Goal: Task Accomplishment & Management: Manage account settings

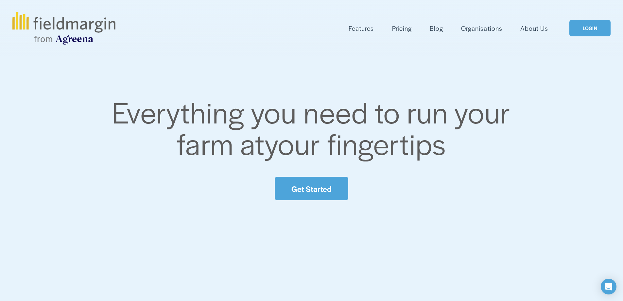
click at [521, 77] on div "Everything you need to run your farm at your fingertips Get Started" at bounding box center [311, 148] width 623 height 229
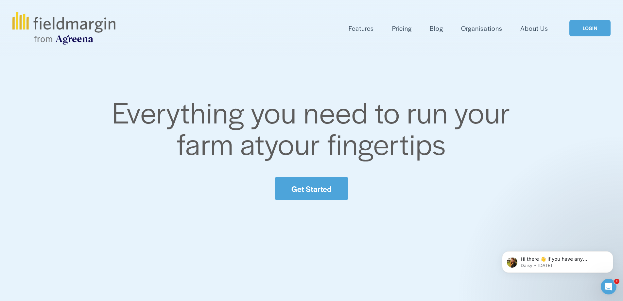
drag, startPoint x: 89, startPoint y: 167, endPoint x: 372, endPoint y: 100, distance: 291.2
click at [372, 100] on div "Everything you need to run your farm at your fingertips Get Started" at bounding box center [311, 148] width 623 height 229
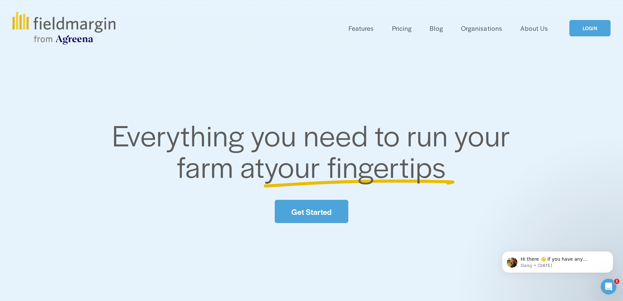
click at [273, 77] on div "Everything you need to run your farm at your fingertips Get Started" at bounding box center [311, 171] width 623 height 229
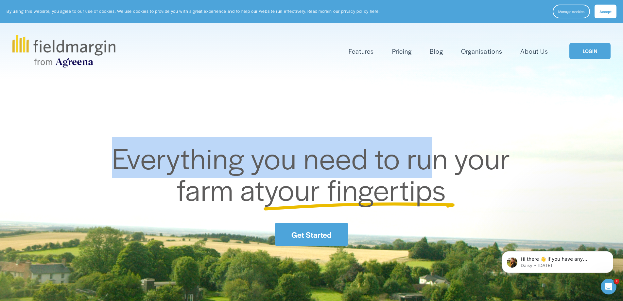
drag, startPoint x: 115, startPoint y: 139, endPoint x: 447, endPoint y: 193, distance: 335.8
click at [447, 193] on h2 "Everything you need to run your farm at your fingertips" at bounding box center [312, 173] width 458 height 63
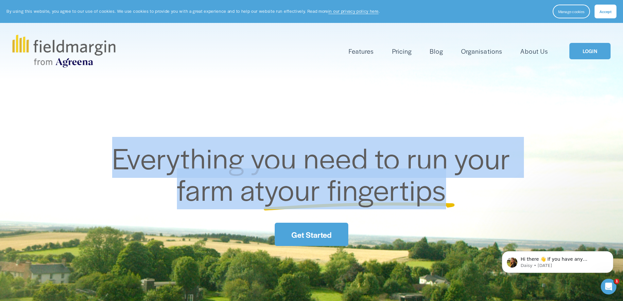
click at [490, 198] on h2 "Everything you need to run your farm at your fingertips" at bounding box center [312, 173] width 458 height 63
drag, startPoint x: 480, startPoint y: 166, endPoint x: 491, endPoint y: 195, distance: 30.7
click at [491, 195] on h2 "Everything you need to run your farm at your fingertips" at bounding box center [312, 173] width 458 height 63
click at [347, 99] on div "Everything you need to run your farm at your fingertips Get Started" at bounding box center [311, 193] width 623 height 229
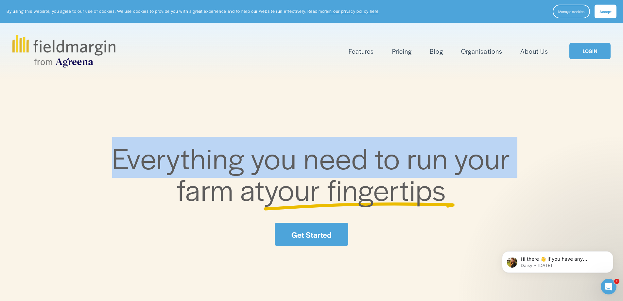
drag, startPoint x: 106, startPoint y: 211, endPoint x: 75, endPoint y: 163, distance: 56.6
click at [69, 163] on div "Everything you need to run your farm at your fingertips Get Started" at bounding box center [311, 194] width 623 height 104
click at [225, 105] on div "Everything you need to run your farm at your fingertips Get Started" at bounding box center [311, 193] width 623 height 229
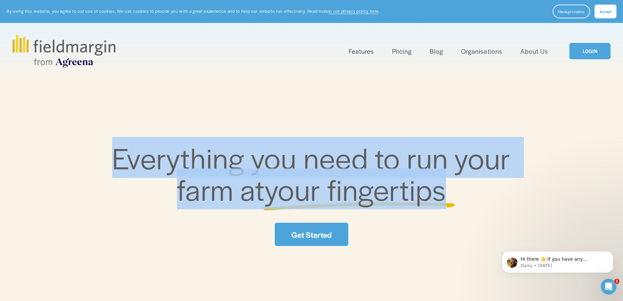
drag, startPoint x: 113, startPoint y: 160, endPoint x: 565, endPoint y: 204, distance: 453.7
click at [568, 207] on div "Everything you need to run your farm at your fingertips Get Started" at bounding box center [311, 194] width 623 height 104
click at [189, 88] on div "Everything you need to run your farm at your fingertips Get Started" at bounding box center [311, 193] width 623 height 229
click at [588, 44] on link "LOGIN" at bounding box center [589, 51] width 41 height 17
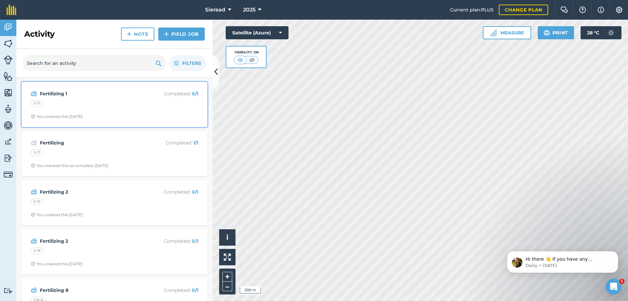
click at [85, 106] on div "5-17" at bounding box center [114, 104] width 167 height 9
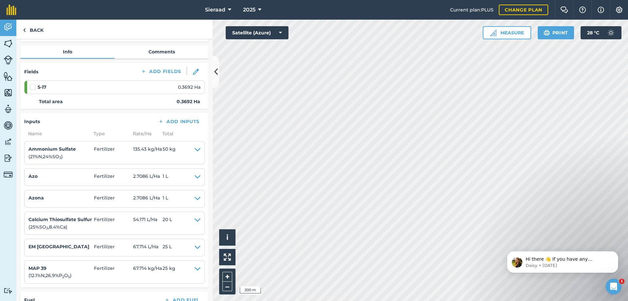
scroll to position [98, 0]
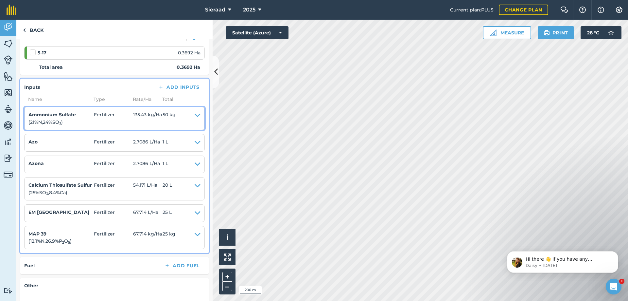
click at [195, 115] on icon at bounding box center [198, 118] width 6 height 15
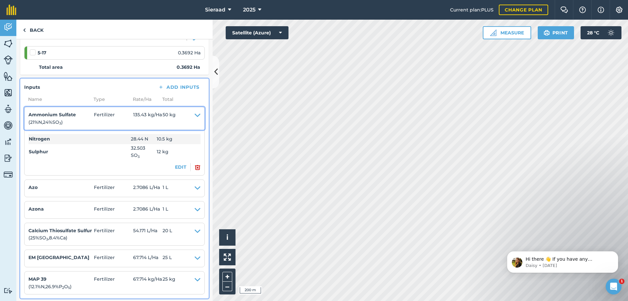
click at [195, 115] on icon at bounding box center [198, 118] width 6 height 15
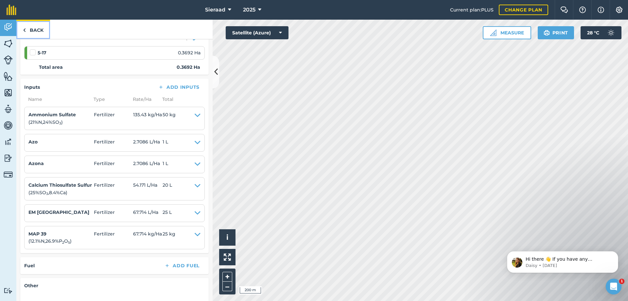
click at [27, 35] on link "Back" at bounding box center [33, 29] width 34 height 19
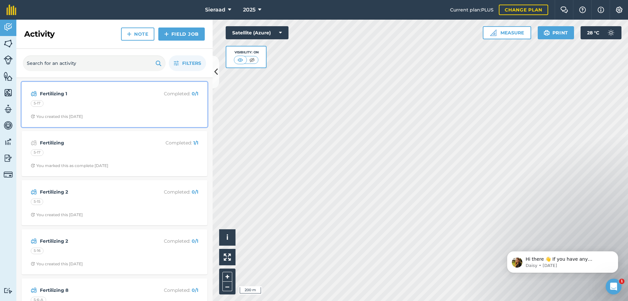
click at [142, 101] on div "5-17" at bounding box center [114, 104] width 167 height 9
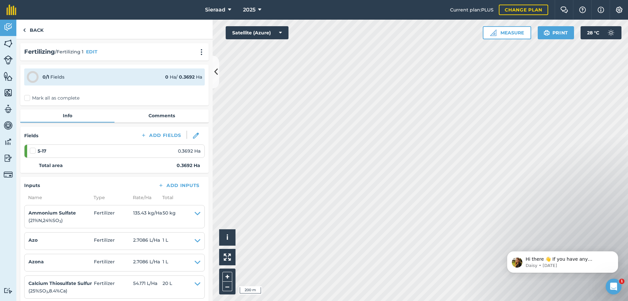
click at [27, 97] on label "Mark all as complete" at bounding box center [51, 98] width 55 height 7
click at [27, 97] on input "Mark all as complete" at bounding box center [26, 97] width 4 height 4
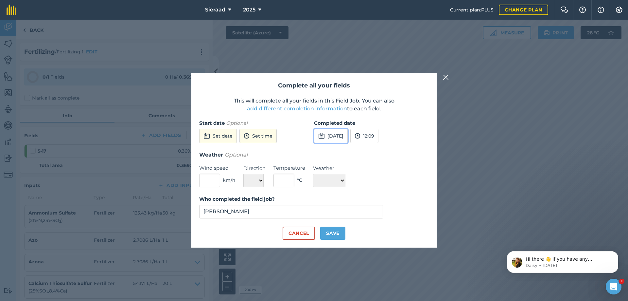
click at [333, 135] on button "[DATE]" at bounding box center [331, 136] width 34 height 14
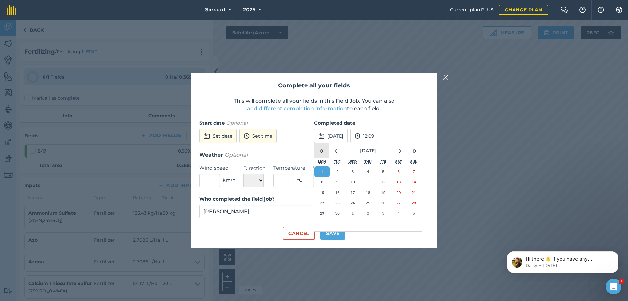
click at [324, 150] on button "«" at bounding box center [321, 150] width 14 height 14
click at [415, 148] on button "»" at bounding box center [414, 150] width 14 height 14
click at [337, 150] on button "‹" at bounding box center [336, 150] width 14 height 14
click at [397, 214] on abbr "30" at bounding box center [398, 213] width 4 height 4
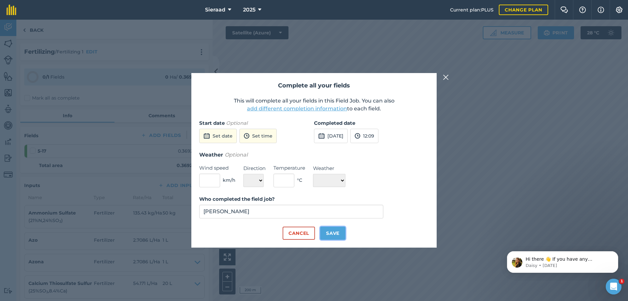
click at [332, 234] on button "Save" at bounding box center [332, 232] width 25 height 13
checkbox input "true"
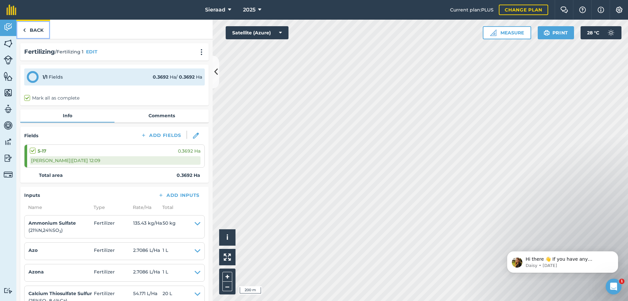
click at [42, 32] on link "Back" at bounding box center [33, 29] width 34 height 19
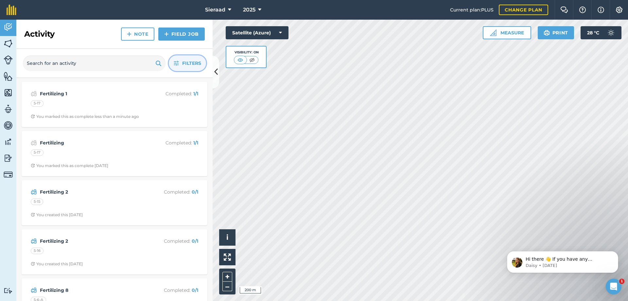
click at [180, 63] on button "Filters" at bounding box center [187, 63] width 37 height 16
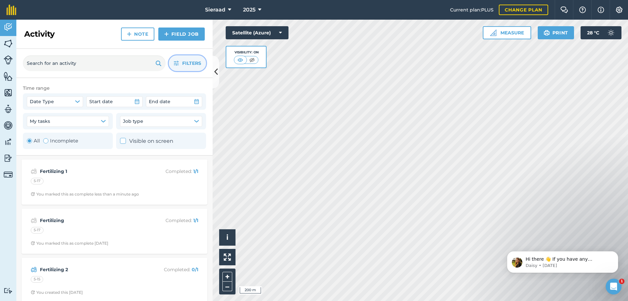
click at [47, 140] on div "Toggle Activity" at bounding box center [45, 140] width 5 height 5
radio input "false"
radio input "true"
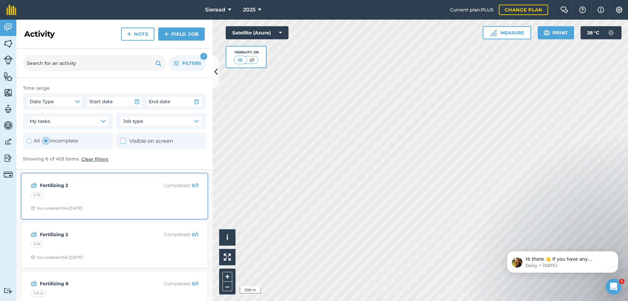
click at [63, 197] on div "5-15" at bounding box center [114, 196] width 167 height 9
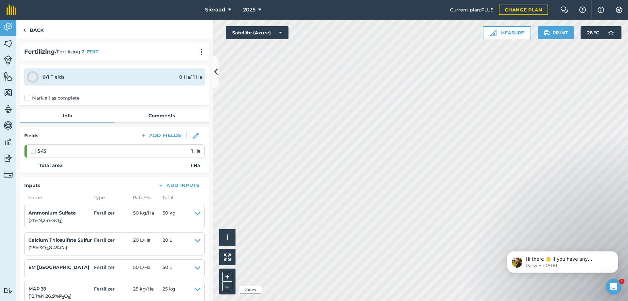
click at [26, 99] on label "Mark all as complete" at bounding box center [51, 98] width 55 height 7
click at [26, 99] on input "Mark all as complete" at bounding box center [26, 97] width 4 height 4
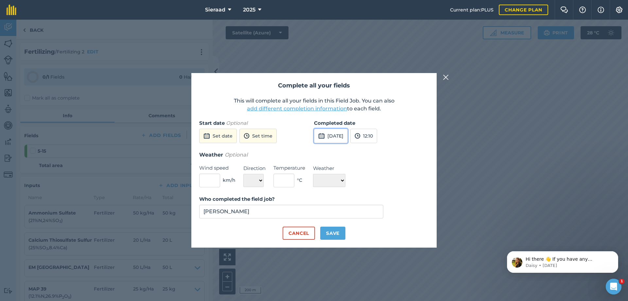
click at [334, 134] on button "[DATE]" at bounding box center [331, 136] width 34 height 14
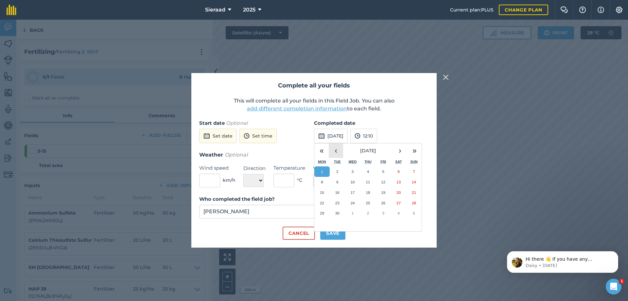
click at [338, 152] on button "‹" at bounding box center [336, 150] width 14 height 14
click at [397, 214] on abbr "30" at bounding box center [398, 213] width 4 height 4
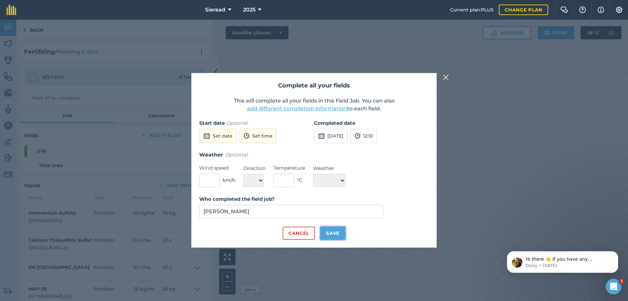
click at [335, 234] on button "Save" at bounding box center [332, 232] width 25 height 13
checkbox input "true"
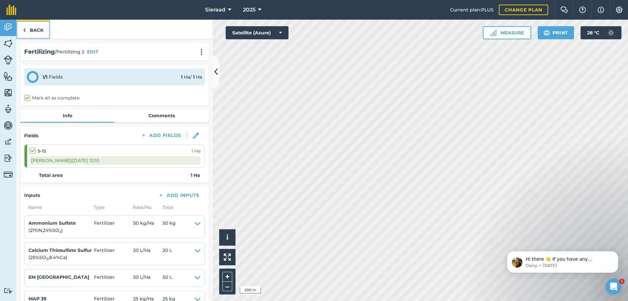
click at [27, 35] on link "Back" at bounding box center [33, 29] width 34 height 19
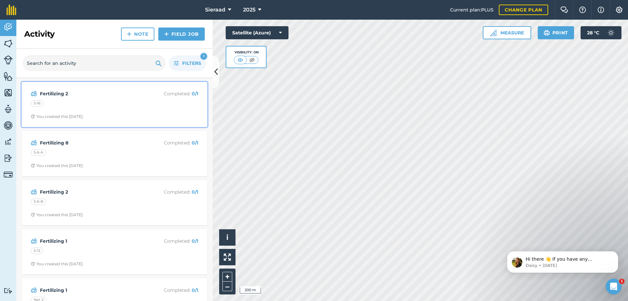
click at [76, 106] on div "5-16" at bounding box center [114, 104] width 167 height 9
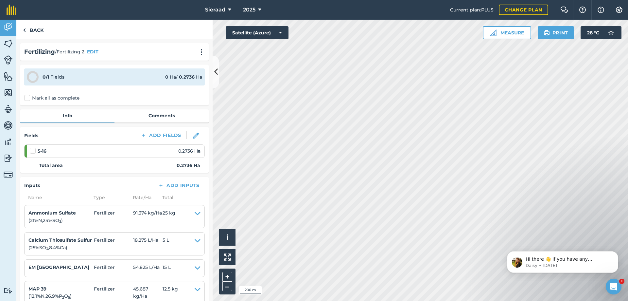
click at [26, 100] on label "Mark all as complete" at bounding box center [51, 98] width 55 height 7
click at [26, 99] on input "Mark all as complete" at bounding box center [26, 97] width 4 height 4
checkbox input "false"
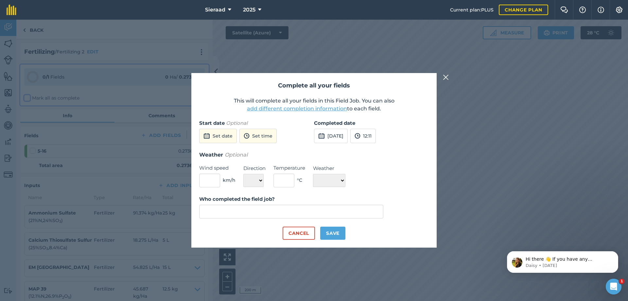
type input "[PERSON_NAME]"
click at [328, 138] on button "[DATE]" at bounding box center [331, 136] width 34 height 14
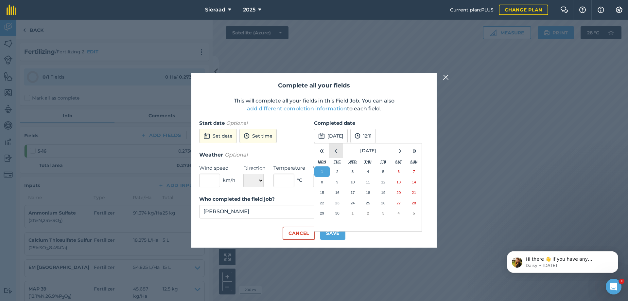
click at [335, 152] on button "‹" at bounding box center [336, 150] width 14 height 14
click at [401, 146] on button "›" at bounding box center [400, 150] width 14 height 14
click at [322, 149] on button "«" at bounding box center [321, 150] width 14 height 14
click at [414, 150] on button "»" at bounding box center [414, 150] width 14 height 14
click at [413, 152] on button "»" at bounding box center [414, 150] width 14 height 14
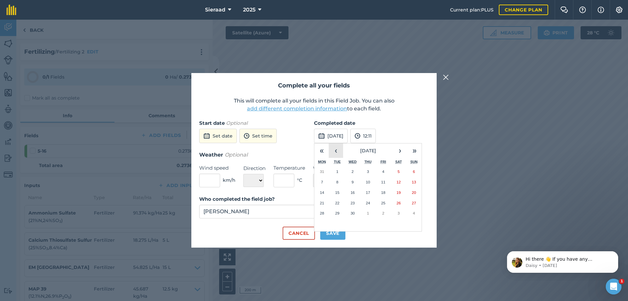
click at [334, 150] on button "‹" at bounding box center [336, 150] width 14 height 14
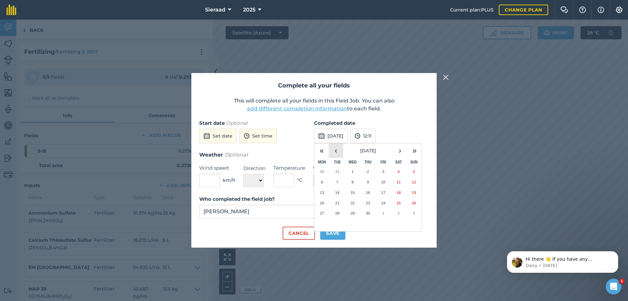
click at [334, 150] on button "‹" at bounding box center [336, 150] width 14 height 14
click at [318, 150] on button "«" at bounding box center [321, 150] width 14 height 14
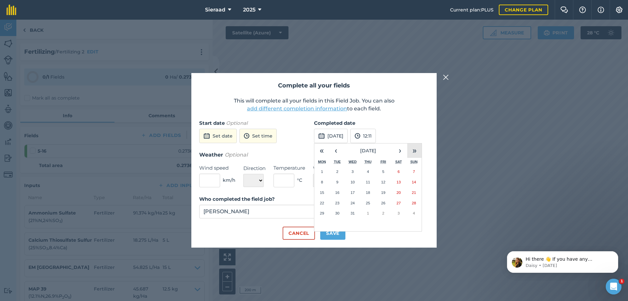
click at [414, 152] on button "»" at bounding box center [414, 150] width 14 height 14
click at [326, 154] on button "«" at bounding box center [321, 150] width 14 height 14
click at [394, 151] on button "›" at bounding box center [400, 150] width 14 height 14
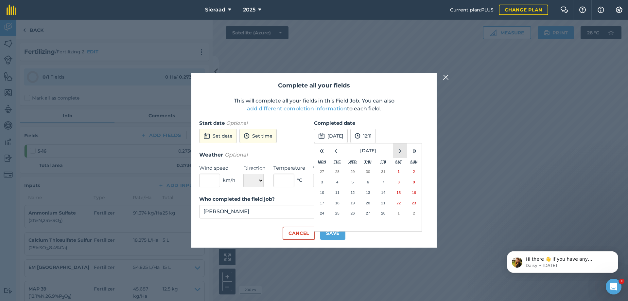
click at [394, 151] on button "›" at bounding box center [400, 150] width 14 height 14
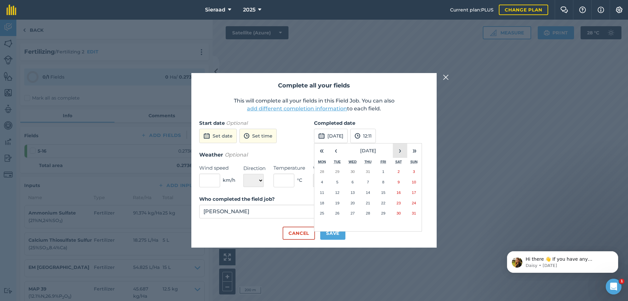
click at [394, 151] on button "›" at bounding box center [400, 150] width 14 height 14
click at [335, 150] on button "‹" at bounding box center [336, 150] width 14 height 14
click at [336, 150] on button "‹" at bounding box center [336, 150] width 14 height 14
click at [399, 214] on abbr "30" at bounding box center [398, 213] width 4 height 4
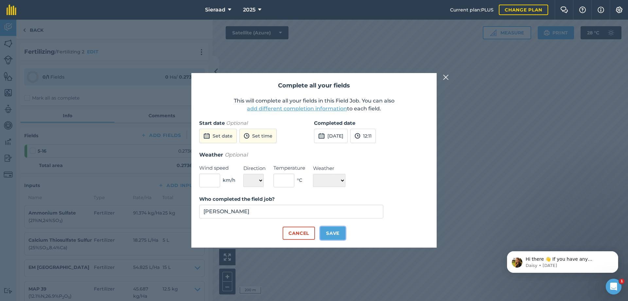
click at [333, 233] on button "Save" at bounding box center [332, 232] width 25 height 13
checkbox input "true"
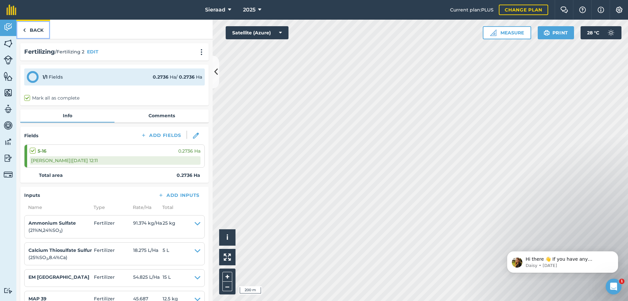
click at [33, 30] on link "Back" at bounding box center [33, 29] width 34 height 19
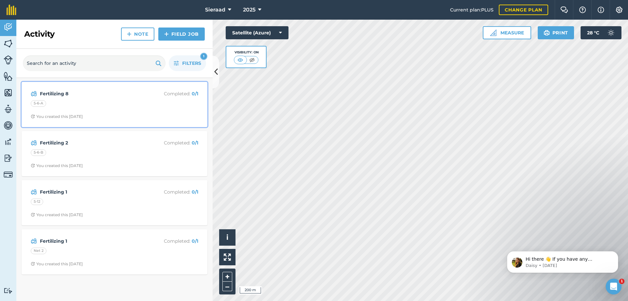
click at [97, 105] on div "5-6-A" at bounding box center [114, 104] width 167 height 9
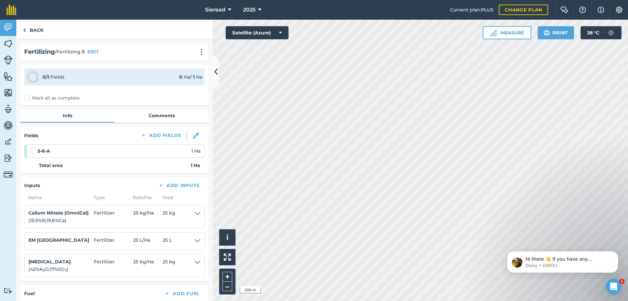
click at [29, 99] on label "Mark all as complete" at bounding box center [51, 98] width 55 height 7
click at [28, 99] on input "Mark all as complete" at bounding box center [26, 97] width 4 height 4
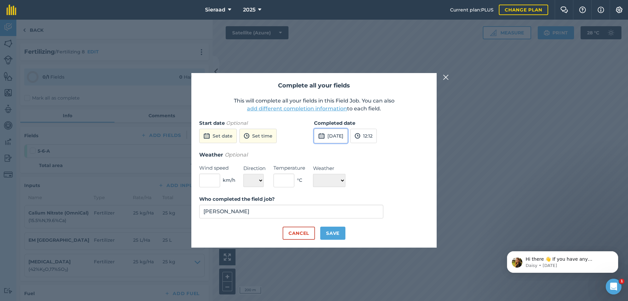
click at [341, 139] on button "[DATE]" at bounding box center [331, 136] width 34 height 14
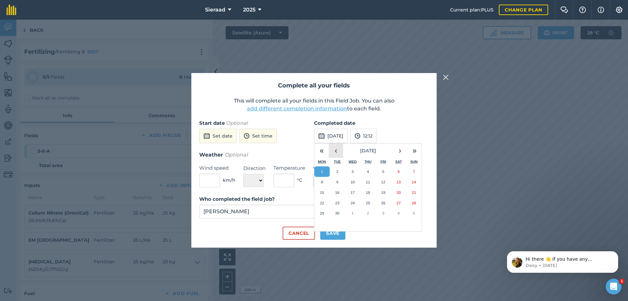
click at [335, 151] on button "‹" at bounding box center [336, 150] width 14 height 14
click at [401, 211] on abbr "30" at bounding box center [398, 213] width 4 height 4
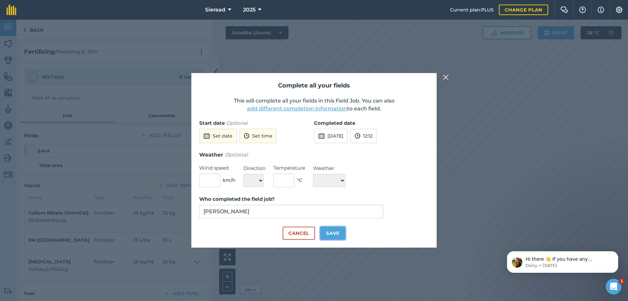
click at [332, 230] on button "Save" at bounding box center [332, 232] width 25 height 13
checkbox input "true"
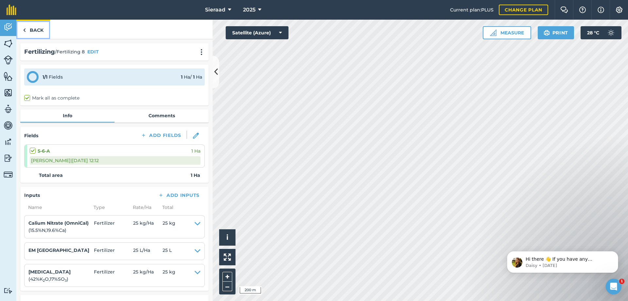
click at [35, 33] on link "Back" at bounding box center [33, 29] width 34 height 19
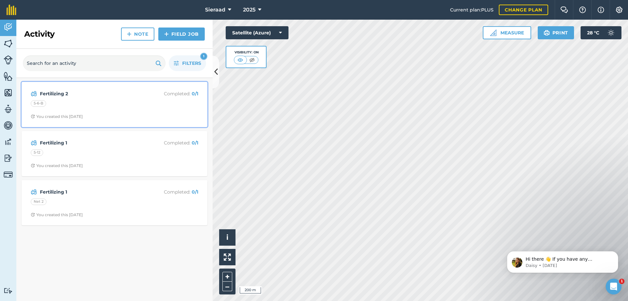
click at [96, 97] on strong "Fertilizing 2" at bounding box center [92, 93] width 104 height 7
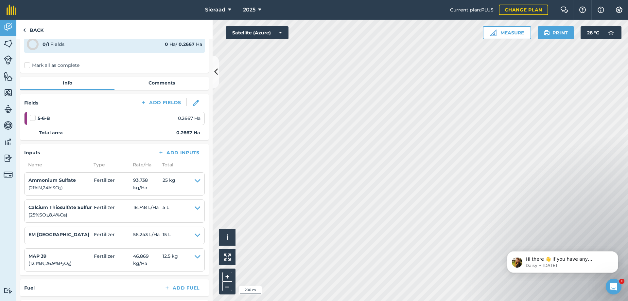
scroll to position [65, 0]
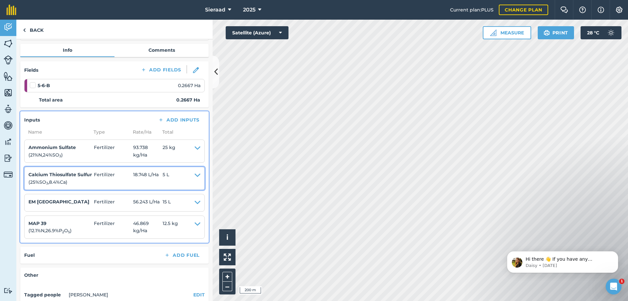
click at [195, 176] on icon at bounding box center [198, 178] width 6 height 15
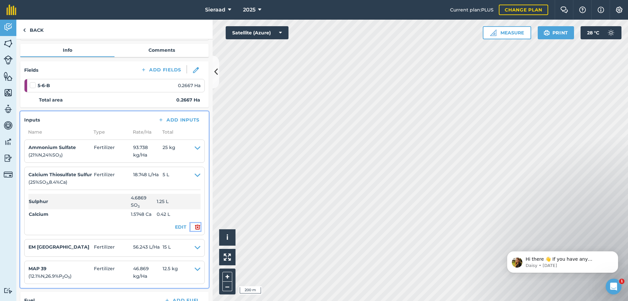
click at [195, 228] on img at bounding box center [198, 227] width 6 height 8
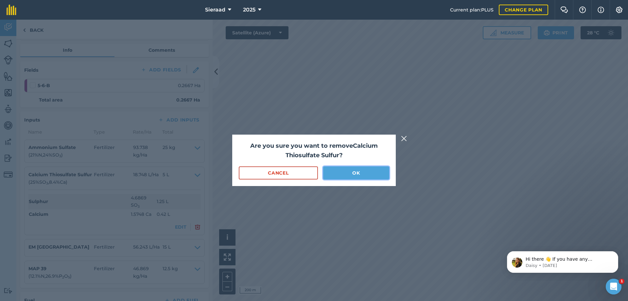
click at [351, 179] on button "OK" at bounding box center [356, 172] width 66 height 13
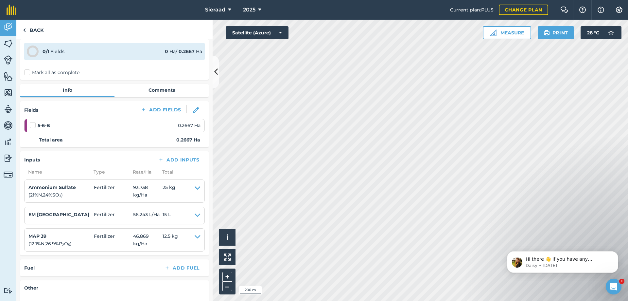
scroll to position [0, 0]
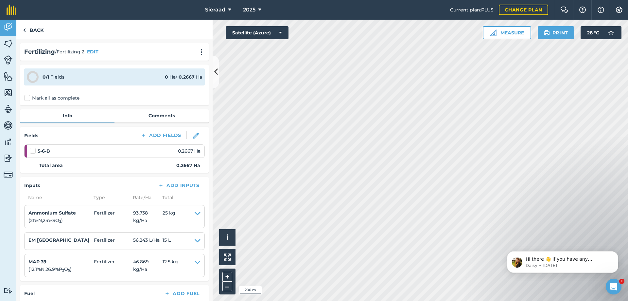
click at [29, 98] on label "Mark all as complete" at bounding box center [51, 98] width 55 height 7
click at [28, 98] on input "Mark all as complete" at bounding box center [26, 97] width 4 height 4
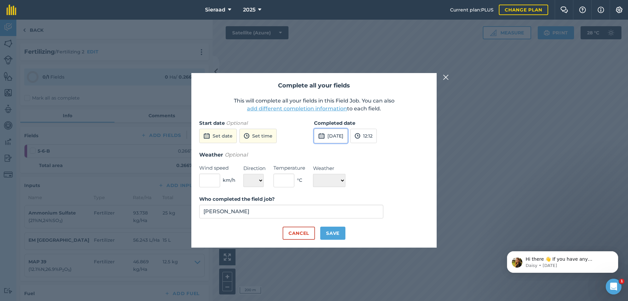
click at [334, 138] on button "[DATE]" at bounding box center [331, 136] width 34 height 14
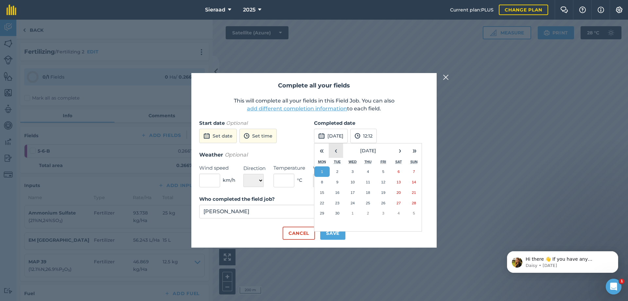
click at [339, 152] on button "‹" at bounding box center [336, 150] width 14 height 14
click at [399, 214] on abbr "30" at bounding box center [398, 213] width 4 height 4
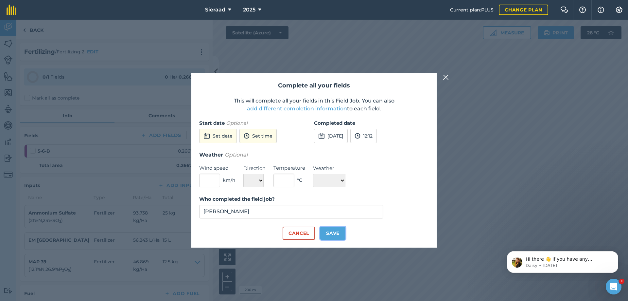
click at [335, 234] on button "Save" at bounding box center [332, 232] width 25 height 13
checkbox input "true"
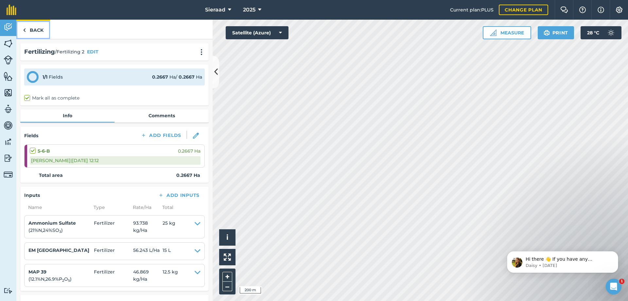
click at [33, 28] on link "Back" at bounding box center [33, 29] width 34 height 19
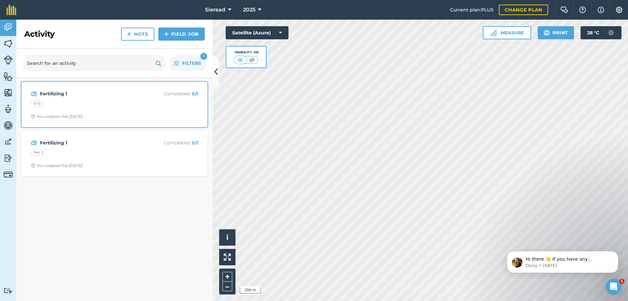
click at [62, 99] on div "Fertilizing 1 Completed : 0 / 1 5-12 You created this [DATE]" at bounding box center [115, 104] width 178 height 37
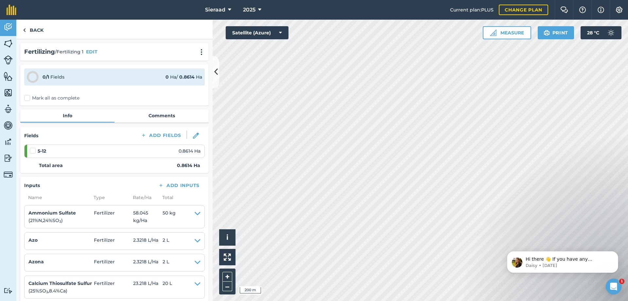
click at [26, 98] on label "Mark all as complete" at bounding box center [51, 98] width 55 height 7
click at [26, 98] on input "Mark all as complete" at bounding box center [26, 97] width 4 height 4
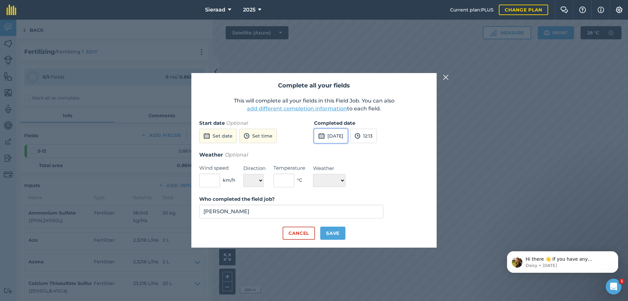
click at [331, 138] on button "[DATE]" at bounding box center [331, 136] width 34 height 14
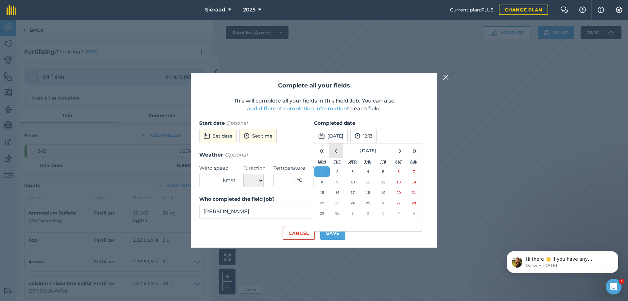
click at [334, 151] on button "‹" at bounding box center [336, 150] width 14 height 14
click at [337, 213] on abbr "26" at bounding box center [337, 213] width 4 height 4
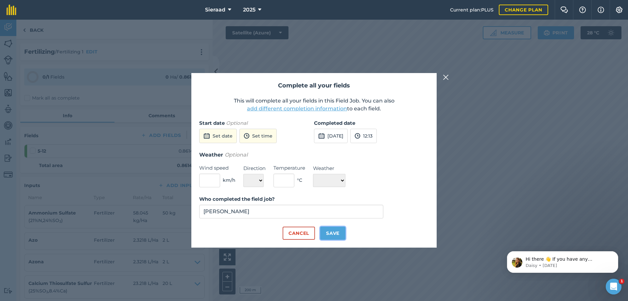
click at [333, 232] on button "Save" at bounding box center [332, 232] width 25 height 13
checkbox input "true"
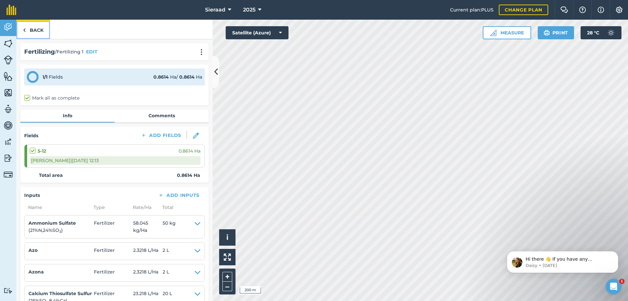
click at [25, 27] on img at bounding box center [24, 30] width 3 height 8
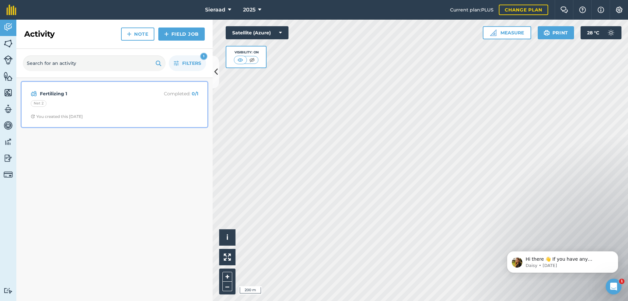
click at [69, 112] on div "Fertilizing 1 Completed : 0 / 1 Net 2 You created this [DATE]" at bounding box center [115, 104] width 178 height 37
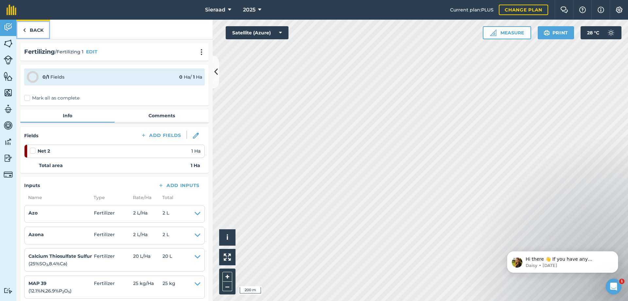
click at [28, 29] on link "Back" at bounding box center [33, 29] width 34 height 19
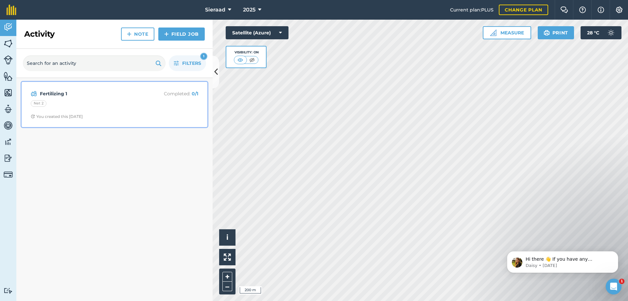
click at [69, 111] on div "Fertilizing 1 Completed : 0 / 1 Net 2 You created this [DATE]" at bounding box center [115, 104] width 178 height 37
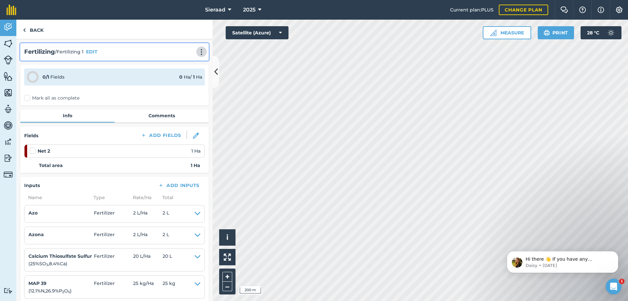
click at [200, 51] on button at bounding box center [201, 52] width 7 height 8
click at [178, 85] on link "Delete" at bounding box center [188, 81] width 42 height 13
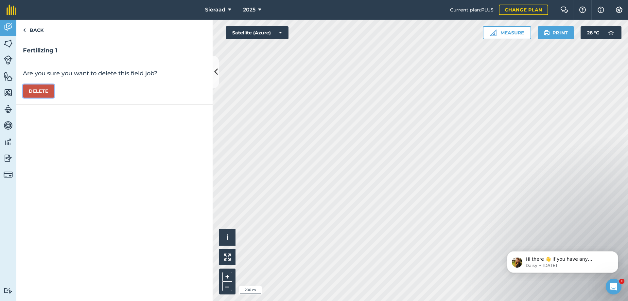
click at [37, 90] on button "Delete" at bounding box center [38, 90] width 31 height 13
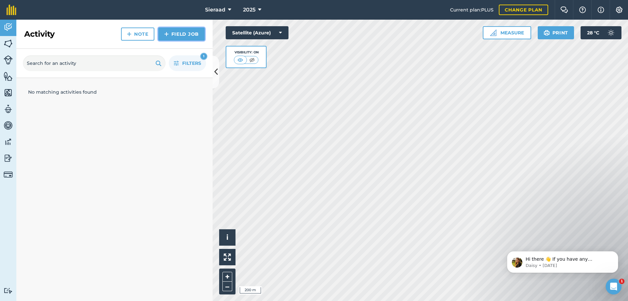
click at [175, 35] on link "Field Job" at bounding box center [181, 33] width 46 height 13
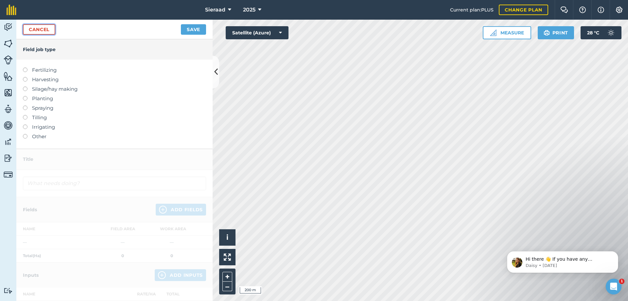
click at [43, 32] on link "Cancel" at bounding box center [39, 29] width 32 height 10
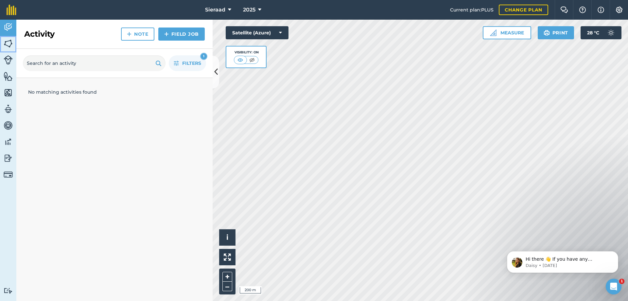
click at [9, 44] on img at bounding box center [8, 44] width 9 height 10
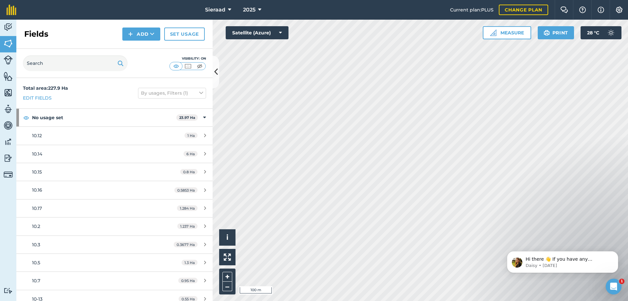
click at [200, 95] on div "Activity Fields Livestock Features Maps Team Vehicles Data Reporting Billing Tu…" at bounding box center [314, 160] width 628 height 281
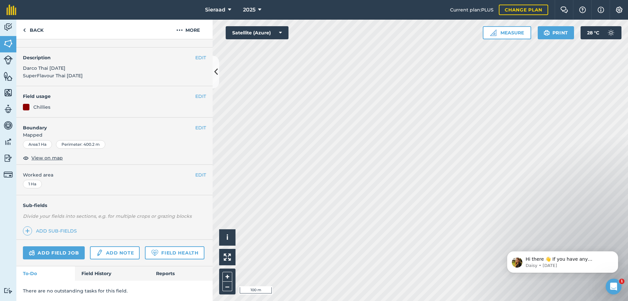
scroll to position [41, 0]
click at [100, 274] on link "Field History" at bounding box center [112, 273] width 74 height 14
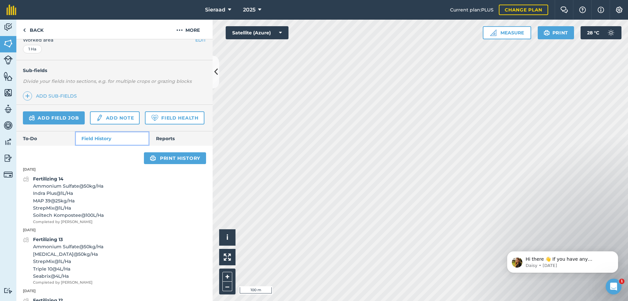
scroll to position [171, 0]
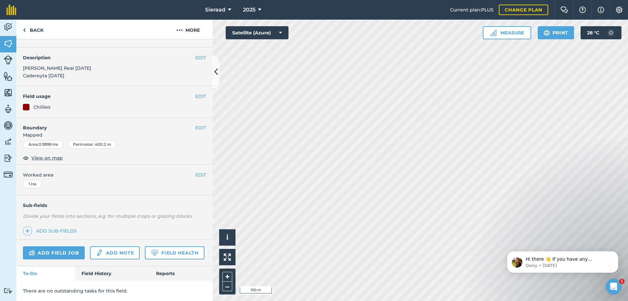
scroll to position [41, 0]
click at [102, 274] on link "Field History" at bounding box center [112, 273] width 74 height 14
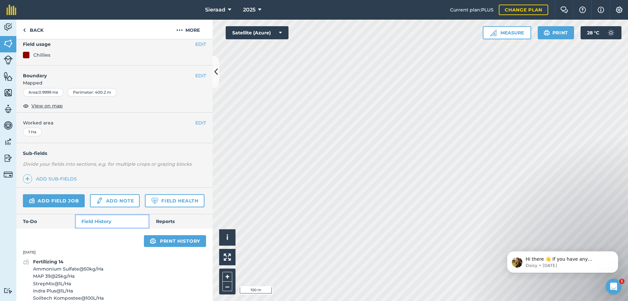
scroll to position [139, 0]
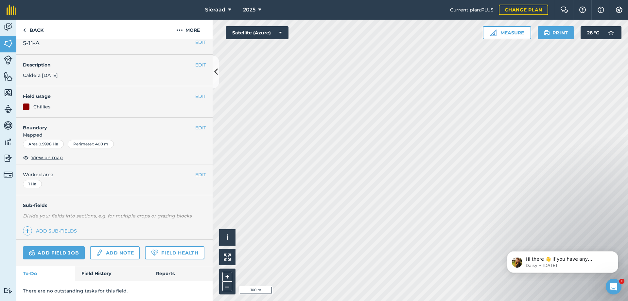
scroll to position [26, 0]
click at [99, 271] on link "Field History" at bounding box center [112, 273] width 74 height 14
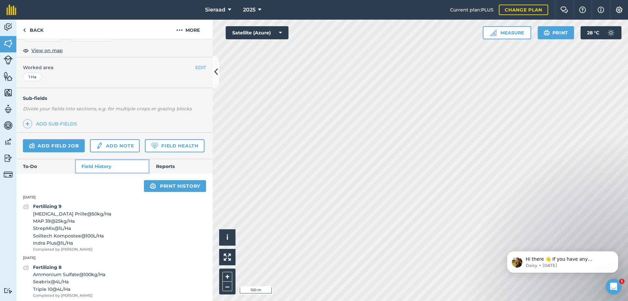
scroll to position [124, 0]
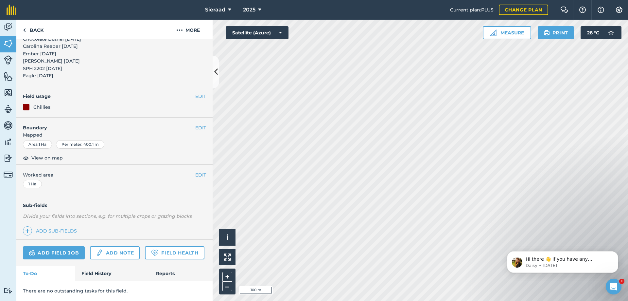
scroll to position [91, 0]
drag, startPoint x: 104, startPoint y: 269, endPoint x: 111, endPoint y: 268, distance: 7.6
click at [103, 269] on link "Field History" at bounding box center [112, 273] width 74 height 14
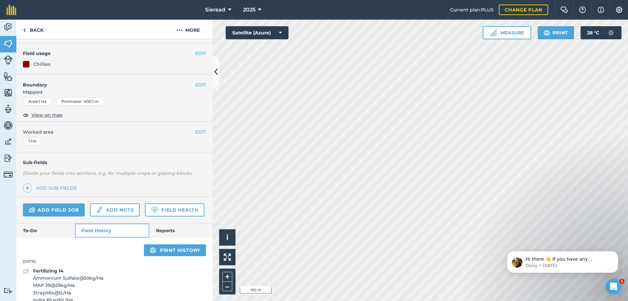
scroll to position [91, 0]
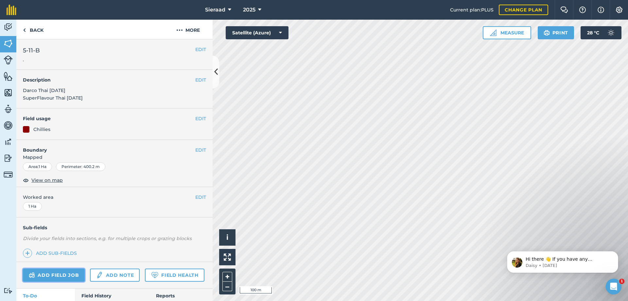
click at [50, 274] on link "Add field job" at bounding box center [54, 274] width 62 height 13
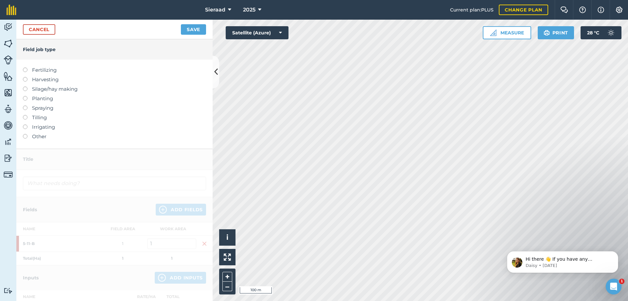
click at [24, 67] on label at bounding box center [27, 67] width 9 height 0
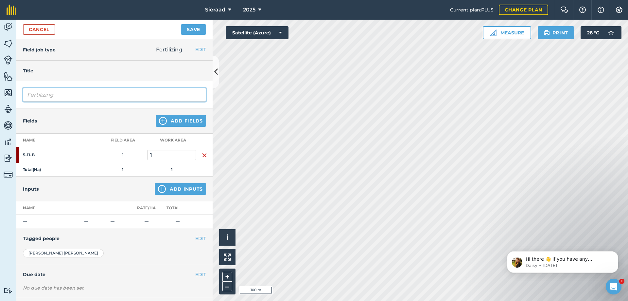
click at [65, 96] on input "Fertilizing" at bounding box center [114, 95] width 183 height 14
type input "Fertilizing 15"
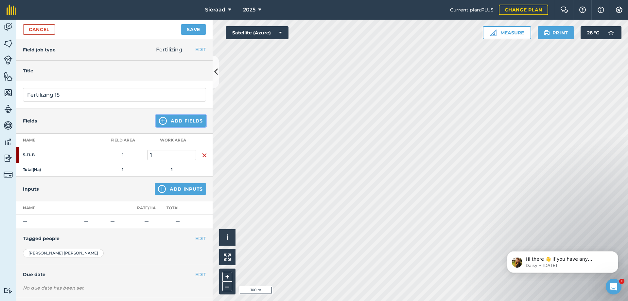
click at [174, 122] on button "Add Fields" at bounding box center [181, 121] width 50 height 12
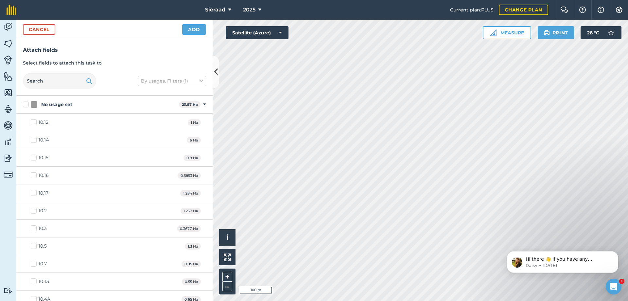
checkbox input "true"
click at [193, 28] on button "Add" at bounding box center [194, 29] width 24 height 10
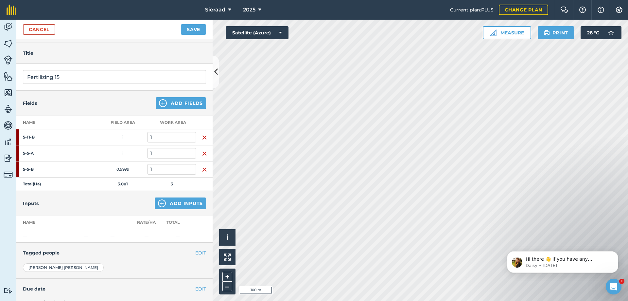
scroll to position [33, 0]
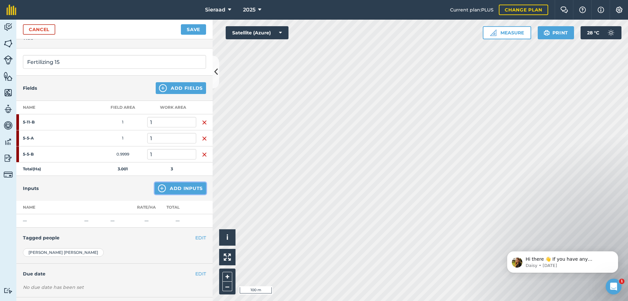
click at [158, 190] on img at bounding box center [162, 188] width 8 height 8
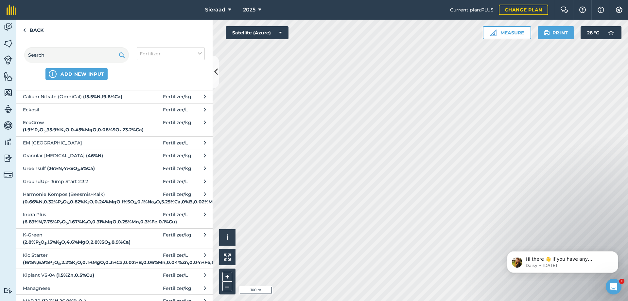
scroll to position [0, 0]
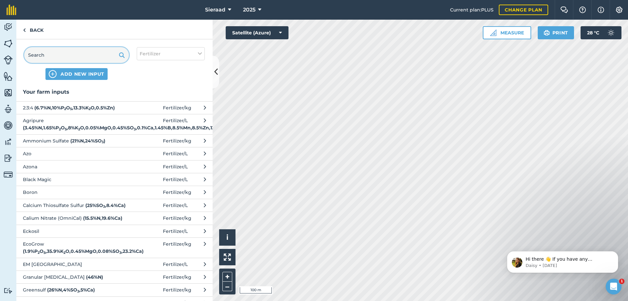
click at [56, 52] on input "text" at bounding box center [76, 55] width 105 height 16
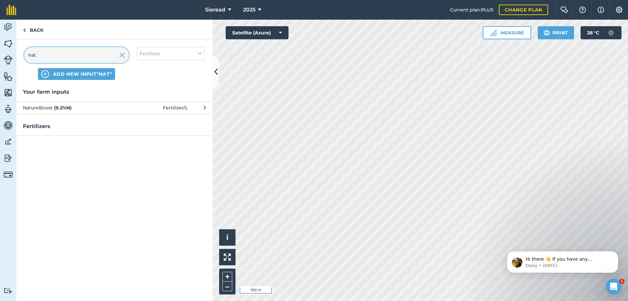
type input "nat"
click at [70, 104] on span "NatureBoost ( 9.2 % N )" at bounding box center [76, 107] width 107 height 7
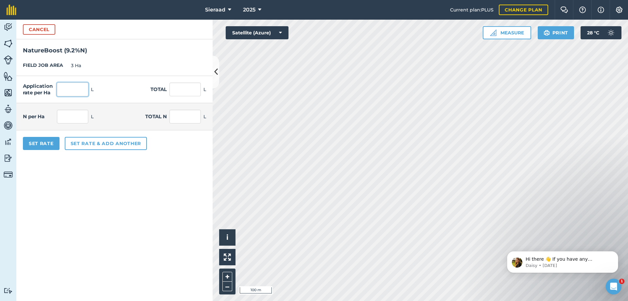
click at [69, 89] on input "text" at bounding box center [72, 89] width 31 height 14
type input "100"
click at [117, 213] on form "Cancel NatureBoost ( 9.2 % N ) FIELD JOB AREA 3 Ha Application rate per Ha 100 …" at bounding box center [114, 160] width 196 height 281
type input "300"
type input "9.2"
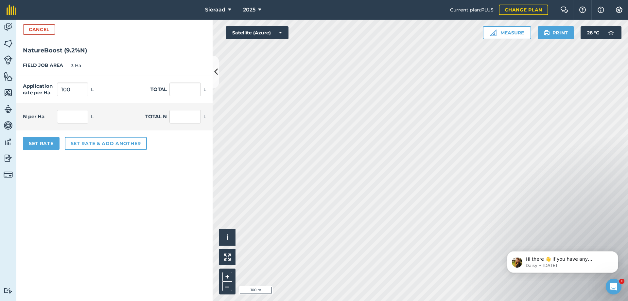
type input "27.6"
click at [77, 145] on button "Set rate & add another" at bounding box center [106, 143] width 82 height 13
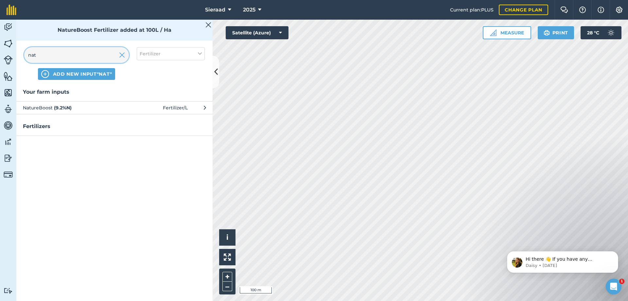
click at [47, 59] on input "nat" at bounding box center [76, 55] width 105 height 16
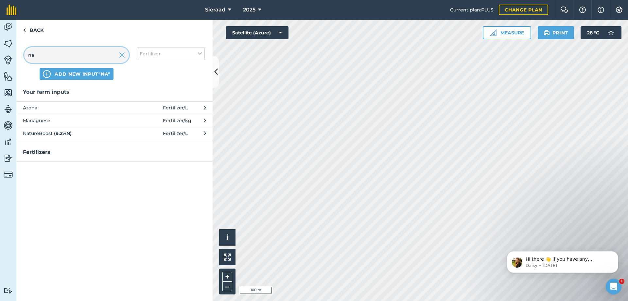
type input "n"
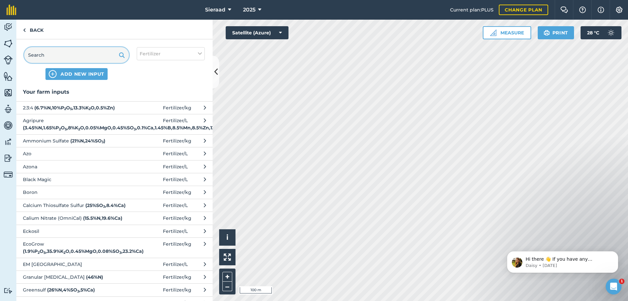
click at [48, 57] on input "text" at bounding box center [76, 55] width 105 height 16
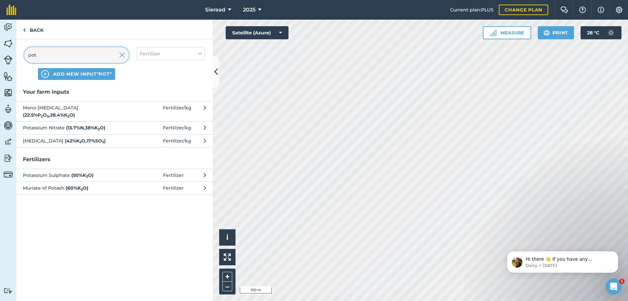
type input "pot"
click at [57, 142] on span "[MEDICAL_DATA] ( 42 % K 2 O , 17 % SO 3 )" at bounding box center [76, 140] width 107 height 7
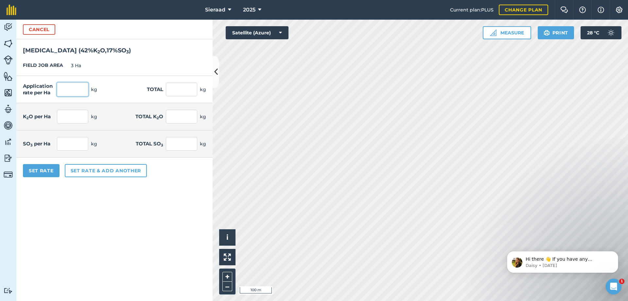
click at [78, 92] on input "text" at bounding box center [72, 89] width 31 height 14
type input "25"
type input "75"
type input "10.5"
type input "31.5"
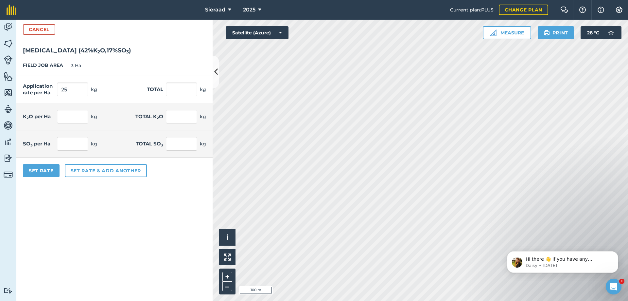
type input "4.25"
type input "12.75"
click at [140, 221] on form "Cancel [MEDICAL_DATA] ( 42 % K 2 O , 17 % SO 3 ) FIELD JOB AREA 3 Ha Applicatio…" at bounding box center [114, 160] width 196 height 281
click at [100, 164] on button "Set rate & add another" at bounding box center [106, 170] width 82 height 13
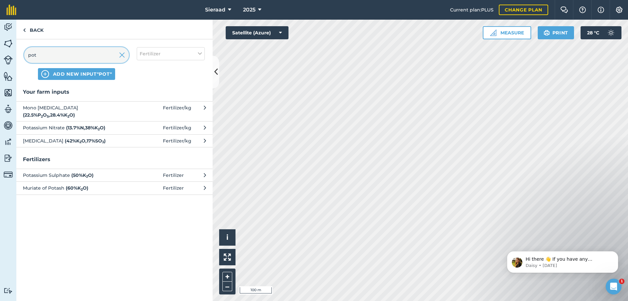
click at [57, 56] on input "pot" at bounding box center [76, 55] width 105 height 16
type input "p"
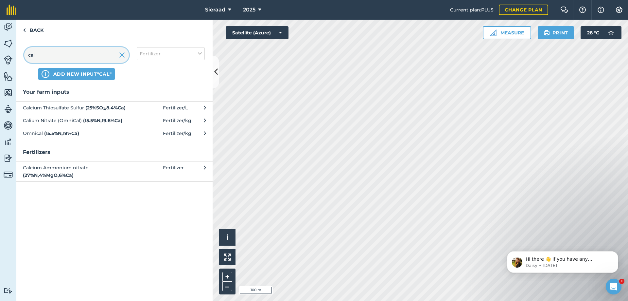
type input "cal"
click at [73, 120] on span "Calium Nitrate (OmniCal) ( 15.5 % N , 19.6 % Ca )" at bounding box center [76, 120] width 107 height 7
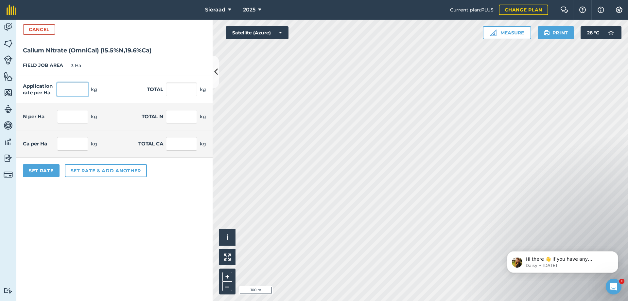
click at [68, 89] on input "text" at bounding box center [72, 89] width 31 height 14
type input "50"
type input "150"
type input "7.75"
type input "23.25"
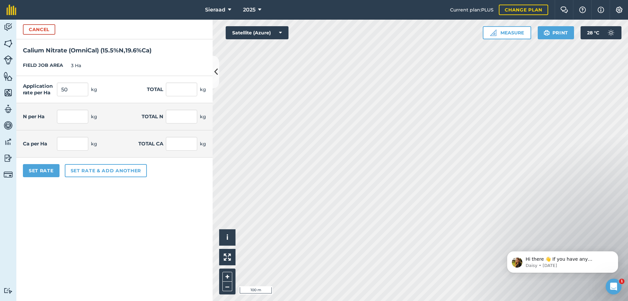
type input "9.8"
type input "29.4"
click at [129, 229] on form "Cancel Calium Nitrate (OmniCal) ( 15.5 % N , 19.6 % Ca ) FIELD JOB AREA 3 Ha Ap…" at bounding box center [114, 160] width 196 height 281
click at [103, 172] on button "Set rate & add another" at bounding box center [106, 170] width 82 height 13
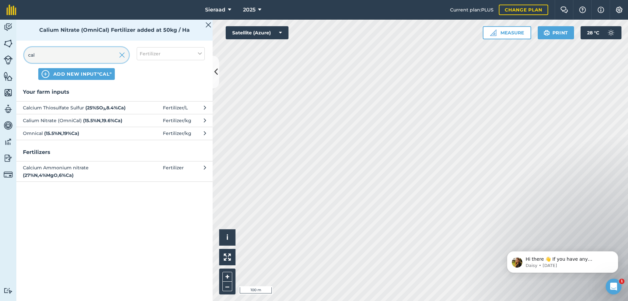
click at [40, 55] on input "cal" at bounding box center [76, 55] width 105 height 16
type input "c"
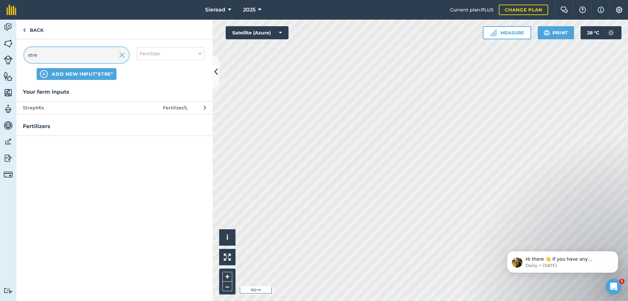
type input "stre"
click at [38, 112] on button "StrepMix Fertilizer / L" at bounding box center [114, 107] width 196 height 13
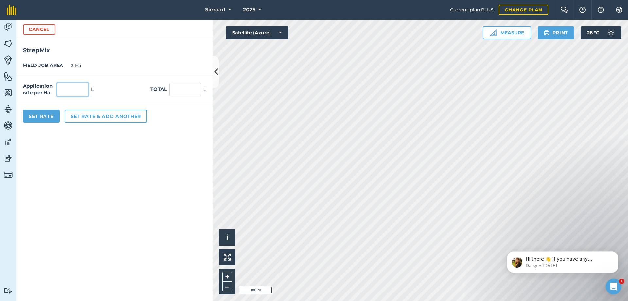
click at [77, 89] on input "text" at bounding box center [72, 89] width 31 height 14
type input "1"
type input "3"
click at [102, 184] on form "Cancel StrepMix FIELD JOB AREA 3 Ha Application rate per Ha 1 L Total 3 L Set R…" at bounding box center [114, 160] width 196 height 281
click at [45, 118] on button "Set Rate" at bounding box center [41, 116] width 37 height 13
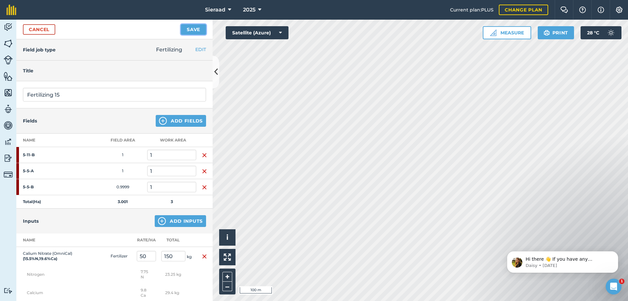
click at [191, 31] on button "Save" at bounding box center [193, 29] width 25 height 10
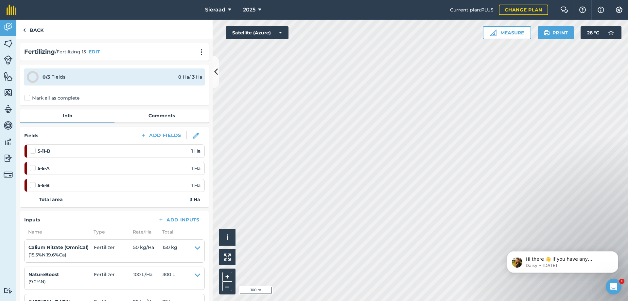
click at [28, 96] on label "Mark all as complete" at bounding box center [51, 98] width 55 height 7
click at [28, 96] on input "Mark all as complete" at bounding box center [26, 97] width 4 height 4
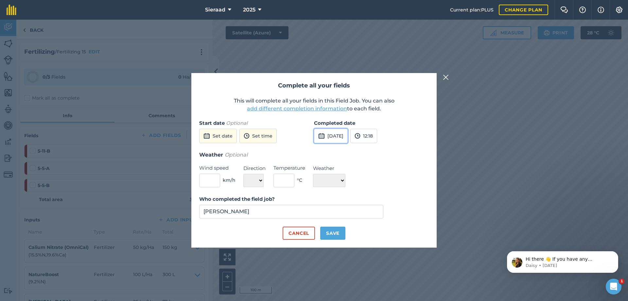
click at [348, 136] on button "[DATE]" at bounding box center [331, 136] width 34 height 14
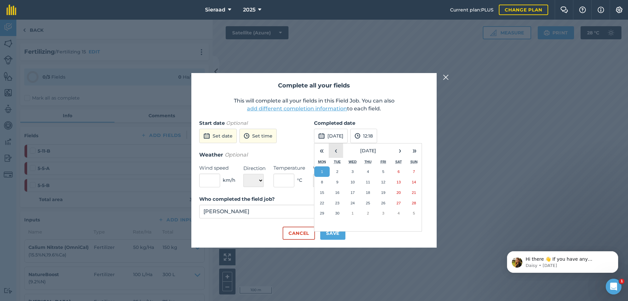
click at [338, 151] on button "‹" at bounding box center [336, 150] width 14 height 14
drag, startPoint x: 397, startPoint y: 213, endPoint x: 392, endPoint y: 220, distance: 8.6
click at [397, 213] on abbr "30" at bounding box center [398, 213] width 4 height 4
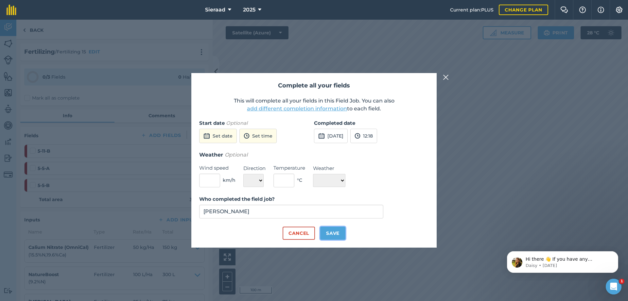
click at [334, 233] on button "Save" at bounding box center [332, 232] width 25 height 13
checkbox input "true"
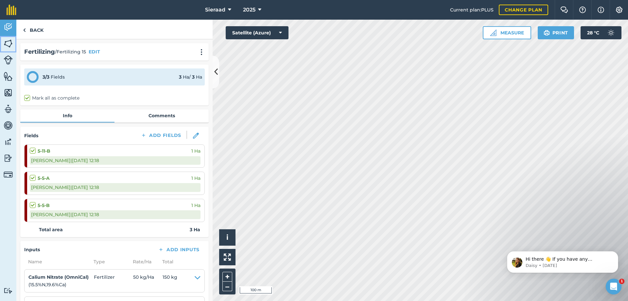
click at [8, 42] on img at bounding box center [8, 44] width 9 height 10
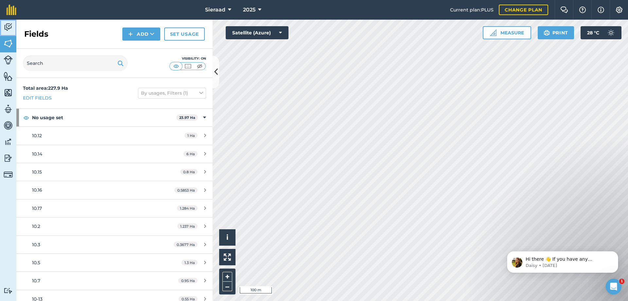
click at [9, 27] on img at bounding box center [8, 27] width 9 height 10
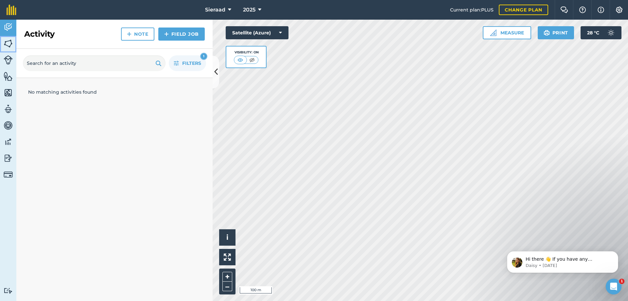
click at [13, 42] on link "Fields" at bounding box center [8, 44] width 16 height 16
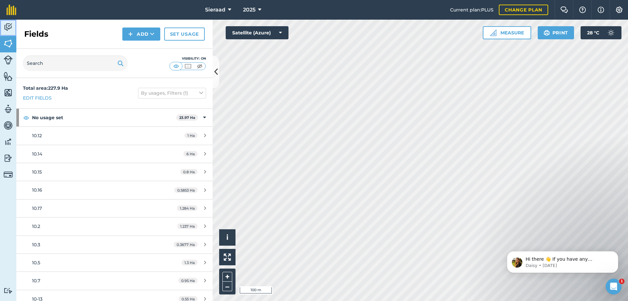
click at [11, 25] on img at bounding box center [8, 27] width 9 height 10
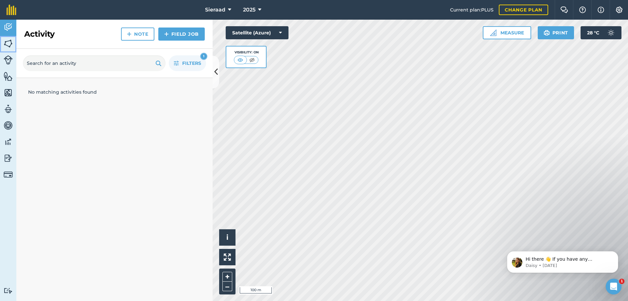
click at [7, 40] on img at bounding box center [8, 44] width 9 height 10
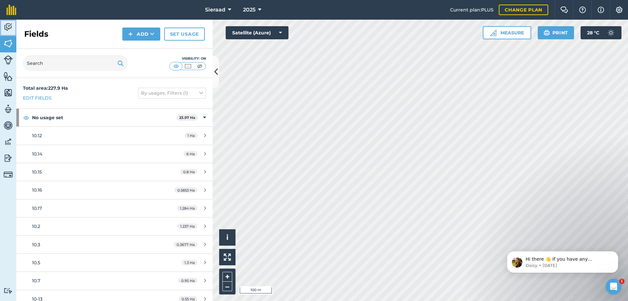
click at [12, 29] on img at bounding box center [8, 27] width 9 height 10
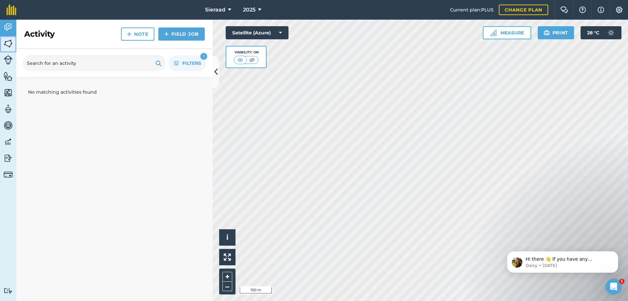
click at [7, 43] on img at bounding box center [8, 44] width 9 height 10
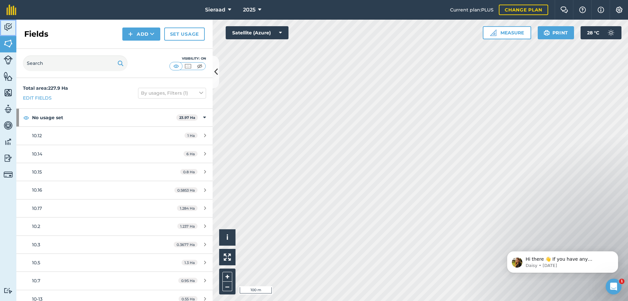
click at [10, 28] on img at bounding box center [8, 27] width 9 height 10
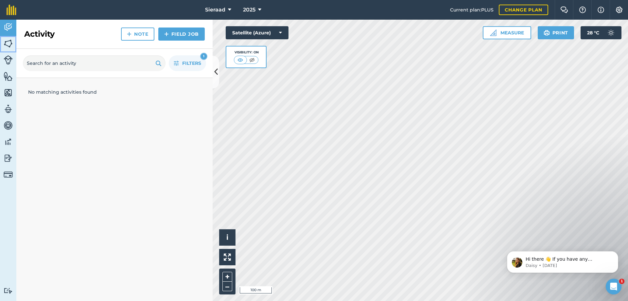
click at [9, 51] on link "Fields" at bounding box center [8, 44] width 16 height 16
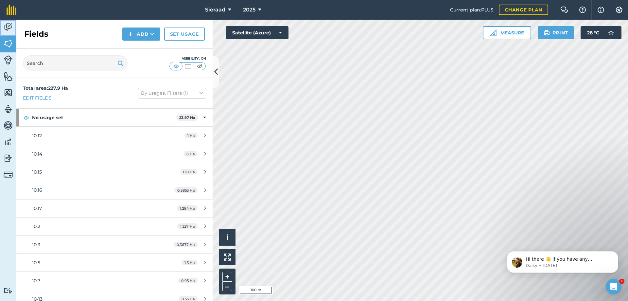
click at [10, 27] on img at bounding box center [8, 27] width 9 height 10
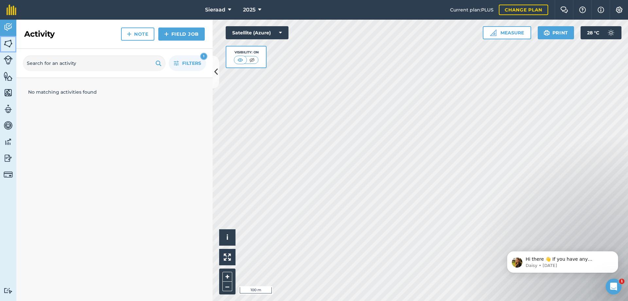
click at [9, 40] on img at bounding box center [8, 44] width 9 height 10
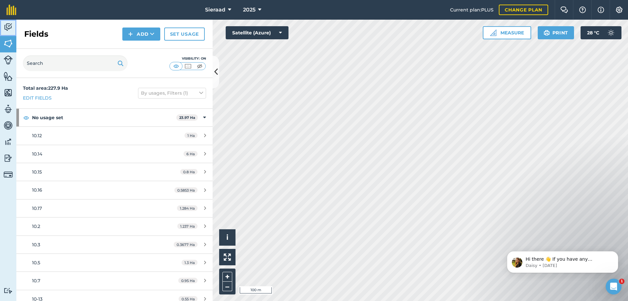
click at [10, 28] on img at bounding box center [8, 27] width 9 height 10
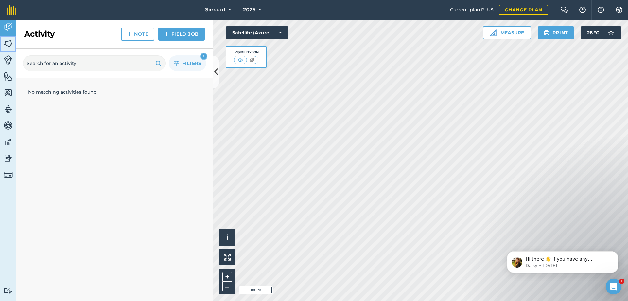
click at [9, 44] on img at bounding box center [8, 44] width 9 height 10
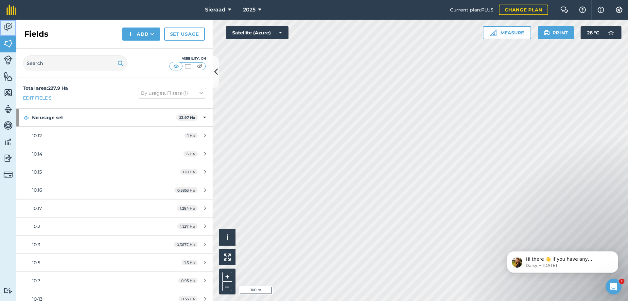
click at [11, 29] on img at bounding box center [8, 27] width 9 height 10
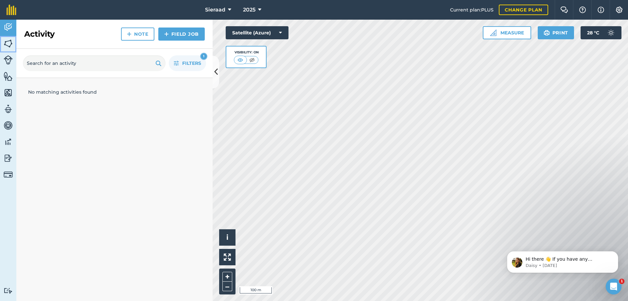
click at [10, 41] on img at bounding box center [8, 44] width 9 height 10
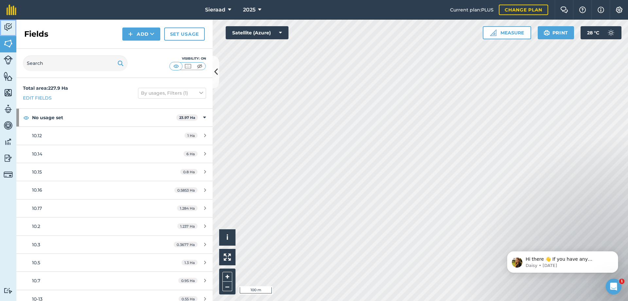
click at [12, 31] on img at bounding box center [8, 27] width 9 height 10
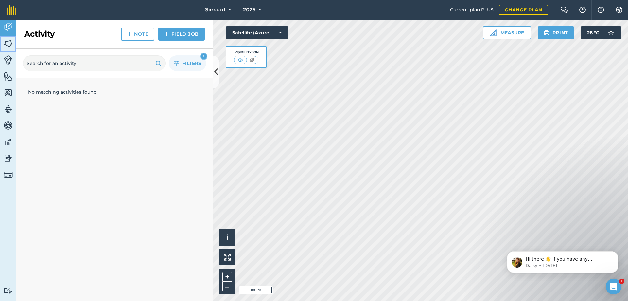
click at [10, 45] on img at bounding box center [8, 44] width 9 height 10
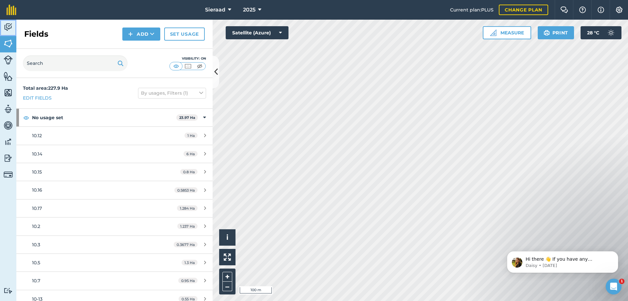
click at [12, 27] on img at bounding box center [8, 27] width 9 height 10
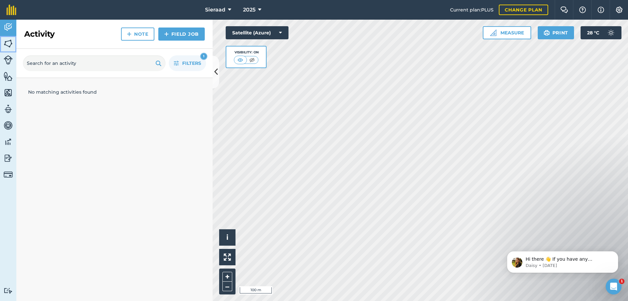
click at [9, 43] on img at bounding box center [8, 44] width 9 height 10
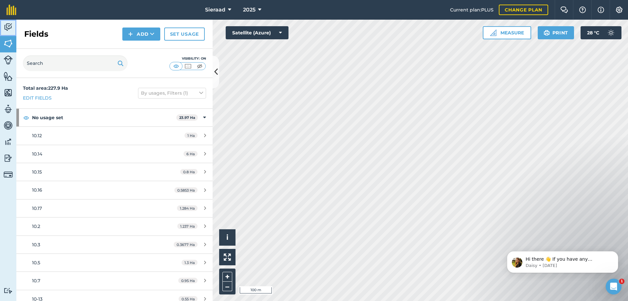
click at [11, 28] on img at bounding box center [8, 27] width 9 height 10
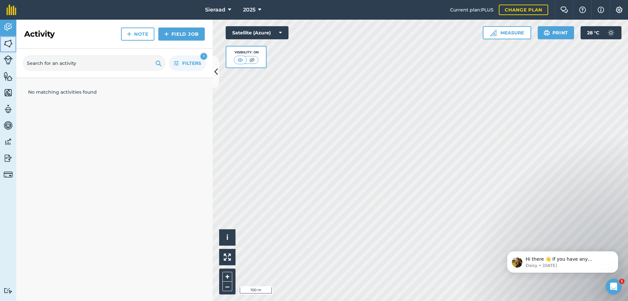
click at [9, 47] on img at bounding box center [8, 44] width 9 height 10
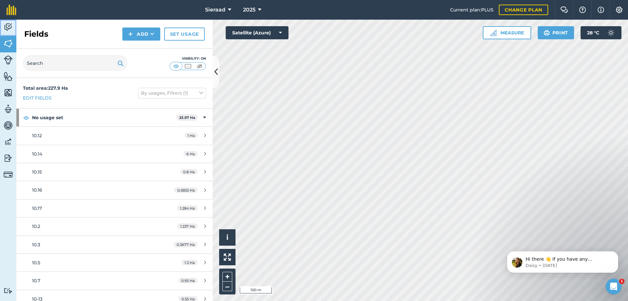
click at [8, 26] on img at bounding box center [8, 27] width 9 height 10
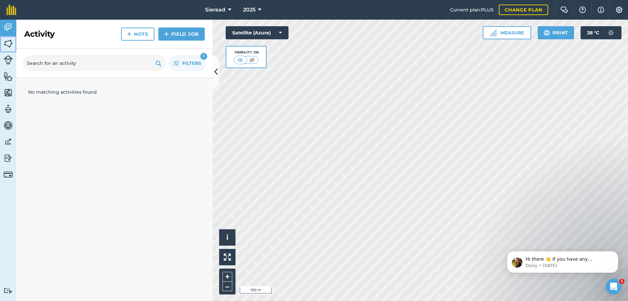
click at [7, 43] on img at bounding box center [8, 44] width 9 height 10
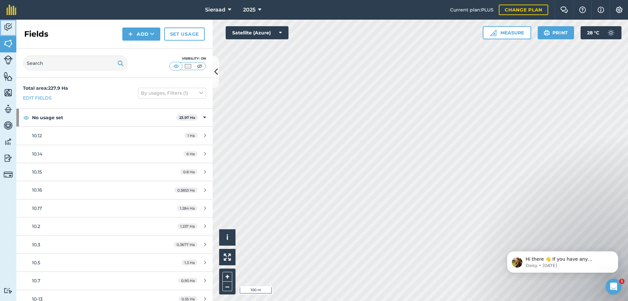
click at [6, 26] on img at bounding box center [8, 27] width 9 height 10
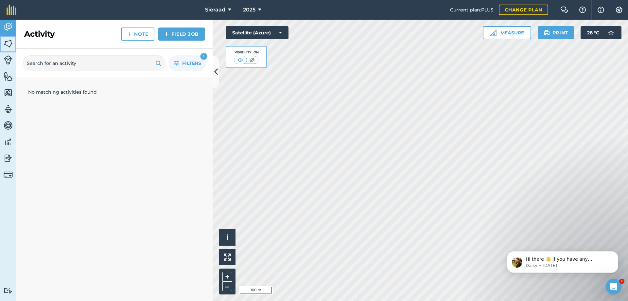
click at [9, 44] on img at bounding box center [8, 44] width 9 height 10
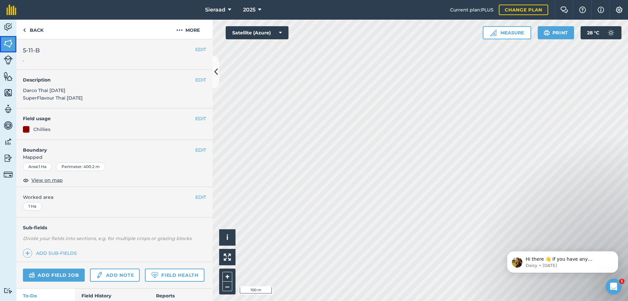
click at [9, 45] on img at bounding box center [8, 44] width 9 height 10
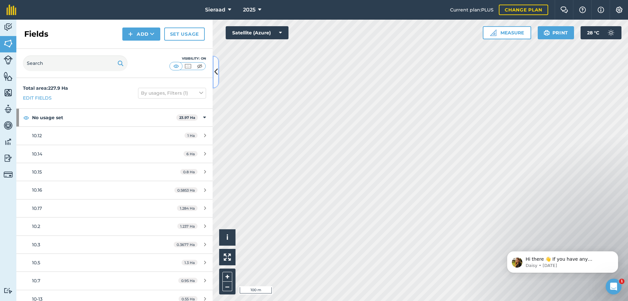
click at [215, 78] on button at bounding box center [216, 72] width 7 height 33
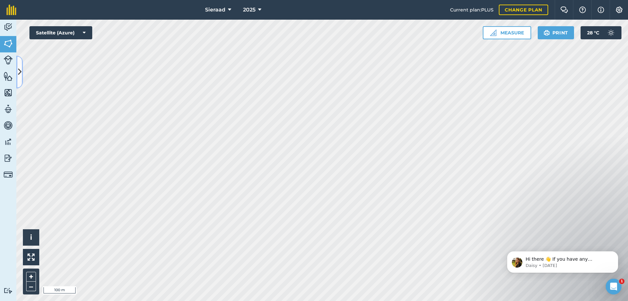
click at [17, 64] on button at bounding box center [19, 72] width 7 height 33
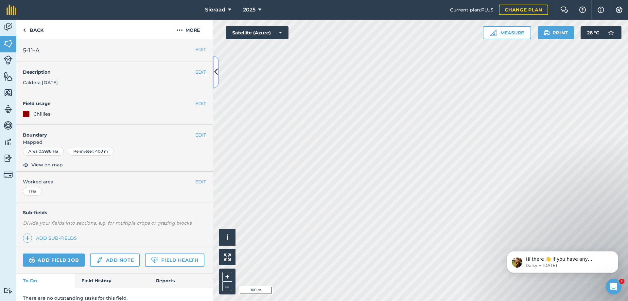
scroll to position [26, 0]
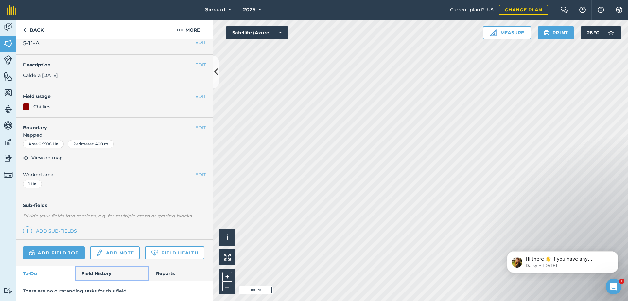
click at [85, 268] on link "Field History" at bounding box center [112, 273] width 74 height 14
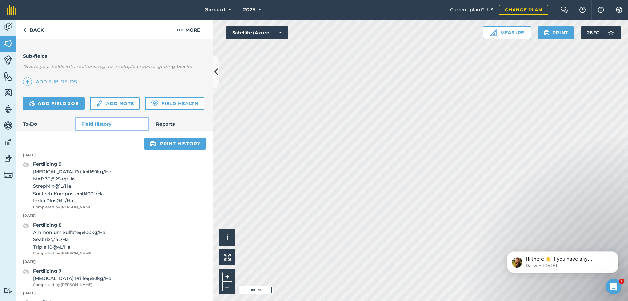
scroll to position [124, 0]
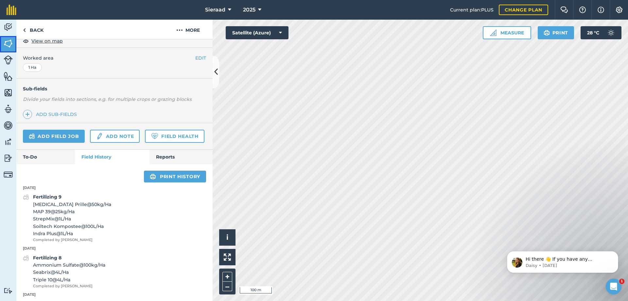
click at [9, 43] on img at bounding box center [8, 44] width 9 height 10
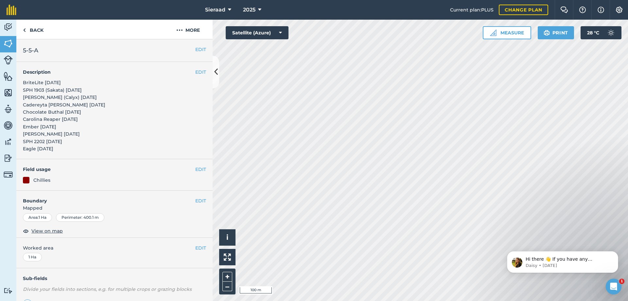
scroll to position [91, 0]
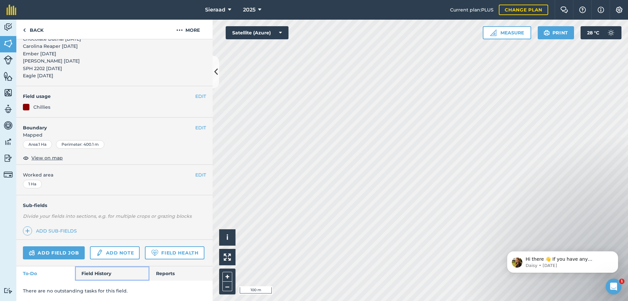
click at [97, 272] on link "Field History" at bounding box center [112, 273] width 74 height 14
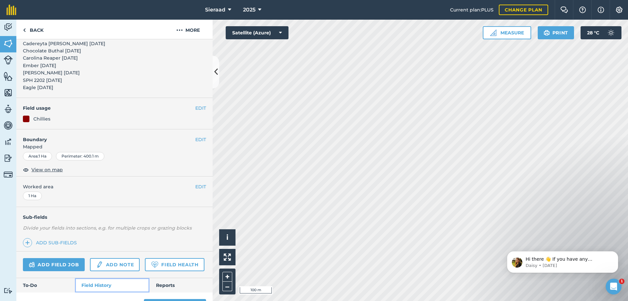
scroll to position [59, 0]
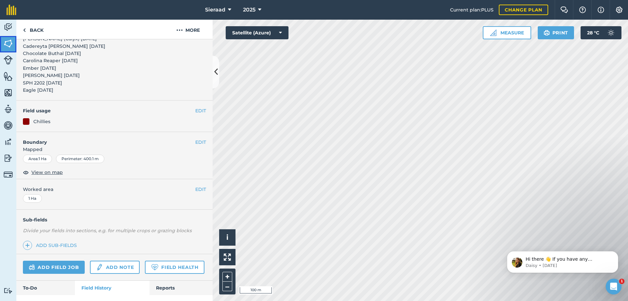
click at [10, 42] on img at bounding box center [8, 44] width 9 height 10
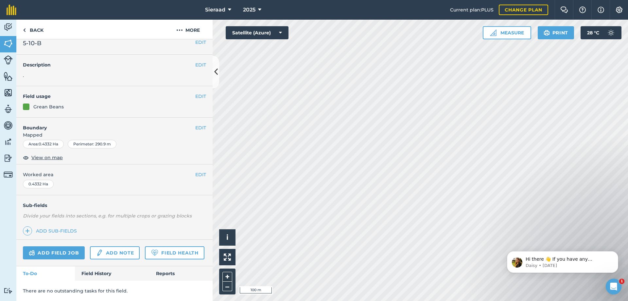
scroll to position [33, 0]
click at [98, 272] on link "Field History" at bounding box center [112, 273] width 74 height 14
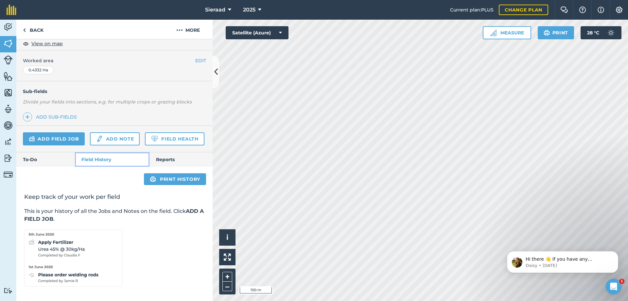
scroll to position [146, 0]
click at [56, 132] on link "Add field job" at bounding box center [54, 138] width 62 height 13
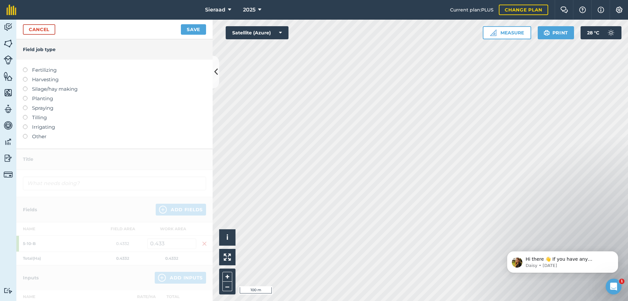
click at [25, 67] on label at bounding box center [27, 67] width 9 height 0
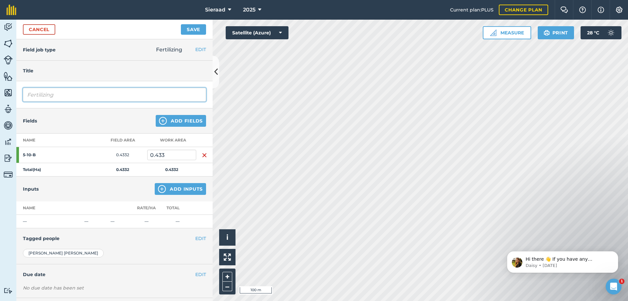
click at [61, 95] on input "Fertilizing" at bounding box center [114, 95] width 183 height 14
type input "Fertilizing"
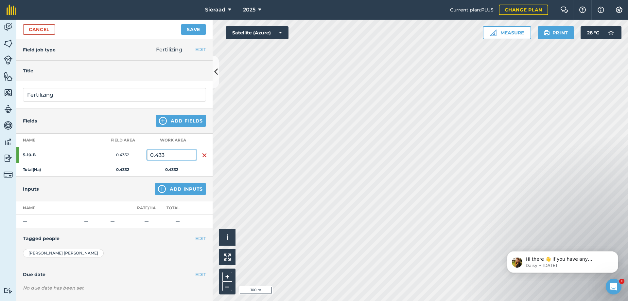
click at [170, 157] on input "0.433" at bounding box center [171, 154] width 49 height 10
type input "0"
type input "0.433"
click at [122, 189] on div "Inputs Add Inputs" at bounding box center [114, 188] width 196 height 25
click at [158, 188] on img at bounding box center [162, 189] width 8 height 8
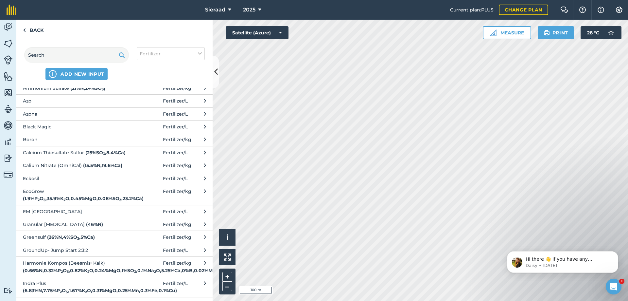
scroll to position [65, 0]
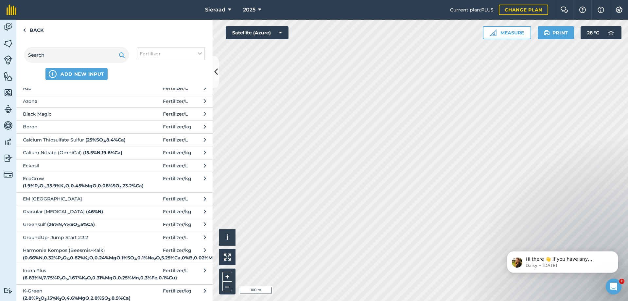
click at [55, 188] on strong "( 1.9 % P 2 O 5 , 35.9 % K 2 O , 0.45 % MgO , 0.08 % SO 3 , 23.2 % Ca )" at bounding box center [83, 185] width 121 height 6
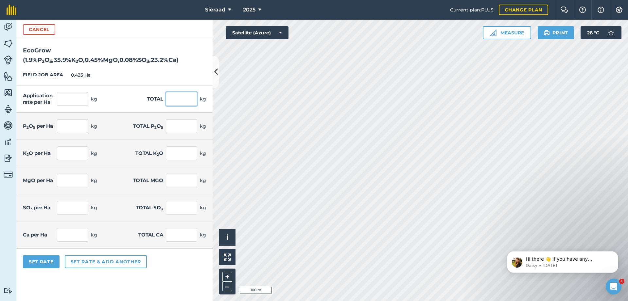
click at [179, 101] on input "text" at bounding box center [181, 99] width 31 height 14
type input "500"
type input "1,154.734"
type input "21.94"
type input "9.5"
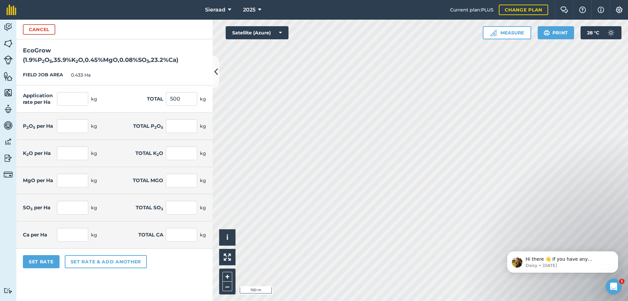
type input "414.55"
type input "179.5"
type input "5.196"
type input "2.25"
type input "0.924"
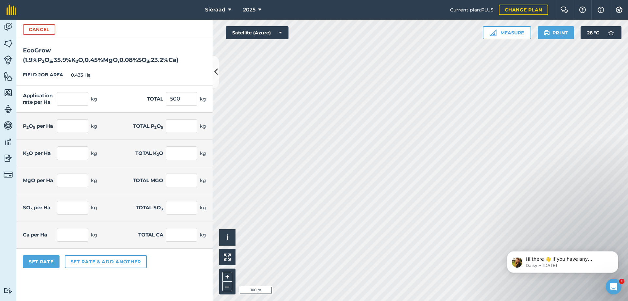
type input "0.4"
type input "267.898"
type input "116"
click at [139, 89] on div "Application rate per Ha 1,154.734 kg Total 500 kg" at bounding box center [114, 98] width 196 height 27
click at [74, 98] on input "1,154.734" at bounding box center [72, 99] width 31 height 14
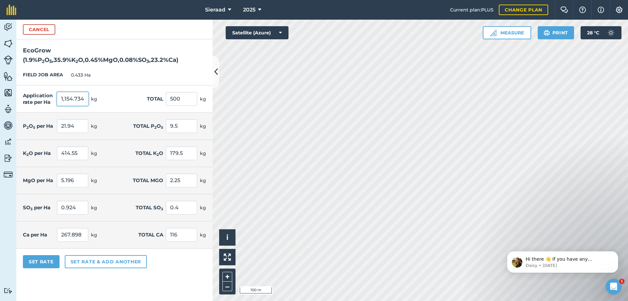
drag, startPoint x: 83, startPoint y: 97, endPoint x: 49, endPoint y: 92, distance: 34.5
click at [49, 92] on div "Application rate per Ha 1,154.734 kg" at bounding box center [60, 99] width 74 height 14
type input "500"
type input "216.5"
type input "9.5"
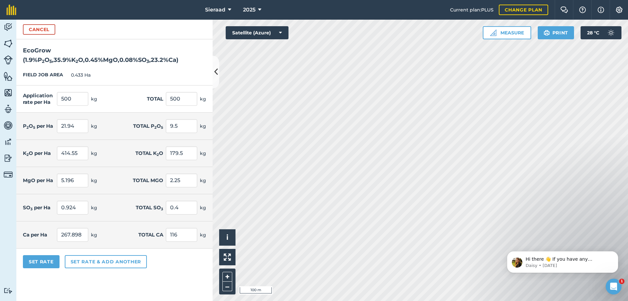
type input "4.114"
type input "179.5"
type input "77.724"
type input "2.25"
type input "0.974"
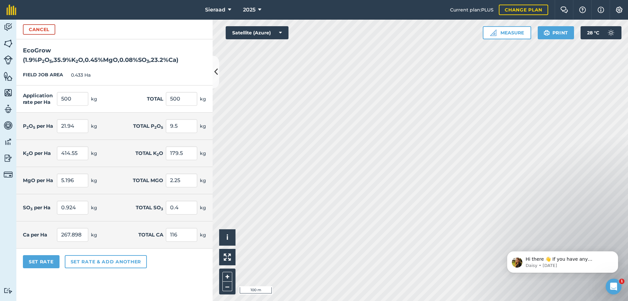
type input "0.4"
type input "0.173"
type input "116"
type input "50.228"
click at [111, 83] on div "FIELD JOB AREA 0.433 Ha" at bounding box center [114, 75] width 196 height 21
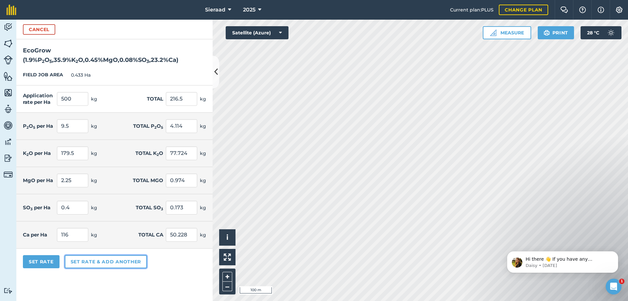
click at [88, 261] on button "Set rate & add another" at bounding box center [106, 261] width 82 height 13
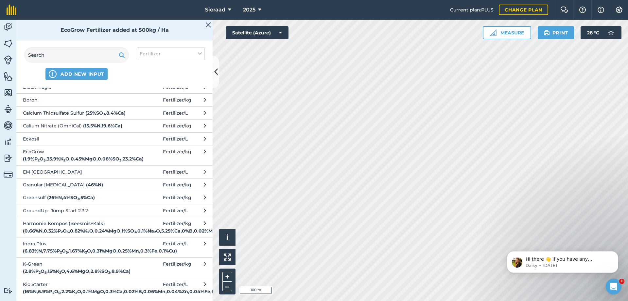
scroll to position [98, 0]
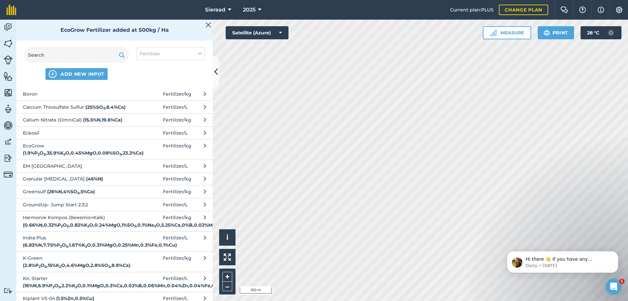
click at [61, 228] on strong "( 0.66 % N , 0.32 % P 2 O 5 , 0.82 % K 2 O , 0.24 % MgO , 1 % SO 3 , 0.1 % Na 2…" at bounding box center [149, 225] width 252 height 6
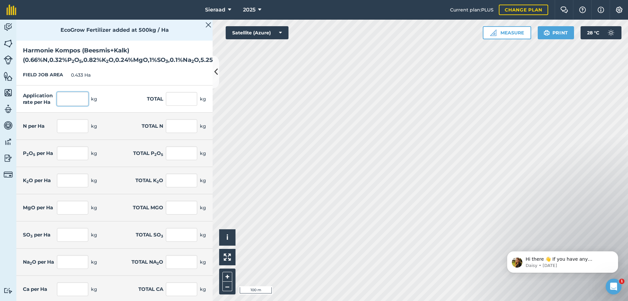
click at [69, 106] on input "text" at bounding box center [72, 99] width 31 height 14
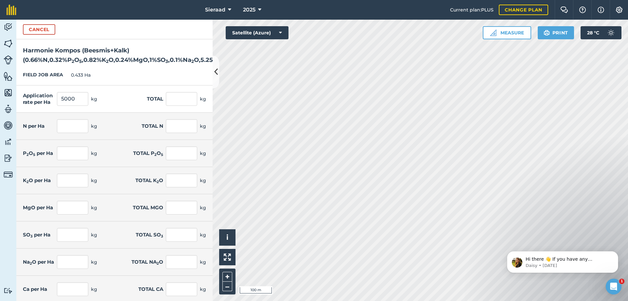
type input "5,000"
type input "2,165"
type input "33"
type input "14.289"
type input "16"
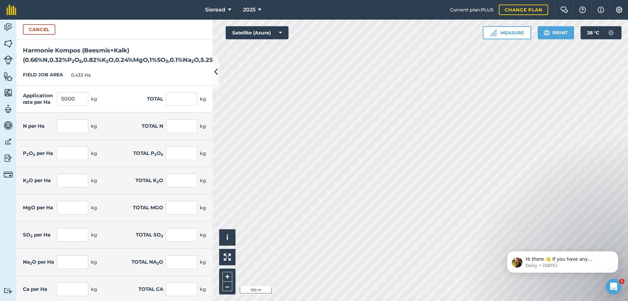
type input "6.928"
type input "41"
type input "17.753"
type input "12"
type input "5.196"
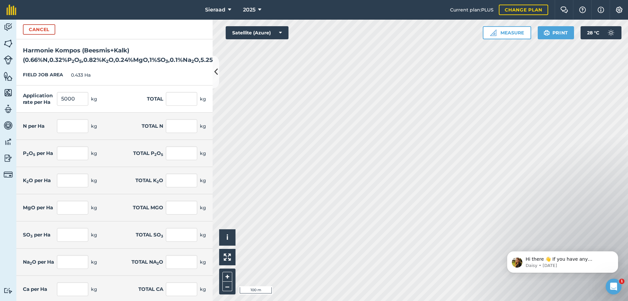
type input "50"
type input "21.65"
type input "5"
type input "2.165"
type input "262.5"
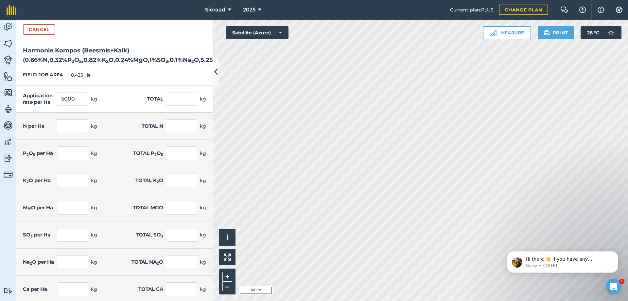
type input "113.663"
type input "0.044"
type input "0.019"
type input "0.94"
type input "0.407"
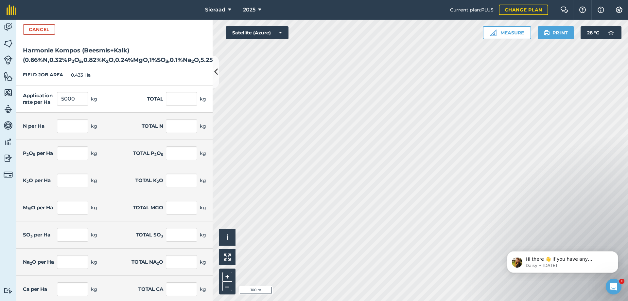
type input "0.572"
type input "0.248"
type input "37.5"
type input "16.238"
type input "0.115"
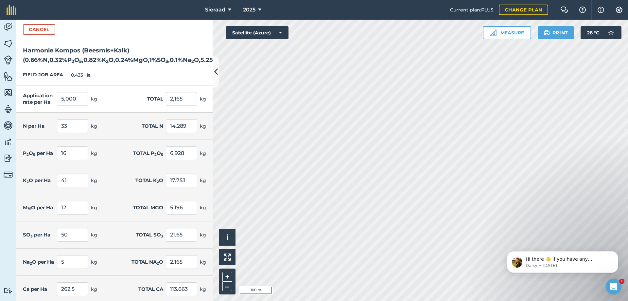
type input "0.05"
click at [109, 85] on div "FIELD JOB AREA 0.433 Ha" at bounding box center [114, 75] width 196 height 21
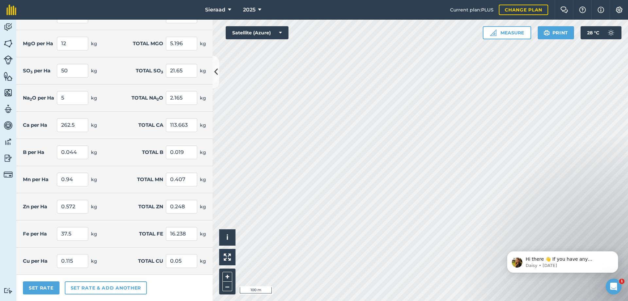
scroll to position [173, 0]
click at [106, 285] on button "Set rate & add another" at bounding box center [106, 287] width 82 height 13
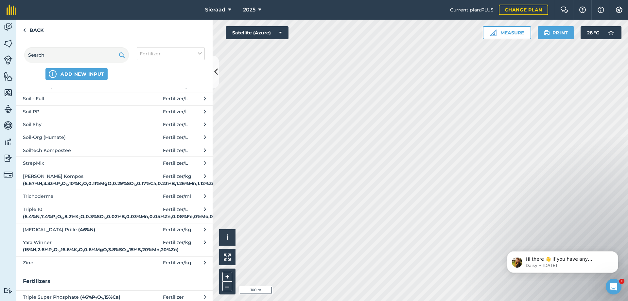
scroll to position [491, 0]
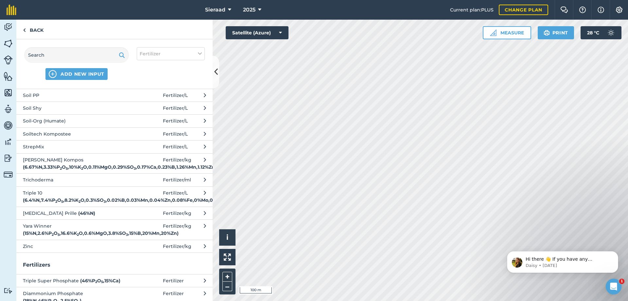
click at [75, 170] on strong "( 6.67 % N , 3.33 % P 2 O 5 , 10 % K 2 O , 0.11 % MgO , 0.29 % SO 3 , 0.17 % Ca…" at bounding box center [151, 167] width 257 height 6
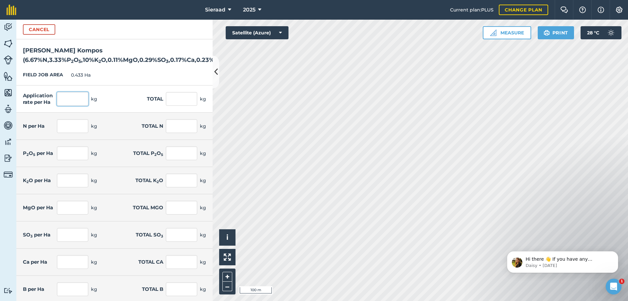
click at [68, 106] on input "text" at bounding box center [72, 99] width 31 height 14
type input "500"
type input "216.5"
type input "33.33"
type input "14.432"
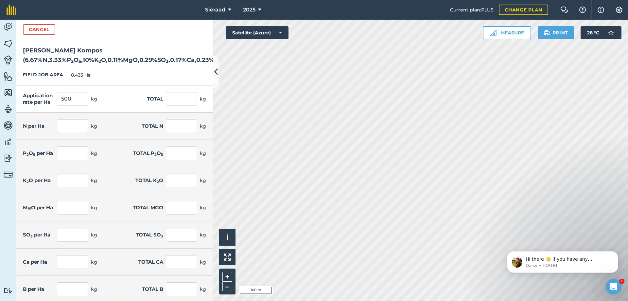
type input "16.665"
type input "7.216"
type input "50"
type input "21.65"
type input "0.565"
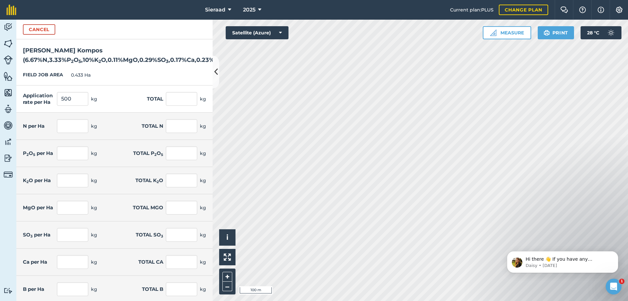
type input "0.245"
type input "1.45"
type input "0.628"
type input "0.85"
type input "0.368"
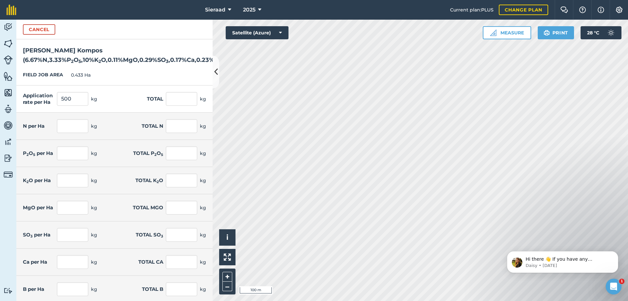
type input "1.15"
type input "0.498"
type input "6.3"
type input "2.728"
type input "5.6"
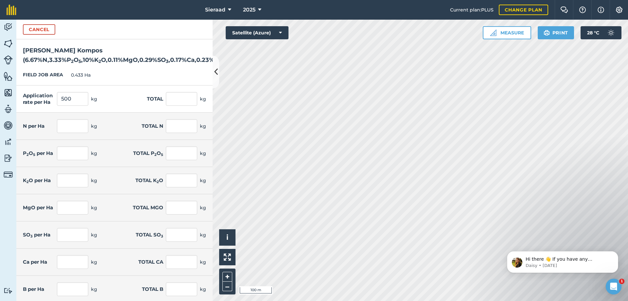
type input "2.425"
type input "23"
type input "9.959"
type input "0.05"
type input "0.022"
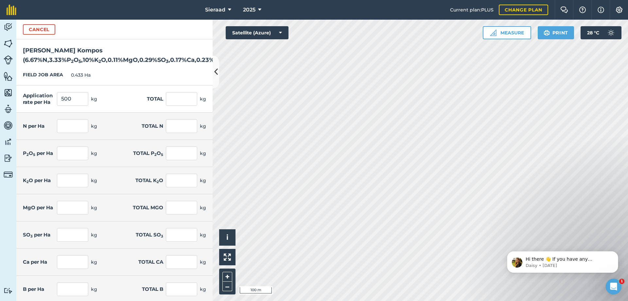
type input "2.4"
type input "1.039"
click at [123, 65] on h2 "[PERSON_NAME] ( 6.67 % N , 3.33 % P 2 O 5 , 10 % K 2 O , 0.11 % MgO , 0.29 % SO…" at bounding box center [114, 52] width 196 height 26
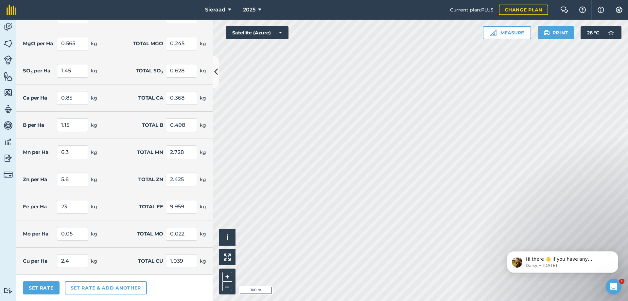
scroll to position [173, 0]
click at [36, 289] on button "Set Rate" at bounding box center [41, 287] width 37 height 13
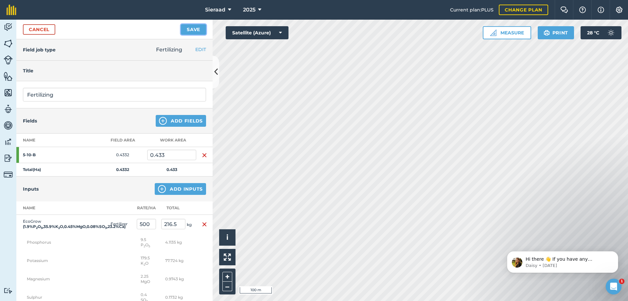
click at [195, 33] on button "Save" at bounding box center [193, 29] width 25 height 10
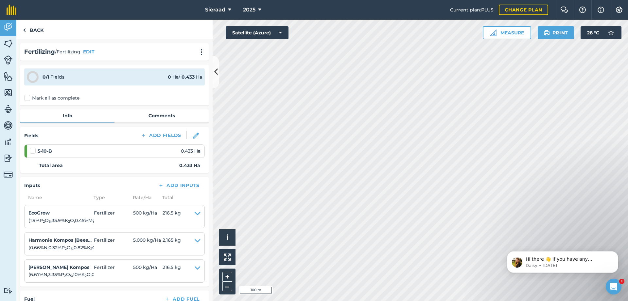
click at [28, 98] on label "Mark all as complete" at bounding box center [51, 98] width 55 height 7
click at [28, 98] on input "Mark all as complete" at bounding box center [26, 97] width 4 height 4
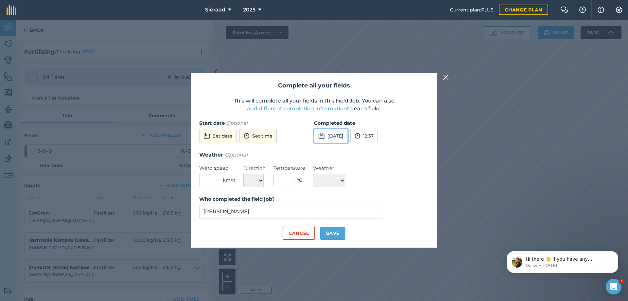
click at [323, 133] on img at bounding box center [321, 136] width 7 height 8
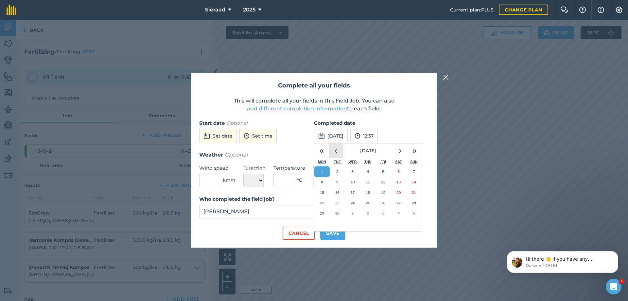
click at [337, 152] on button "‹" at bounding box center [336, 150] width 14 height 14
click at [397, 152] on button "›" at bounding box center [400, 150] width 14 height 14
click at [325, 182] on button "4" at bounding box center [321, 182] width 15 height 10
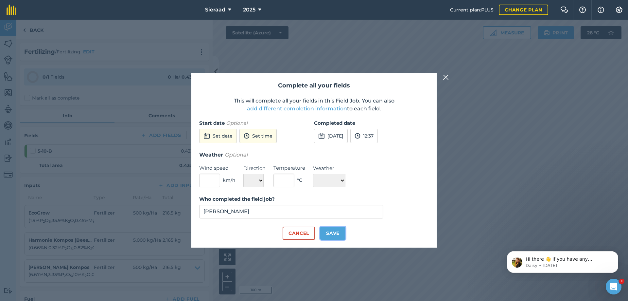
click at [329, 236] on button "Save" at bounding box center [332, 232] width 25 height 13
checkbox input "true"
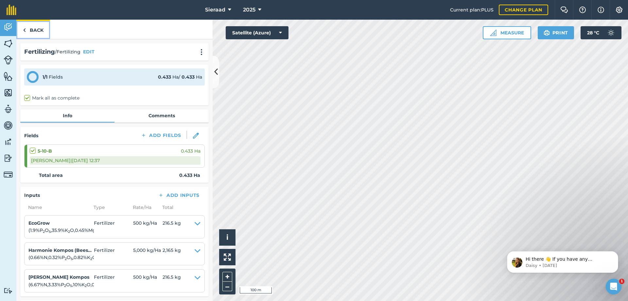
click at [30, 33] on link "Back" at bounding box center [33, 29] width 34 height 19
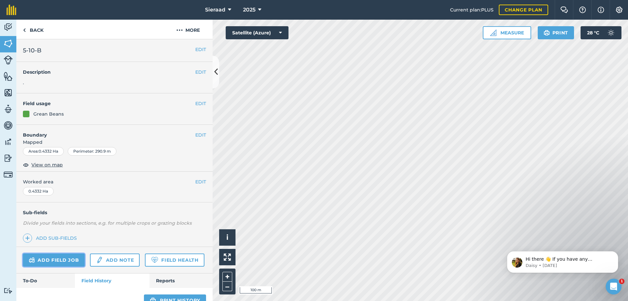
click at [65, 265] on link "Add field job" at bounding box center [54, 259] width 62 height 13
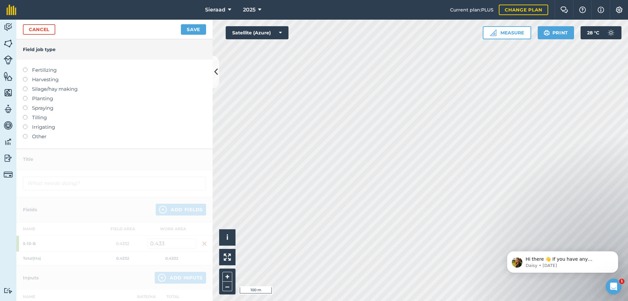
click at [24, 75] on ul "Fertilizing Harvesting Silage/hay making Planting Spraying Tilling Irrigating O…" at bounding box center [114, 103] width 183 height 74
click at [22, 69] on div "Fertilizing Harvesting Silage/hay making Planting Spraying Tilling Irrigating O…" at bounding box center [114, 104] width 196 height 89
click at [25, 67] on label at bounding box center [27, 67] width 9 height 0
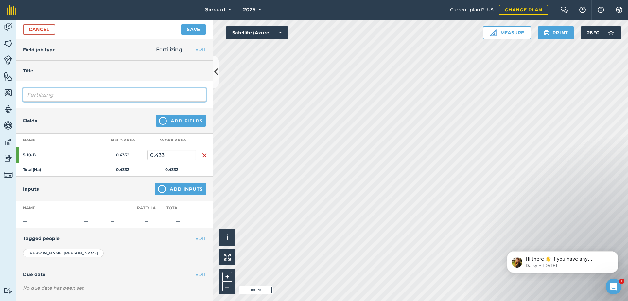
click at [61, 96] on input "Fertilizing" at bounding box center [114, 95] width 183 height 14
type input "Fertilizing 1"
drag, startPoint x: 123, startPoint y: 183, endPoint x: 138, endPoint y: 184, distance: 14.8
click at [124, 183] on div "Inputs Add Inputs" at bounding box center [114, 188] width 196 height 25
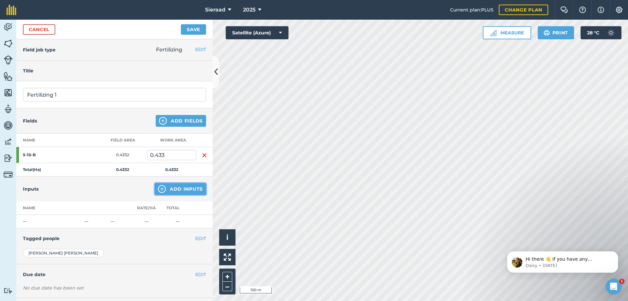
click at [157, 184] on button "Add Inputs" at bounding box center [180, 189] width 51 height 12
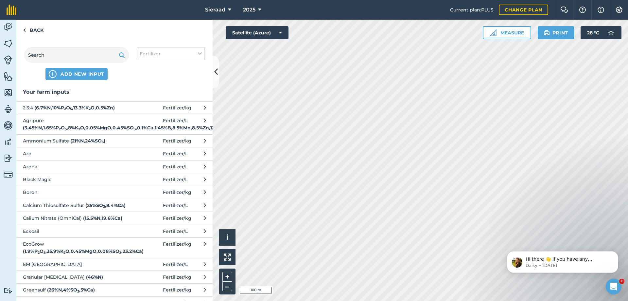
click at [56, 157] on span "Azo" at bounding box center [76, 153] width 107 height 7
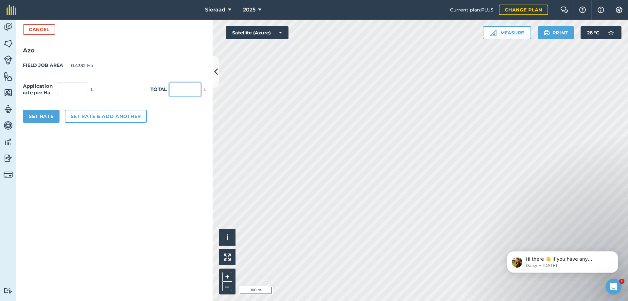
click at [185, 86] on input "text" at bounding box center [184, 89] width 31 height 14
type input "1"
type input "2.308"
click at [165, 166] on form "Cancel Azo FIELD JOB AREA 0.4332 Ha Application rate per Ha 2.308 L Total 1 L S…" at bounding box center [114, 160] width 196 height 281
click at [90, 117] on button "Set rate & add another" at bounding box center [106, 116] width 82 height 13
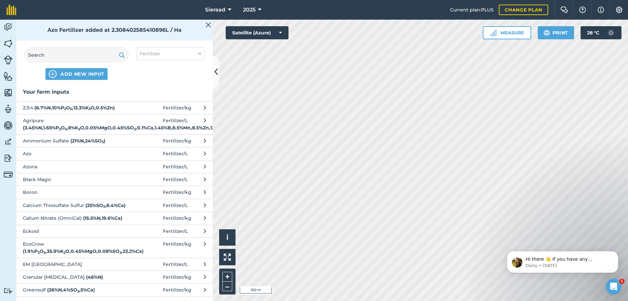
click at [61, 170] on span "Azona" at bounding box center [76, 166] width 107 height 7
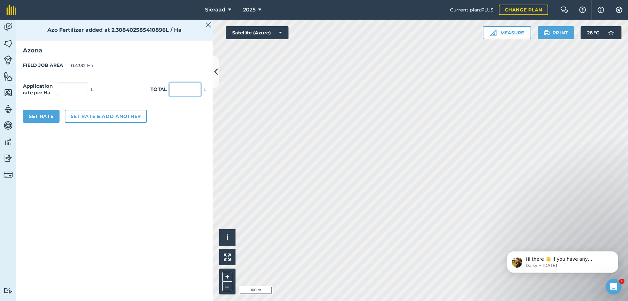
click at [186, 87] on input "text" at bounding box center [184, 89] width 31 height 14
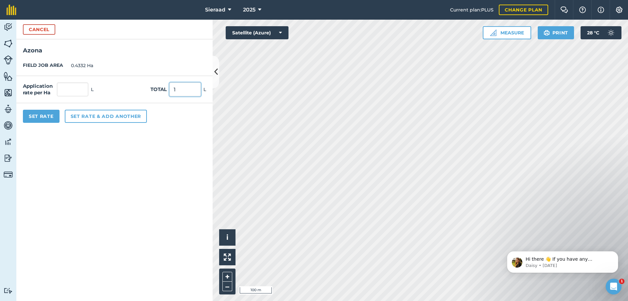
type input "1"
type input "2.308"
drag, startPoint x: 139, startPoint y: 198, endPoint x: 135, endPoint y: 190, distance: 9.2
click at [138, 198] on form "Cancel [GEOGRAPHIC_DATA] JOB AREA 0.4332 Ha Application rate per Ha 2.308 L Tot…" at bounding box center [114, 160] width 196 height 281
click at [101, 112] on button "Set rate & add another" at bounding box center [106, 116] width 82 height 13
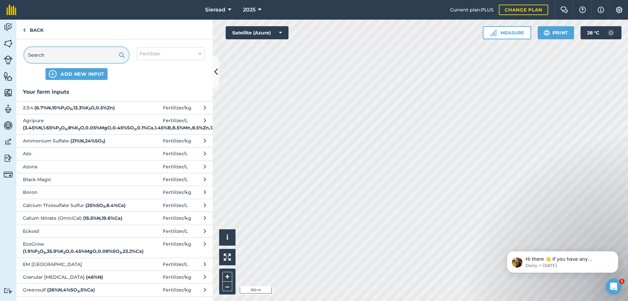
click at [81, 55] on input "text" at bounding box center [76, 55] width 105 height 16
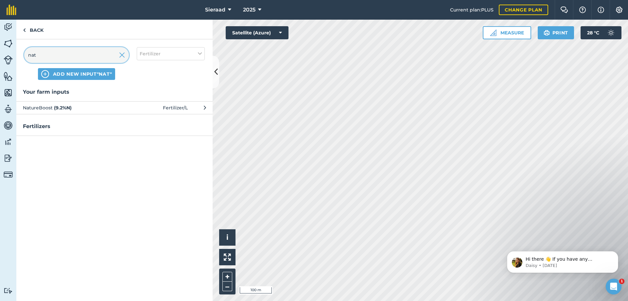
type input "nat"
click at [50, 107] on span "NatureBoost ( 9.2 % N )" at bounding box center [76, 107] width 107 height 7
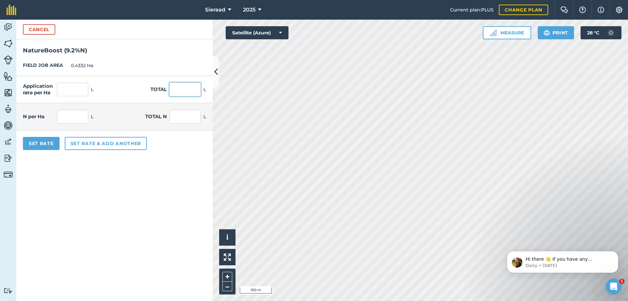
click at [187, 92] on input "text" at bounding box center [184, 89] width 31 height 14
type input "200"
type input "461.681"
type input "42.475"
type input "18.4"
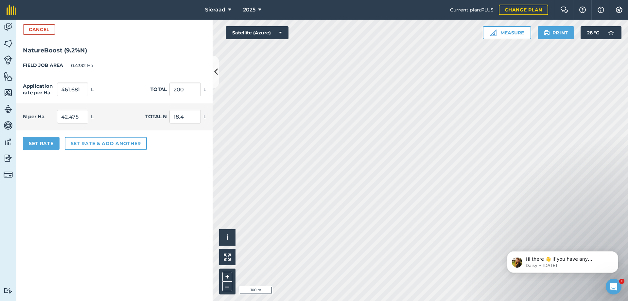
click at [154, 170] on form "Cancel NatureBoost ( 9.2 % N ) FIELD JOB AREA 0.4332 Ha Application rate per Ha…" at bounding box center [114, 160] width 196 height 281
click at [75, 144] on button "Set rate & add another" at bounding box center [106, 143] width 82 height 13
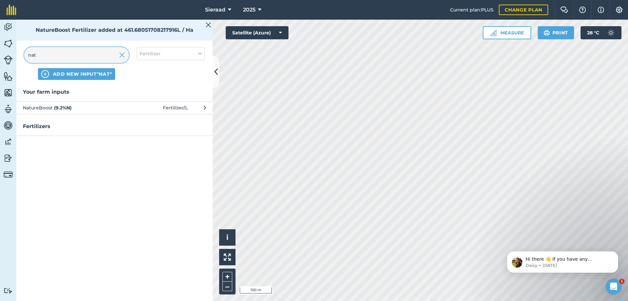
click at [90, 57] on input "nat" at bounding box center [76, 55] width 105 height 16
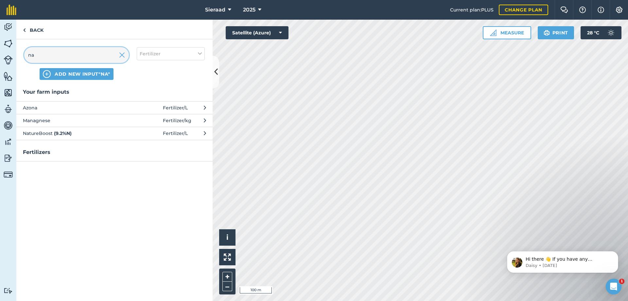
type input "n"
type input "em"
click at [97, 104] on span "EM [GEOGRAPHIC_DATA]" at bounding box center [76, 107] width 107 height 7
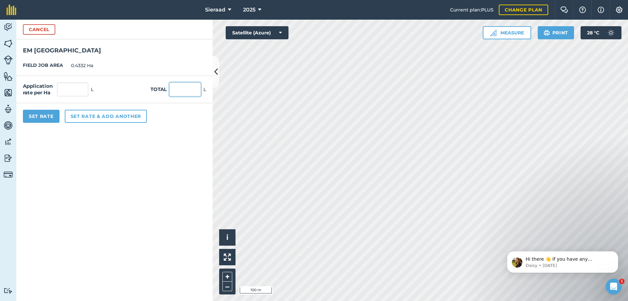
click at [176, 90] on input "text" at bounding box center [184, 89] width 31 height 14
type input "25"
type input "57.71"
click at [167, 149] on form "Cancel EM [GEOGRAPHIC_DATA] JOB AREA 0.4332 Ha Application rate per Ha 57.71 L …" at bounding box center [114, 160] width 196 height 281
click at [81, 115] on button "Set rate & add another" at bounding box center [106, 116] width 82 height 13
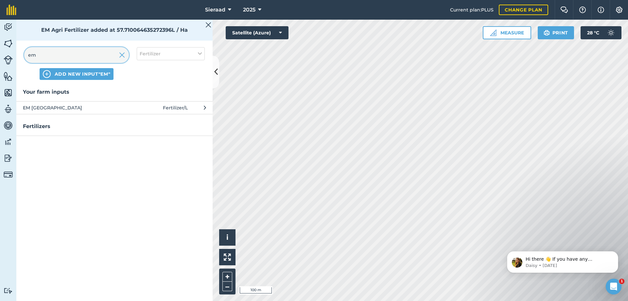
click at [50, 47] on input "em" at bounding box center [76, 55] width 105 height 16
type input "e"
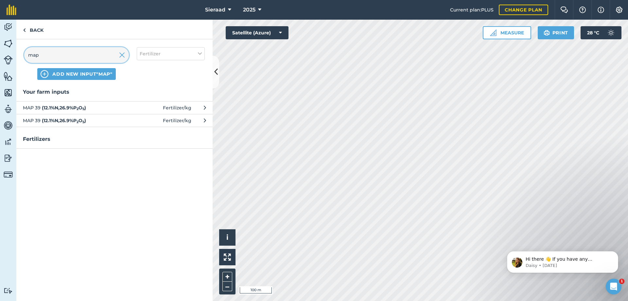
type input "map"
click at [91, 106] on span "MAP 39 ( 12.1 % N , 26.9 % P 2 O 5 )" at bounding box center [76, 107] width 107 height 7
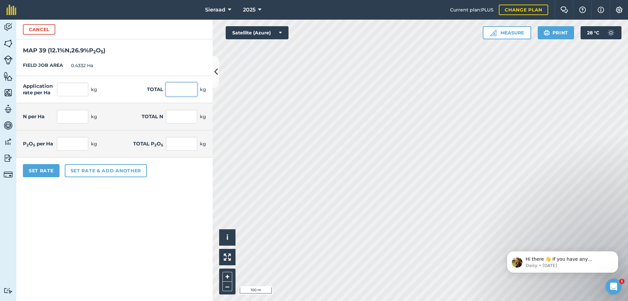
click at [181, 86] on input "text" at bounding box center [181, 89] width 31 height 14
type input "25"
type input "57.71"
type input "6.983"
type input "3.025"
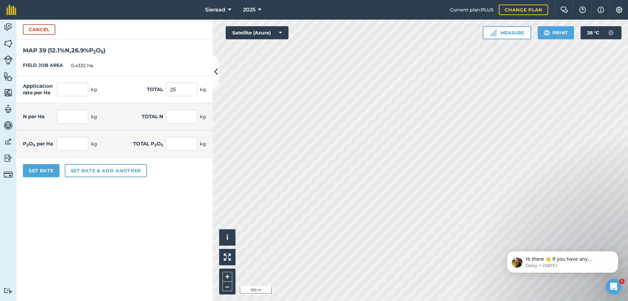
type input "15.524"
type input "6.725"
click at [126, 215] on form "Cancel MAP 39 ( 12.1 % N , 26.9 % P 2 O 5 ) FIELD JOB AREA 0.4332 Ha Applicatio…" at bounding box center [114, 160] width 196 height 281
click at [91, 172] on button "Set rate & add another" at bounding box center [106, 170] width 82 height 13
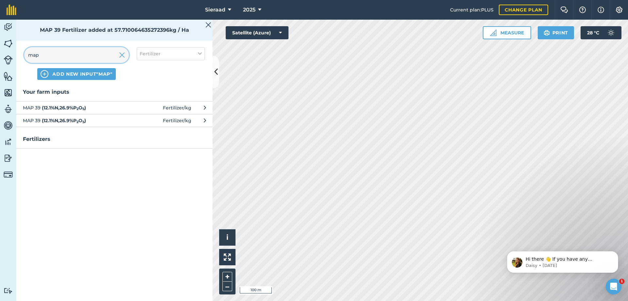
click at [95, 52] on input "map" at bounding box center [76, 55] width 105 height 16
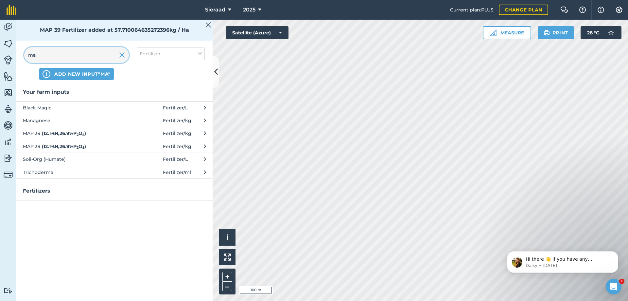
type input "m"
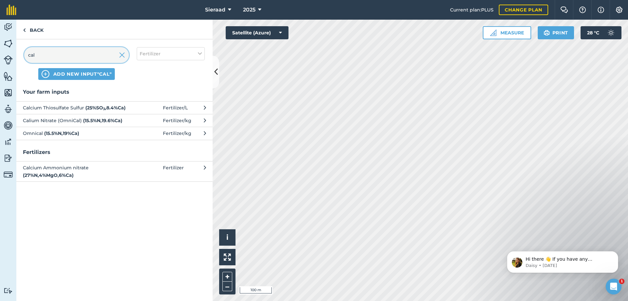
type input "cal"
click at [62, 106] on span "Calcium Thiosulfate Sulfur ( 25 % SO 3 , 8.4 % Ca )" at bounding box center [76, 107] width 107 height 7
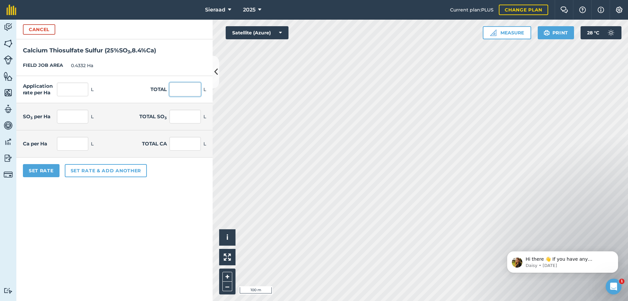
click at [177, 90] on input "text" at bounding box center [184, 89] width 31 height 14
type input "20"
type input "46.168"
type input "11.542"
type input "5"
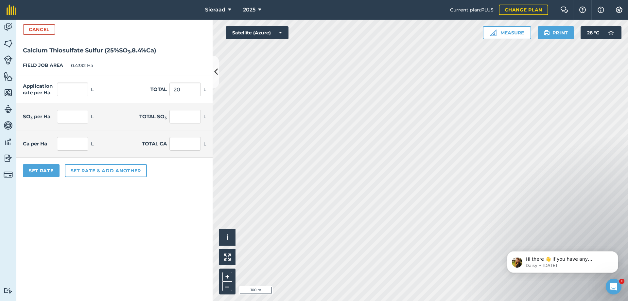
type input "3.878"
type input "1.68"
click at [122, 204] on form "Cancel Calcium Thiosulfate Sulfur ( 25 % SO 3 , 8.4 % Ca ) FIELD JOB AREA 0.433…" at bounding box center [114, 160] width 196 height 281
click at [53, 171] on button "Set Rate" at bounding box center [41, 170] width 37 height 13
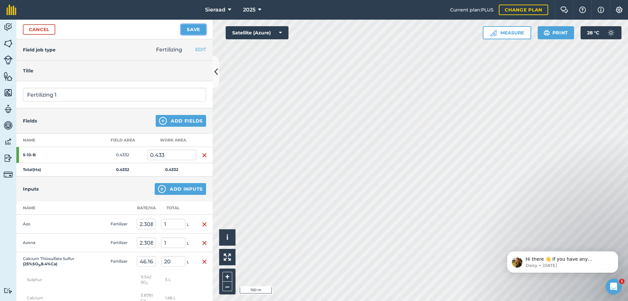
click at [198, 28] on button "Save" at bounding box center [193, 29] width 25 height 10
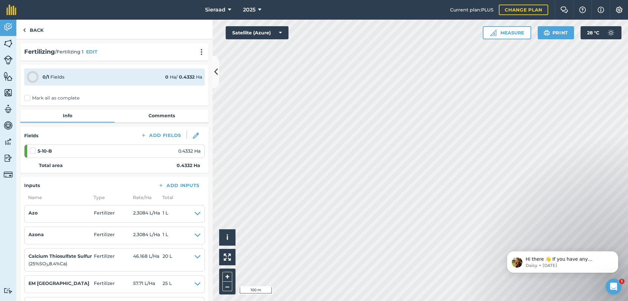
click at [28, 98] on label "Mark all as complete" at bounding box center [51, 98] width 55 height 7
click at [28, 98] on input "Mark all as complete" at bounding box center [26, 97] width 4 height 4
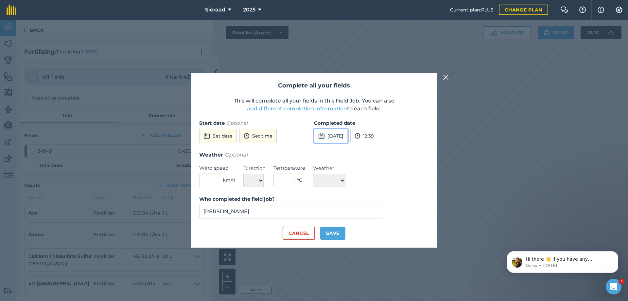
click at [337, 132] on button "[DATE]" at bounding box center [331, 136] width 34 height 14
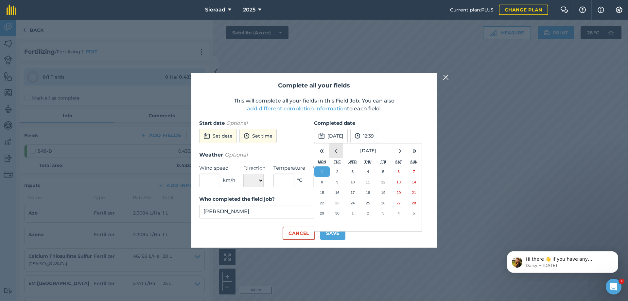
click at [338, 150] on button "‹" at bounding box center [336, 150] width 14 height 14
click at [397, 214] on abbr "30" at bounding box center [398, 213] width 4 height 4
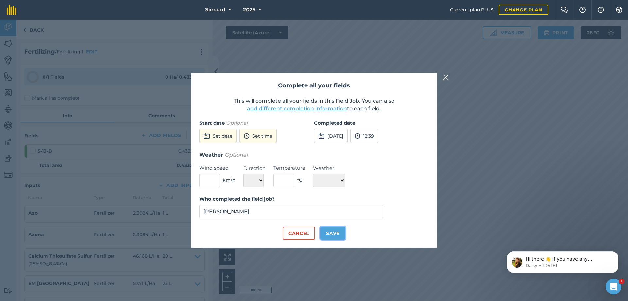
click at [327, 232] on button "Save" at bounding box center [332, 232] width 25 height 13
checkbox input "true"
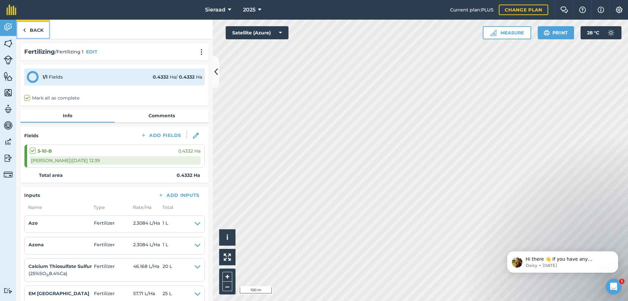
click at [41, 34] on link "Back" at bounding box center [33, 29] width 34 height 19
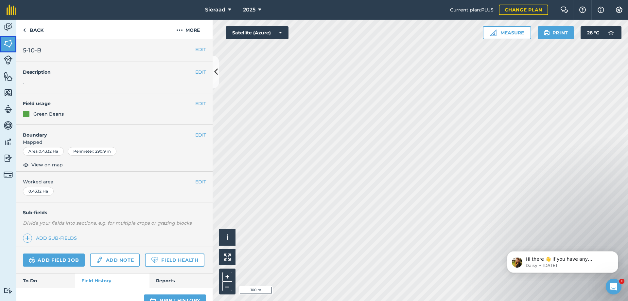
click at [9, 40] on img at bounding box center [8, 44] width 9 height 10
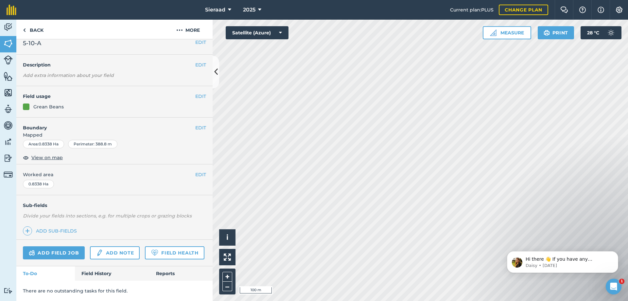
scroll to position [26, 0]
click at [100, 267] on link "Field History" at bounding box center [112, 273] width 74 height 14
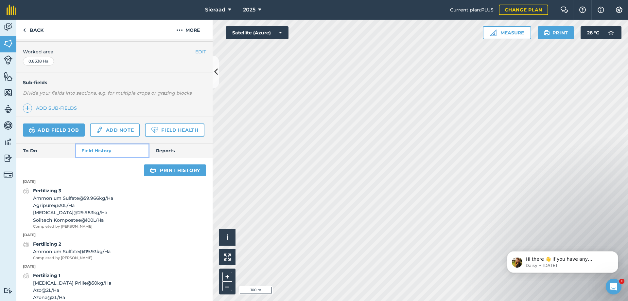
scroll to position [156, 0]
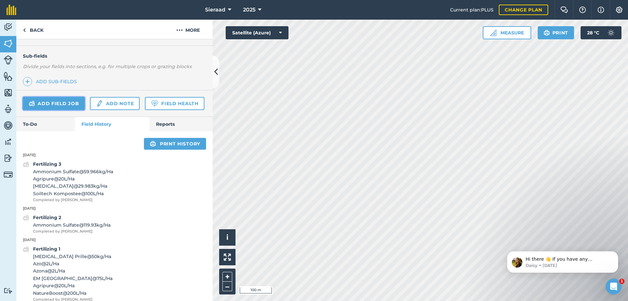
click at [52, 104] on link "Add field job" at bounding box center [54, 103] width 62 height 13
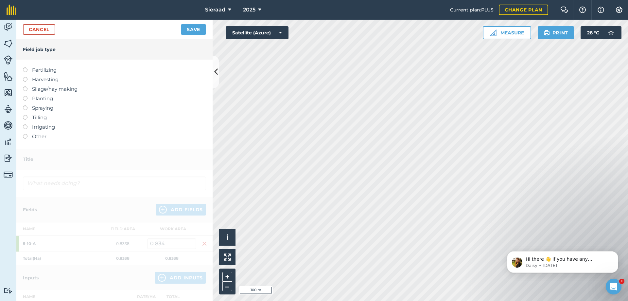
click at [26, 67] on label at bounding box center [27, 67] width 9 height 0
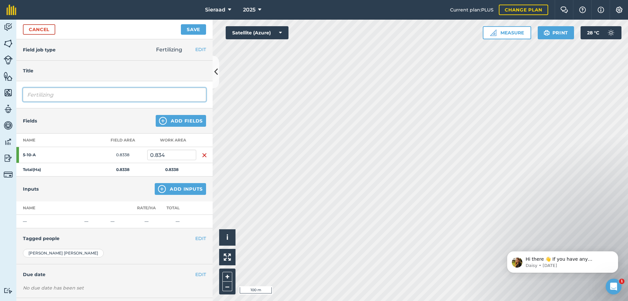
click at [86, 96] on input "Fertilizing" at bounding box center [114, 95] width 183 height 14
type input "Fertilizing 4"
click at [122, 183] on div "Inputs Add Inputs" at bounding box center [114, 188] width 196 height 25
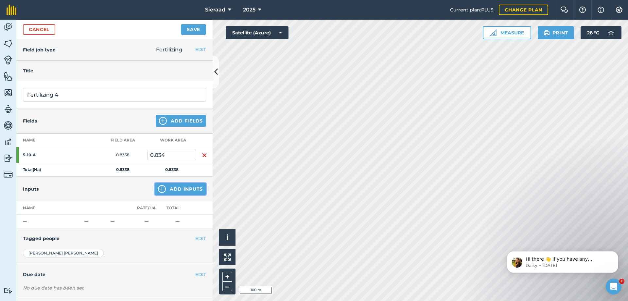
click at [161, 189] on img at bounding box center [162, 189] width 8 height 8
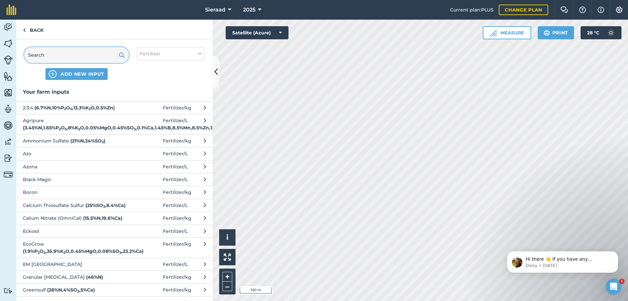
click at [83, 56] on input "text" at bounding box center [76, 55] width 105 height 16
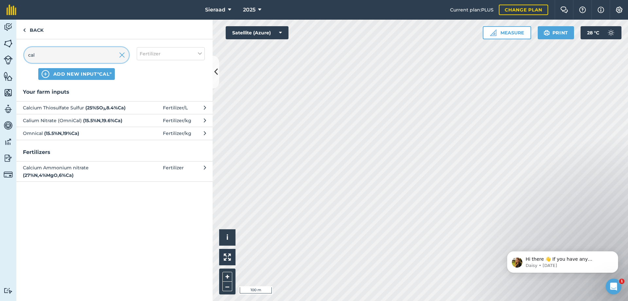
type input "cal"
click at [72, 120] on span "Calium Nitrate (OmniCal) ( 15.5 % N , 19.6 % Ca )" at bounding box center [76, 120] width 107 height 7
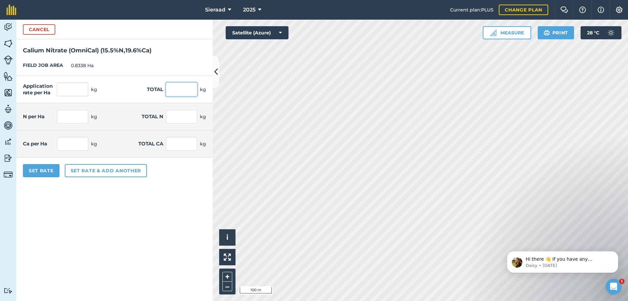
click at [189, 90] on input "text" at bounding box center [181, 89] width 31 height 14
type input "50"
type input "59.966"
type input "9.295"
type input "7.75"
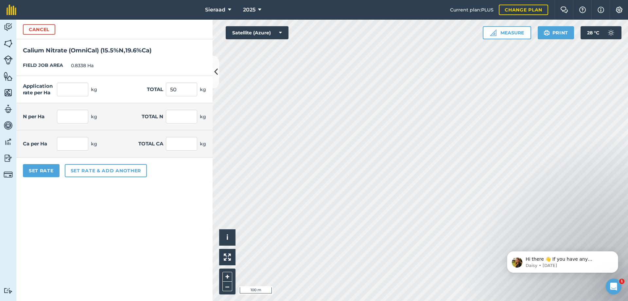
type input "11.753"
type input "9.8"
click at [132, 210] on form "Cancel Calium Nitrate (OmniCal) ( 15.5 % N , 19.6 % Ca ) FIELD JOB AREA 0.8338 …" at bounding box center [114, 160] width 196 height 281
click at [92, 167] on button "Set rate & add another" at bounding box center [106, 170] width 82 height 13
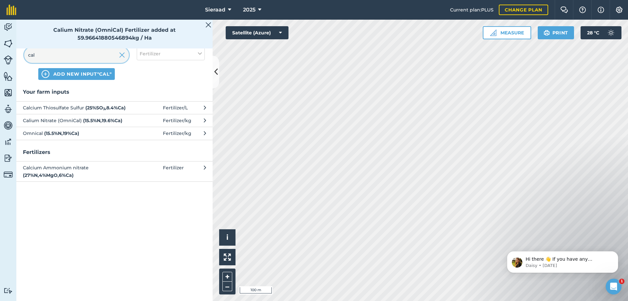
click at [52, 56] on input "cal" at bounding box center [76, 55] width 105 height 16
type input "c"
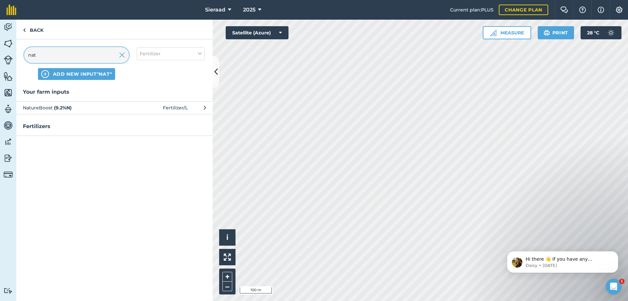
type input "nat"
click at [65, 107] on strong "( 9.2 % N )" at bounding box center [63, 108] width 18 height 6
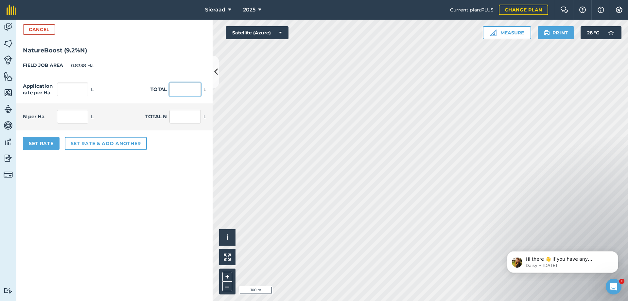
click at [188, 85] on input "text" at bounding box center [184, 89] width 31 height 14
type input "100"
type input "119.933"
type input "11.034"
type input "9.2"
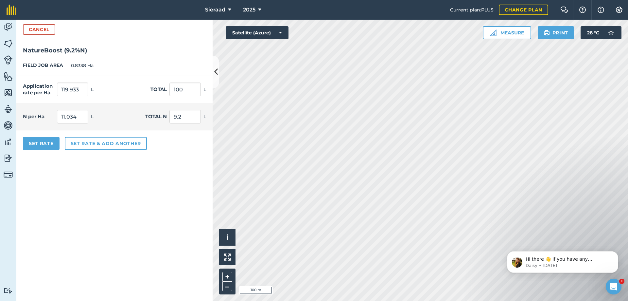
click at [130, 229] on form "Cancel NatureBoost ( 9.2 % N ) FIELD JOB AREA 0.8338 Ha Application rate per Ha…" at bounding box center [114, 160] width 196 height 281
click at [81, 140] on button "Set rate & add another" at bounding box center [106, 143] width 82 height 13
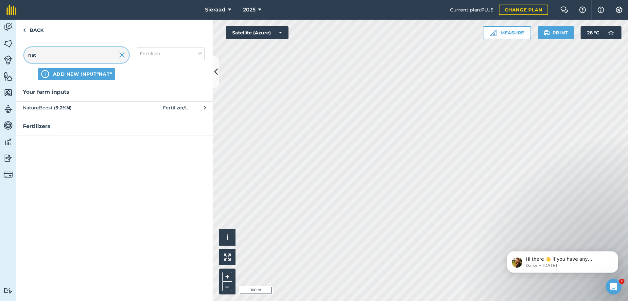
click at [84, 53] on input "nat" at bounding box center [76, 55] width 105 height 16
type input "n"
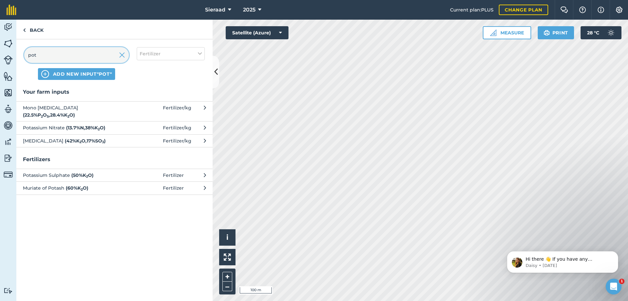
type input "pot"
click at [59, 141] on span "[MEDICAL_DATA] ( 42 % K 2 O , 17 % SO 3 )" at bounding box center [76, 140] width 107 height 7
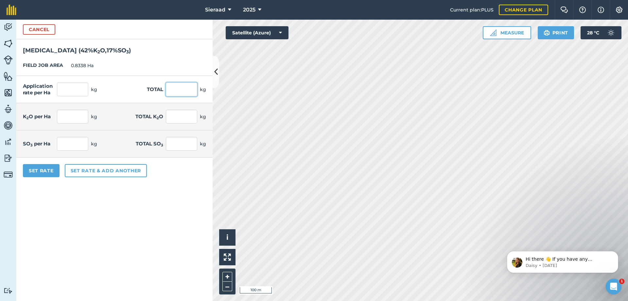
click at [173, 90] on input "text" at bounding box center [181, 89] width 31 height 14
type input "50"
type input "59.966"
type input "25.186"
type input "21"
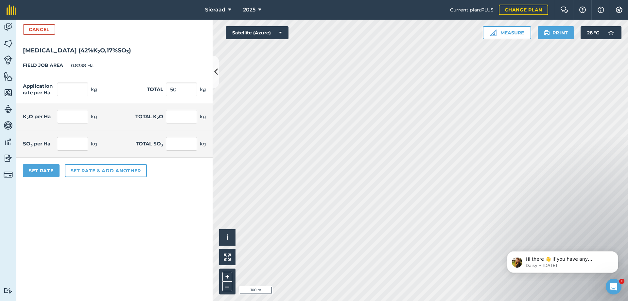
type input "10.194"
type input "8.5"
click at [109, 234] on form "Cancel [MEDICAL_DATA] ( 42 % K 2 O , 17 % SO 3 ) FIELD JOB AREA 0.8338 Ha Appli…" at bounding box center [114, 160] width 196 height 281
click at [47, 167] on button "Set Rate" at bounding box center [41, 170] width 37 height 13
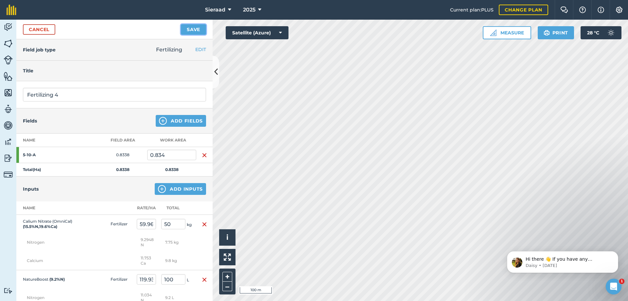
click at [198, 32] on button "Save" at bounding box center [193, 29] width 25 height 10
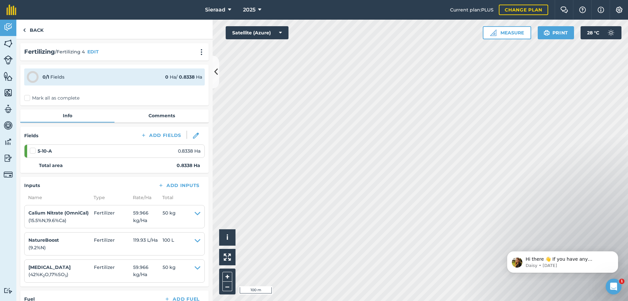
click at [28, 97] on label "Mark all as complete" at bounding box center [51, 98] width 55 height 7
click at [28, 97] on input "Mark all as complete" at bounding box center [26, 97] width 4 height 4
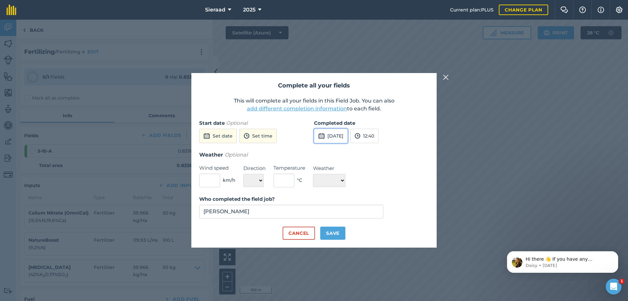
click at [339, 137] on button "[DATE]" at bounding box center [331, 136] width 34 height 14
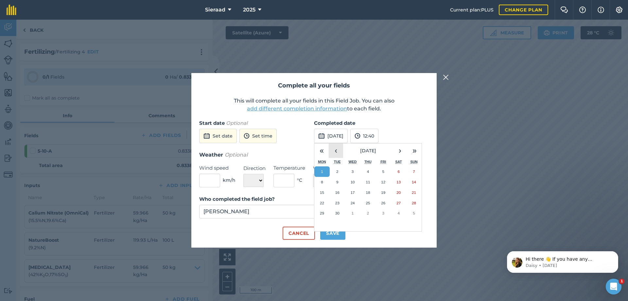
click at [339, 150] on button "‹" at bounding box center [336, 150] width 14 height 14
click at [397, 212] on abbr "30" at bounding box center [398, 213] width 4 height 4
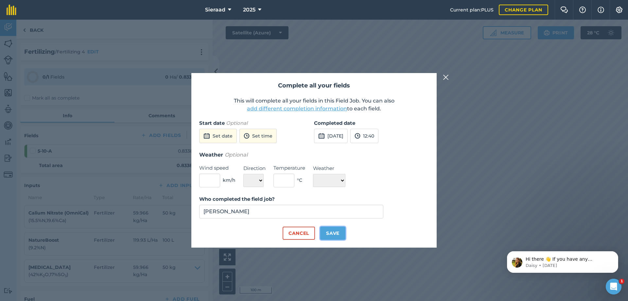
click at [336, 232] on button "Save" at bounding box center [332, 232] width 25 height 13
checkbox input "true"
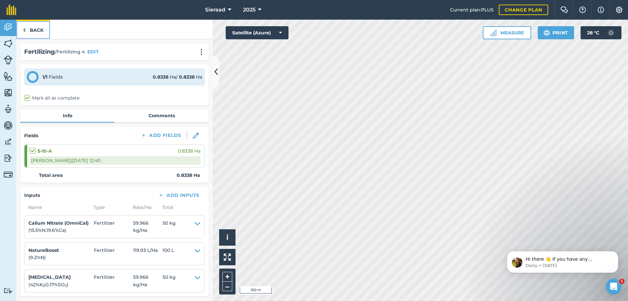
click at [34, 27] on link "Back" at bounding box center [33, 29] width 34 height 19
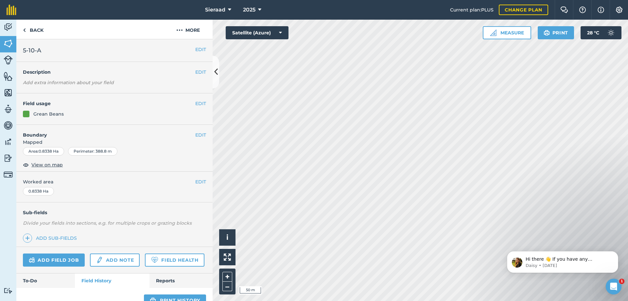
click at [112, 186] on div "EDIT Worked area 0.8338 Ha" at bounding box center [114, 186] width 196 height 30
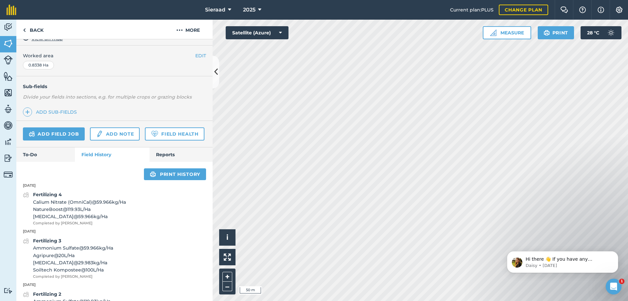
scroll to position [131, 0]
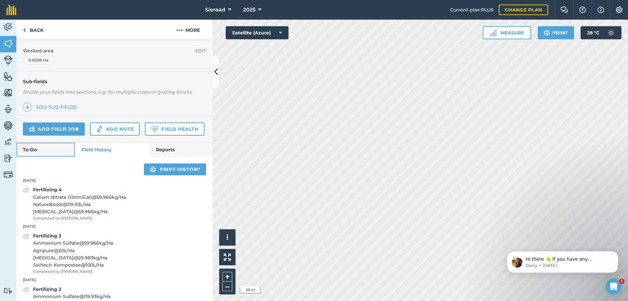
click at [60, 157] on link "To-Do" at bounding box center [45, 149] width 59 height 14
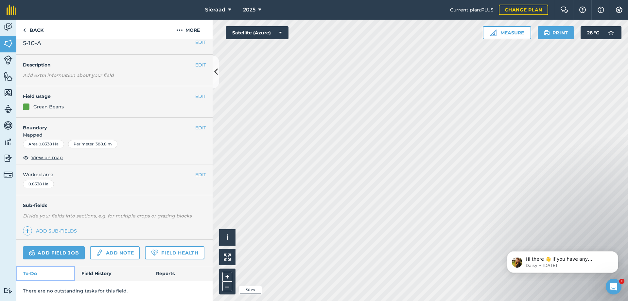
scroll to position [26, 0]
click at [101, 273] on link "Field History" at bounding box center [112, 273] width 74 height 14
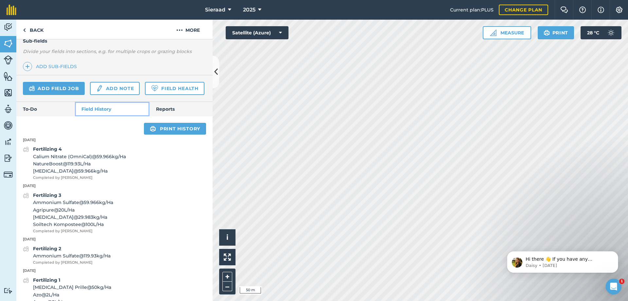
scroll to position [189, 0]
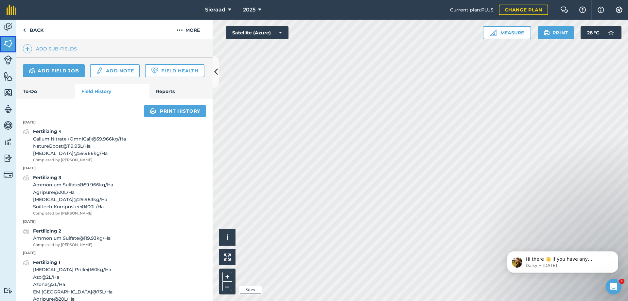
click at [12, 42] on img at bounding box center [8, 44] width 9 height 10
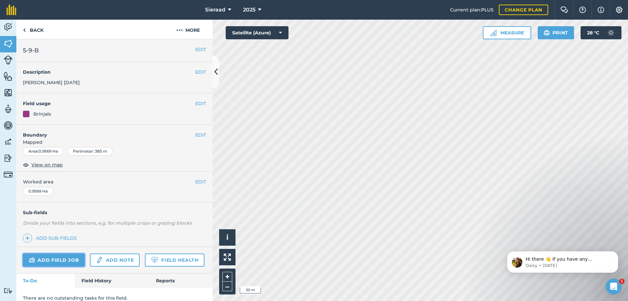
click at [46, 259] on link "Add field job" at bounding box center [54, 259] width 62 height 13
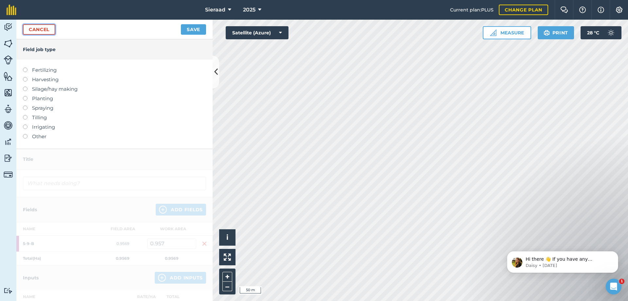
click at [47, 30] on link "Cancel" at bounding box center [39, 29] width 32 height 10
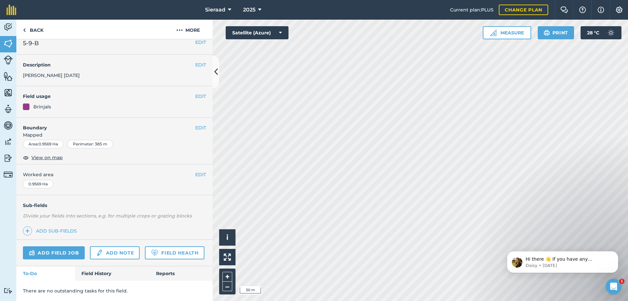
scroll to position [26, 0]
click at [100, 272] on link "Field History" at bounding box center [112, 273] width 74 height 14
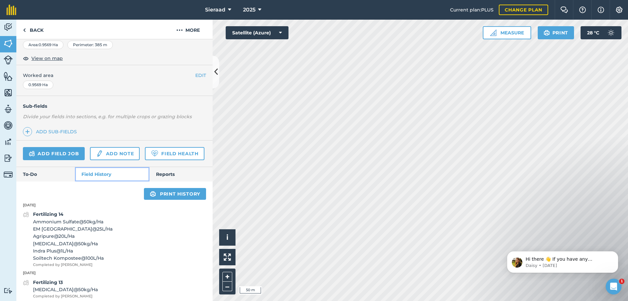
scroll to position [124, 0]
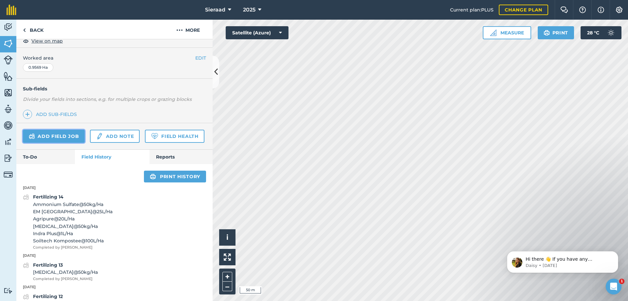
click at [55, 135] on link "Add field job" at bounding box center [54, 135] width 62 height 13
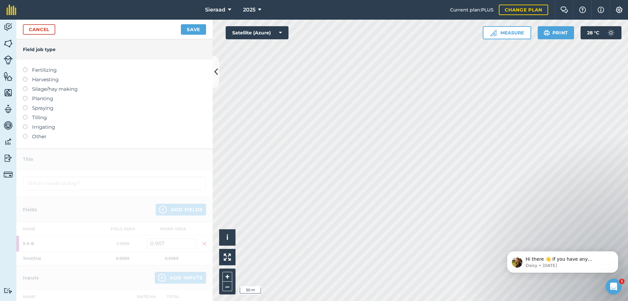
click at [27, 67] on label at bounding box center [27, 67] width 9 height 0
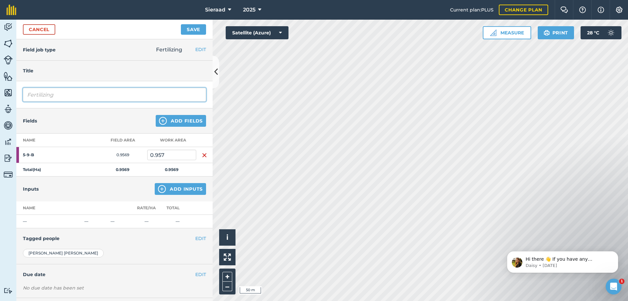
click at [52, 94] on input "Fertilizing" at bounding box center [114, 95] width 183 height 14
type input "Fertilizing 15"
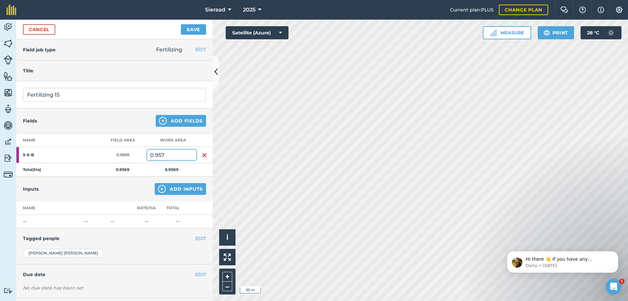
click at [172, 156] on input "0.957" at bounding box center [171, 154] width 49 height 10
type input "0"
type input "1"
click at [115, 189] on div "Inputs Add Inputs" at bounding box center [114, 188] width 196 height 25
click at [158, 191] on img at bounding box center [162, 189] width 8 height 8
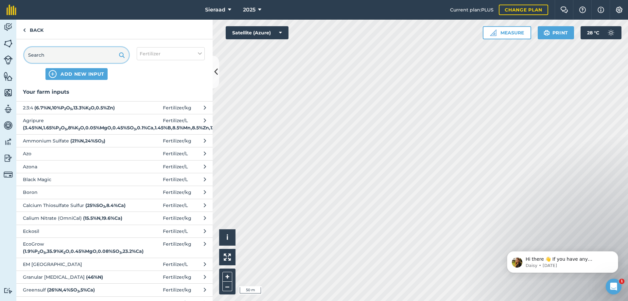
click at [60, 52] on input "text" at bounding box center [76, 55] width 105 height 16
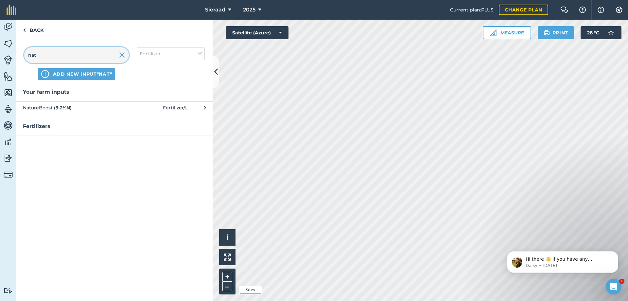
type input "nat"
click at [72, 109] on strong "( 9.2 % N )" at bounding box center [63, 108] width 18 height 6
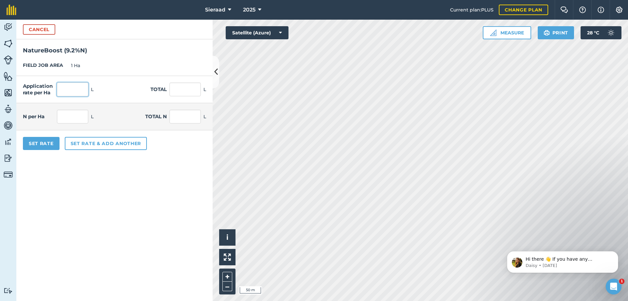
click at [71, 91] on input "text" at bounding box center [72, 89] width 31 height 14
type input "100"
type input "9.2"
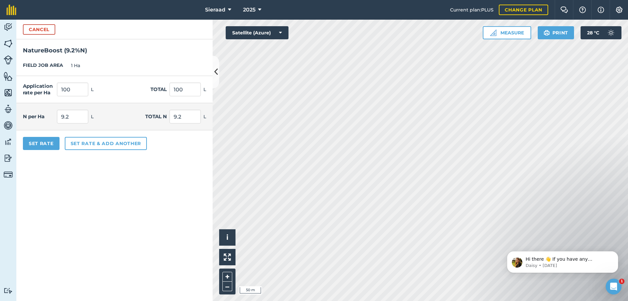
click at [80, 175] on form "Cancel NatureBoost ( 9.2 % N ) FIELD JOB AREA 1 Ha Application rate per Ha 100 …" at bounding box center [114, 160] width 196 height 281
click at [78, 145] on button "Set rate & add another" at bounding box center [106, 143] width 82 height 13
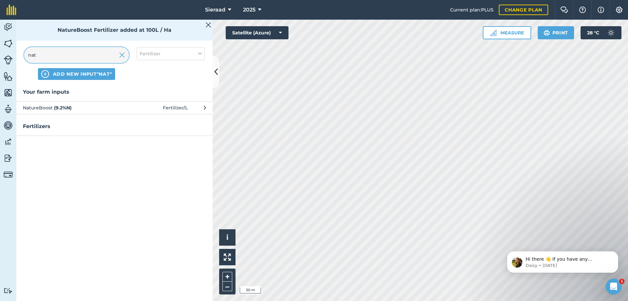
drag, startPoint x: 50, startPoint y: 58, endPoint x: 47, endPoint y: 57, distance: 3.5
click at [50, 58] on input "nat" at bounding box center [76, 55] width 105 height 16
type input "n"
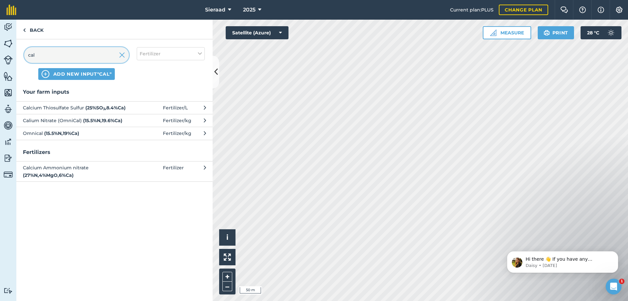
type input "cal"
click at [74, 119] on span "Calium Nitrate (OmniCal) ( 15.5 % N , 19.6 % Ca )" at bounding box center [76, 120] width 107 height 7
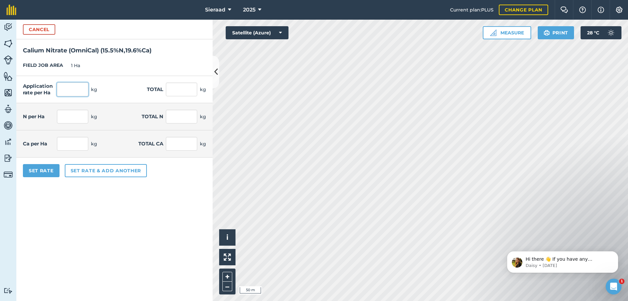
click at [65, 89] on input "text" at bounding box center [72, 89] width 31 height 14
type input "50"
click button "Cancel" at bounding box center [39, 29] width 32 height 10
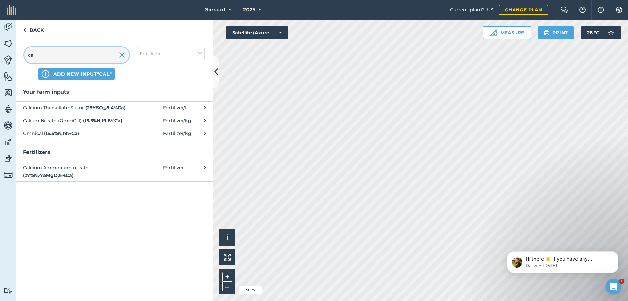
click at [50, 57] on input "cal" at bounding box center [76, 55] width 105 height 16
type input "c"
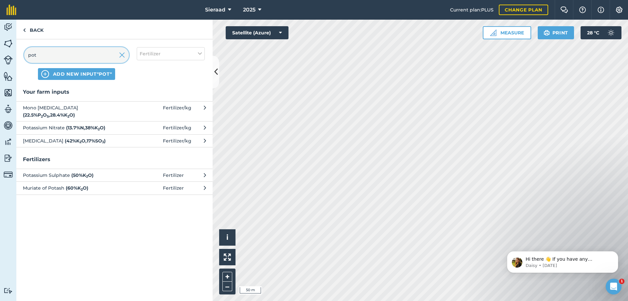
type input "pot"
click at [66, 138] on strong "( 42 % K 2 O , 17 % SO 3 )" at bounding box center [85, 141] width 41 height 6
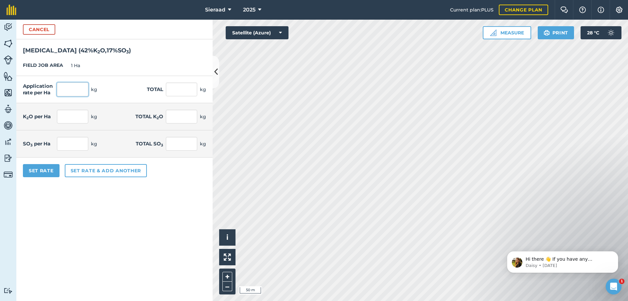
click at [70, 89] on input "text" at bounding box center [72, 89] width 31 height 14
type input "50"
click at [82, 247] on form "Cancel [MEDICAL_DATA] ( 42 % K 2 O , 17 % SO 3 ) FIELD JOB AREA 1 Ha Applicatio…" at bounding box center [114, 160] width 196 height 281
click at [96, 172] on button "Set rate & add another" at bounding box center [106, 170] width 82 height 13
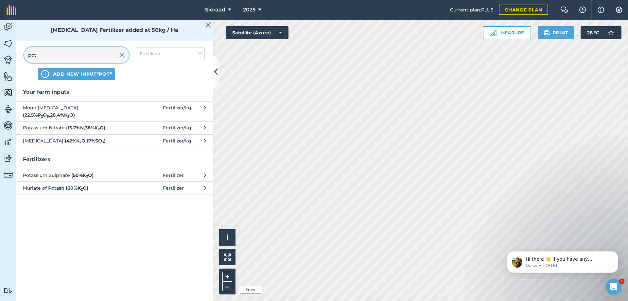
click at [56, 57] on input "pot" at bounding box center [76, 55] width 105 height 16
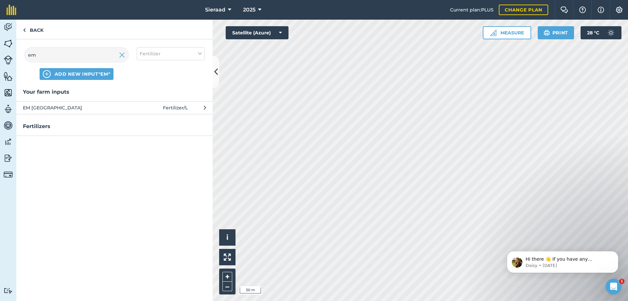
click at [66, 107] on span "EM [GEOGRAPHIC_DATA]" at bounding box center [76, 107] width 107 height 7
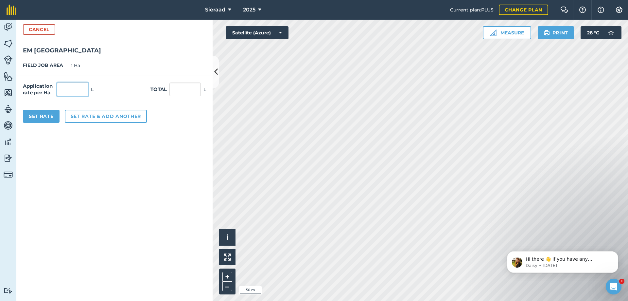
click at [77, 89] on input "text" at bounding box center [72, 89] width 31 height 14
click at [96, 162] on form "Cancel EM [GEOGRAPHIC_DATA] JOB AREA 1 Ha Application rate per Ha 50 L Total 50…" at bounding box center [114, 160] width 196 height 281
click at [92, 120] on button "Set rate & add another" at bounding box center [106, 116] width 82 height 13
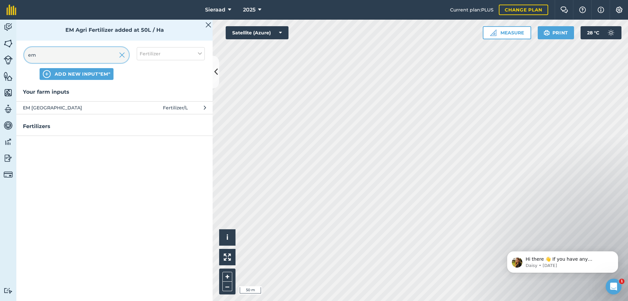
click at [53, 55] on input "em" at bounding box center [76, 55] width 105 height 16
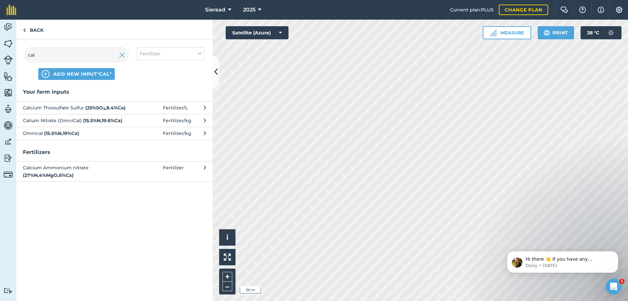
click at [86, 107] on strong "( 25 % SO 3 , 8.4 % Ca )" at bounding box center [105, 108] width 40 height 6
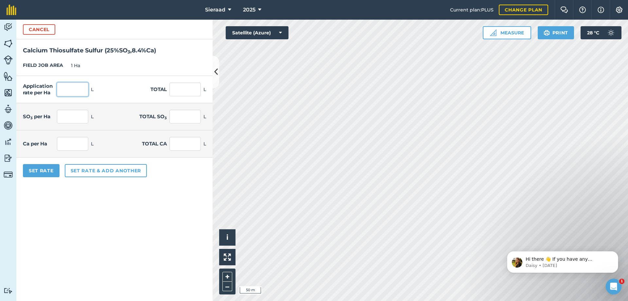
click at [64, 91] on input "text" at bounding box center [72, 89] width 31 height 14
click at [77, 206] on form "Cancel Calcium Thiosulfate Sulfur ( 25 % SO 3 , 8.4 % Ca ) FIELD JOB AREA 1 Ha …" at bounding box center [114, 160] width 196 height 281
click at [47, 174] on button "Set Rate" at bounding box center [41, 170] width 37 height 13
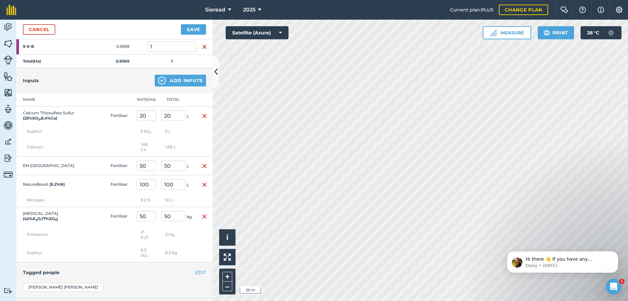
scroll to position [98, 0]
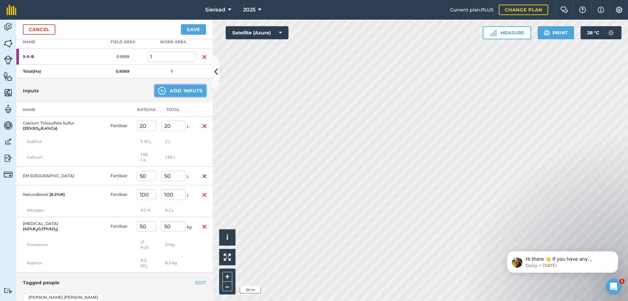
click at [155, 94] on button "Add Inputs" at bounding box center [180, 91] width 51 height 12
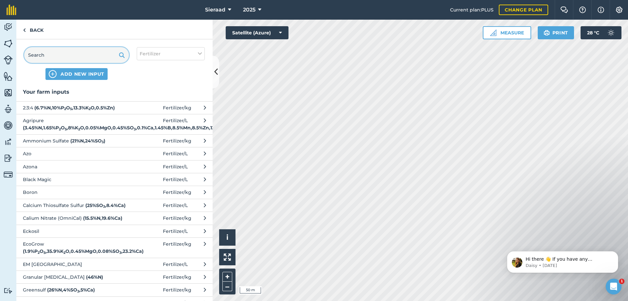
click at [65, 56] on input "text" at bounding box center [76, 55] width 105 height 16
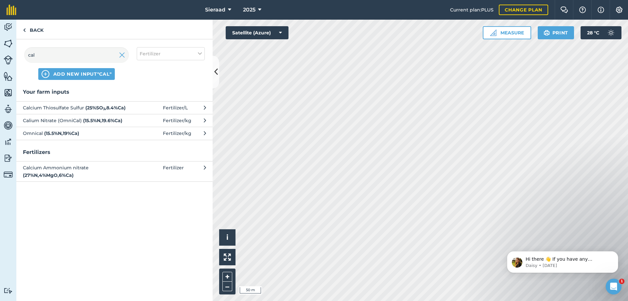
click at [64, 122] on span "Calium Nitrate (OmniCal) ( 15.5 % N , 19.6 % Ca )" at bounding box center [76, 120] width 107 height 7
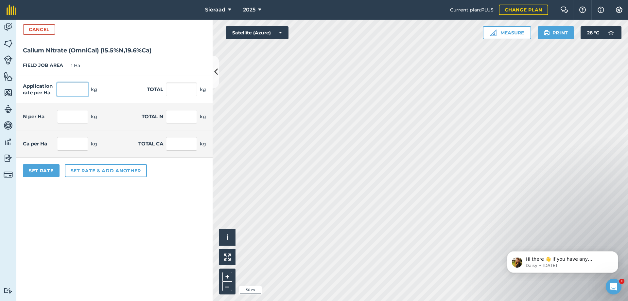
click at [71, 88] on input "text" at bounding box center [72, 89] width 31 height 14
click at [55, 208] on form "Cancel Calium Nitrate (OmniCal) ( 15.5 % N , 19.6 % Ca ) FIELD JOB AREA 1 Ha Ap…" at bounding box center [114, 160] width 196 height 281
click at [44, 174] on button "Set Rate" at bounding box center [41, 170] width 37 height 13
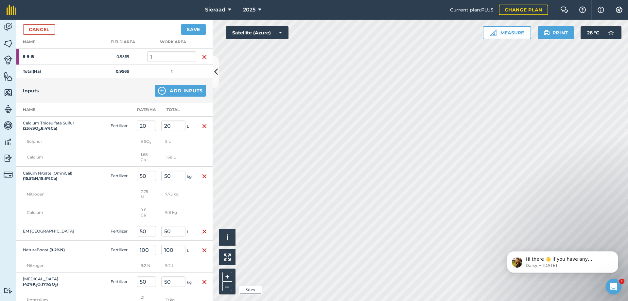
scroll to position [33, 0]
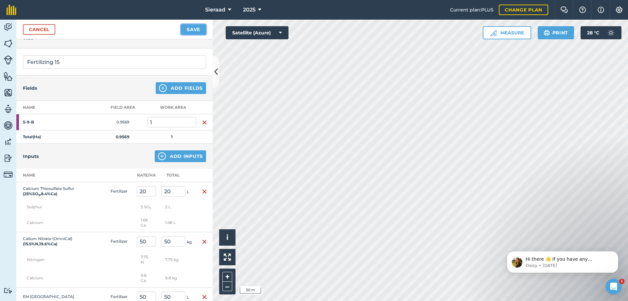
click at [193, 33] on button "Save" at bounding box center [193, 29] width 25 height 10
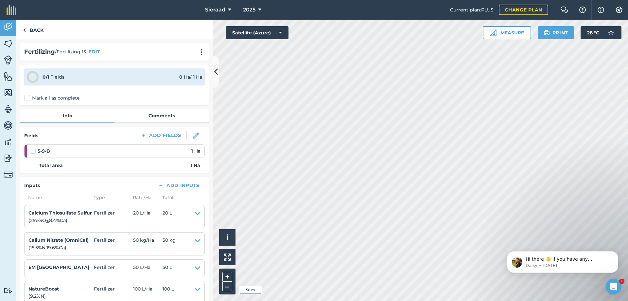
click at [29, 96] on label "Mark all as complete" at bounding box center [51, 98] width 55 height 7
click at [28, 96] on input "Mark all as complete" at bounding box center [26, 97] width 4 height 4
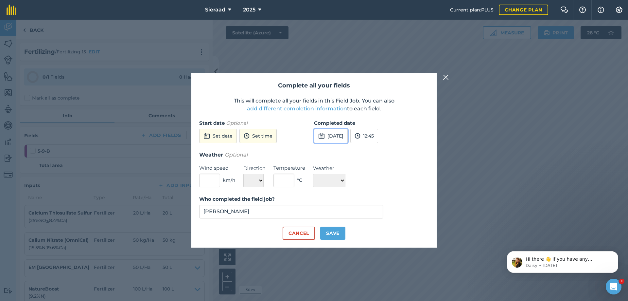
click at [331, 136] on button "[DATE]" at bounding box center [331, 136] width 34 height 14
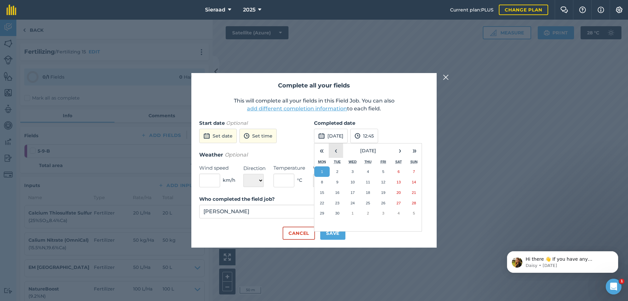
click at [341, 152] on button "‹" at bounding box center [336, 150] width 14 height 14
click at [396, 150] on button "›" at bounding box center [400, 150] width 14 height 14
click at [337, 152] on button "‹" at bounding box center [336, 150] width 14 height 14
click at [400, 214] on abbr "30" at bounding box center [398, 213] width 4 height 4
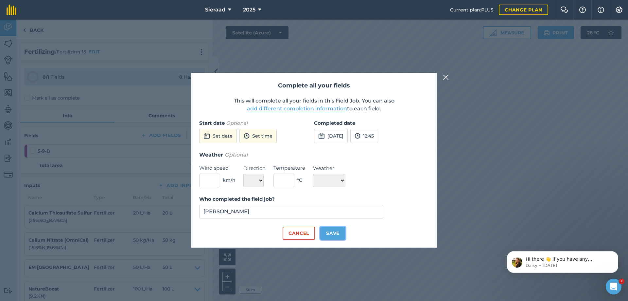
click at [341, 236] on button "Save" at bounding box center [332, 232] width 25 height 13
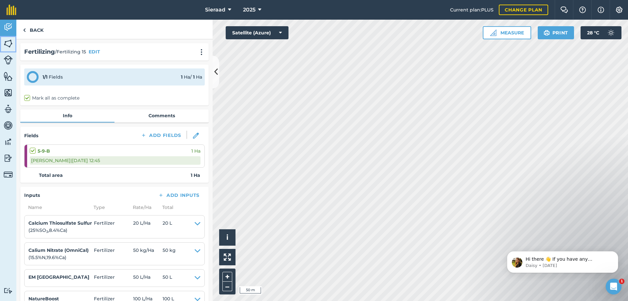
click at [7, 40] on img at bounding box center [8, 44] width 9 height 10
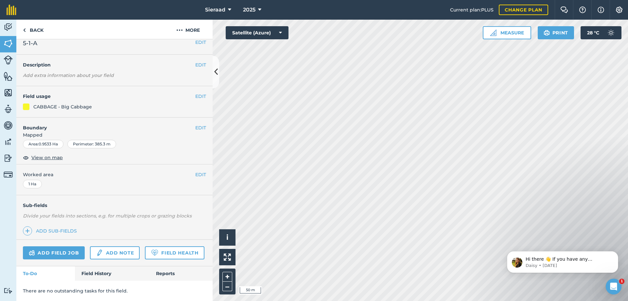
scroll to position [26, 0]
click at [102, 275] on link "Field History" at bounding box center [112, 273] width 74 height 14
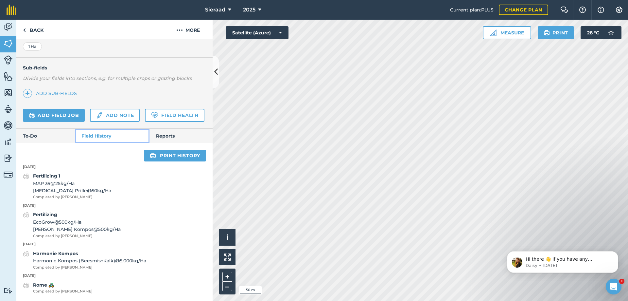
scroll to position [156, 0]
click at [49, 109] on link "Add field job" at bounding box center [54, 115] width 62 height 13
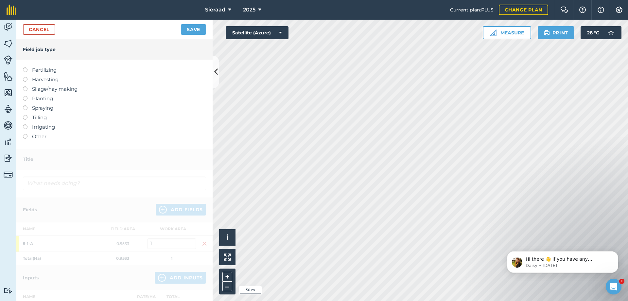
click at [25, 67] on label at bounding box center [27, 67] width 9 height 0
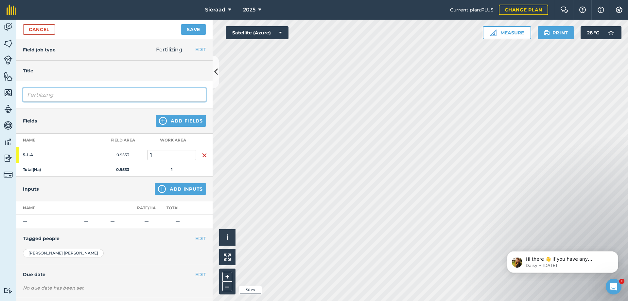
click at [78, 96] on input "Fertilizing" at bounding box center [114, 95] width 183 height 14
click at [91, 115] on div "Fields Add Fields" at bounding box center [114, 120] width 196 height 25
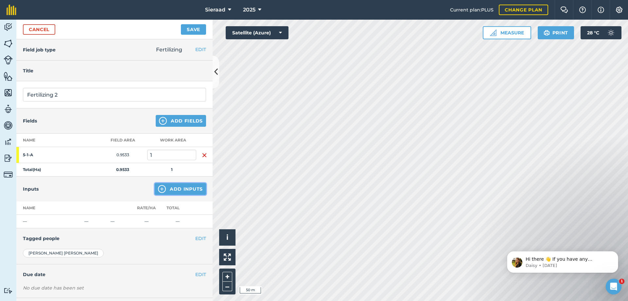
click at [165, 186] on button "Add Inputs" at bounding box center [180, 189] width 51 height 12
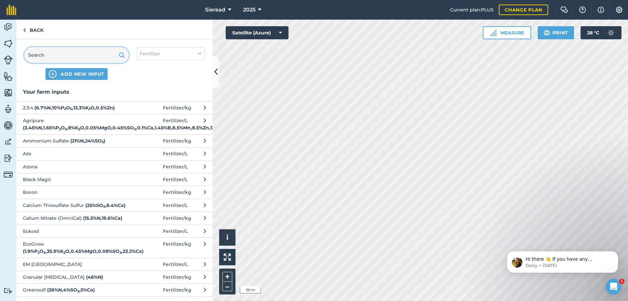
click at [62, 55] on input "text" at bounding box center [76, 55] width 105 height 16
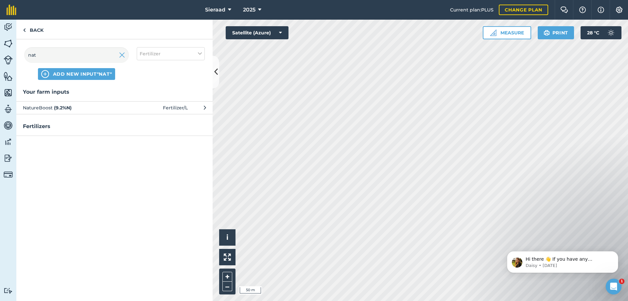
click at [56, 111] on span "NatureBoost ( 9.2 % N )" at bounding box center [76, 107] width 107 height 7
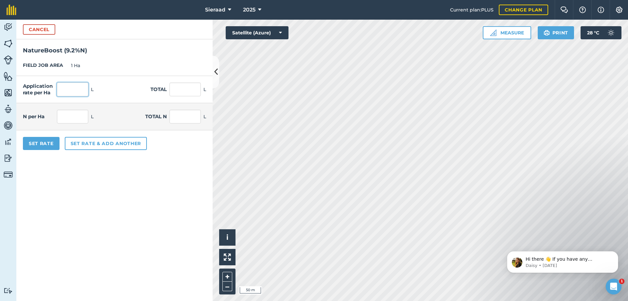
click at [79, 90] on input "text" at bounding box center [72, 89] width 31 height 14
click button "Cancel" at bounding box center [39, 29] width 32 height 10
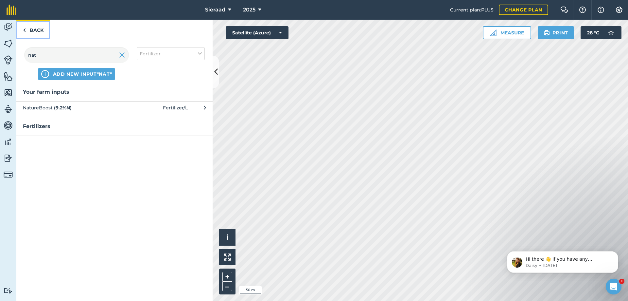
click at [36, 29] on link "Back" at bounding box center [33, 29] width 34 height 19
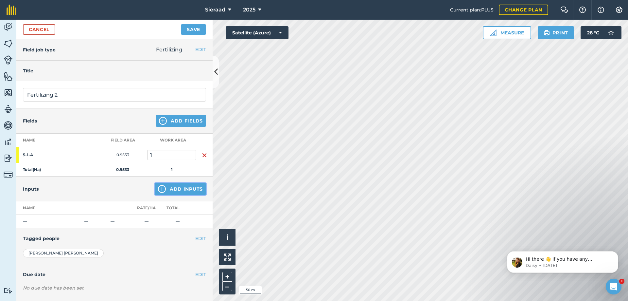
click at [170, 190] on button "Add Inputs" at bounding box center [180, 189] width 51 height 12
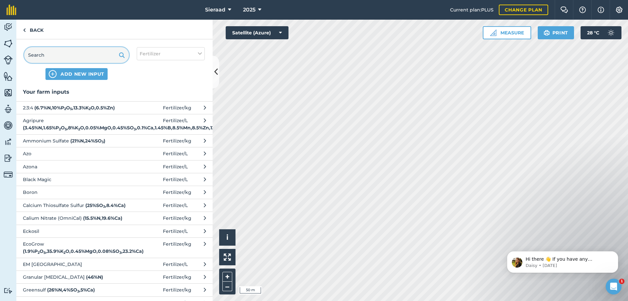
click at [49, 57] on input "text" at bounding box center [76, 55] width 105 height 16
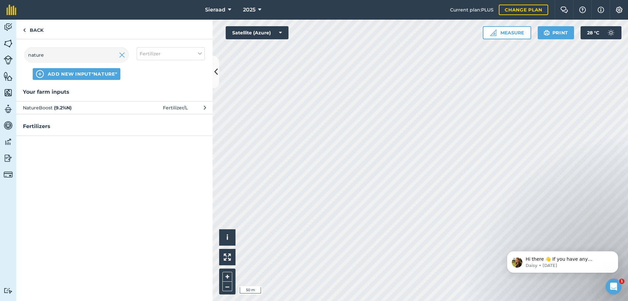
click at [48, 108] on span "NatureBoost ( 9.2 % N )" at bounding box center [76, 107] width 107 height 7
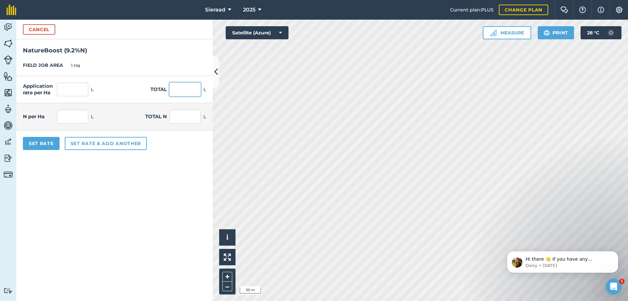
click at [178, 90] on input "text" at bounding box center [184, 89] width 31 height 14
click at [138, 191] on form "Cancel NatureBoost ( 9.2 % N ) FIELD JOB AREA 1 Ha Application rate per Ha 200 …" at bounding box center [114, 160] width 196 height 281
click at [88, 143] on button "Set rate & add another" at bounding box center [106, 143] width 82 height 13
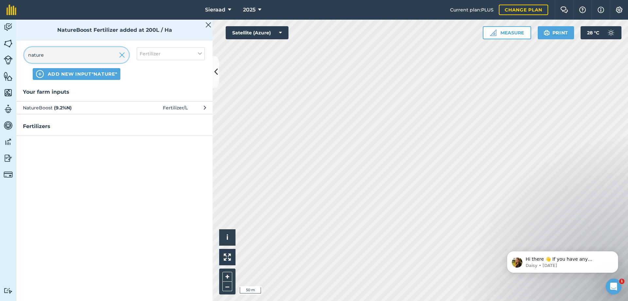
click at [48, 54] on input "nature" at bounding box center [76, 55] width 105 height 16
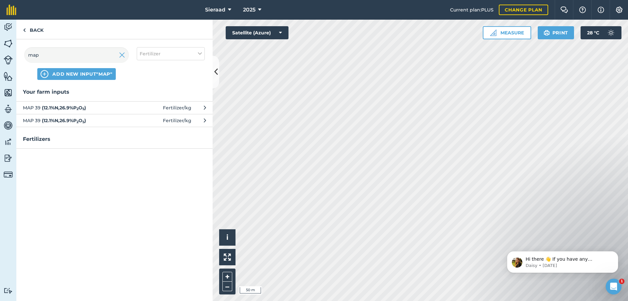
click at [66, 105] on strong "( 12.1 % N , 26.9 % P 2 O 5 )" at bounding box center [64, 108] width 44 height 6
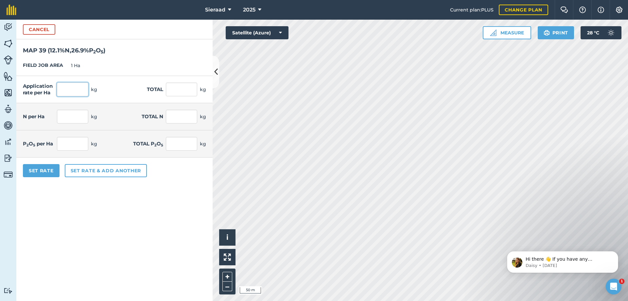
click at [77, 89] on input "text" at bounding box center [72, 89] width 31 height 14
drag, startPoint x: 65, startPoint y: 217, endPoint x: 72, endPoint y: 181, distance: 36.6
click at [65, 216] on form "Cancel MAP 39 ( 12.1 % N , 26.9 % P 2 O 5 ) FIELD JOB AREA 1 Ha Application rat…" at bounding box center [114, 160] width 196 height 281
click at [81, 174] on button "Set rate & add another" at bounding box center [106, 170] width 82 height 13
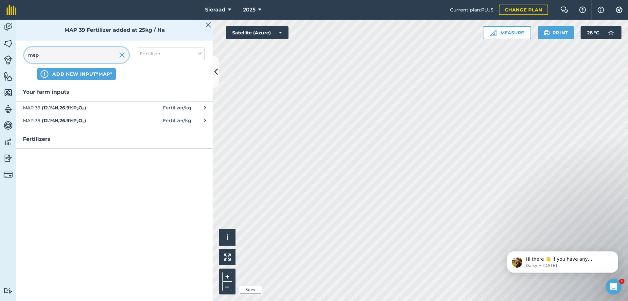
click at [50, 54] on input "map" at bounding box center [76, 55] width 105 height 16
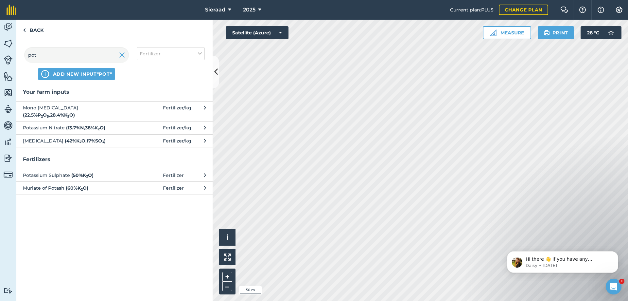
click at [57, 142] on span "[MEDICAL_DATA] ( 42 % K 2 O , 17 % SO 3 )" at bounding box center [76, 140] width 107 height 7
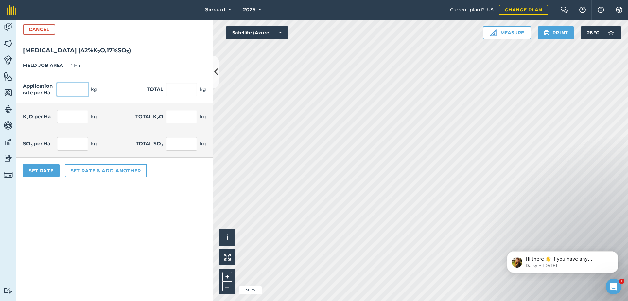
click at [75, 91] on input "text" at bounding box center [72, 89] width 31 height 14
click button "Cancel" at bounding box center [39, 29] width 32 height 10
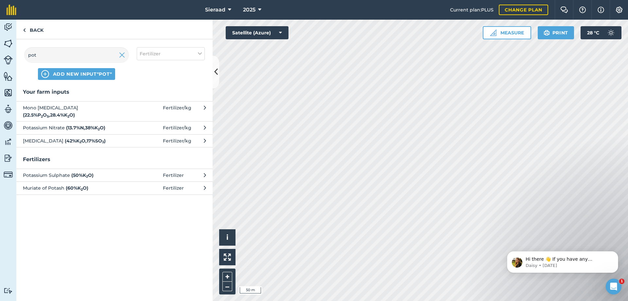
click at [64, 141] on span "[MEDICAL_DATA] ( 42 % K 2 O , 17 % SO 3 )" at bounding box center [76, 140] width 107 height 7
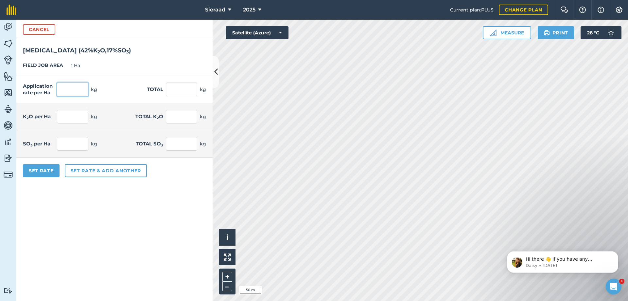
click at [78, 88] on input "text" at bounding box center [72, 89] width 31 height 14
click at [80, 224] on form "Cancel [MEDICAL_DATA] ( 42 % K 2 O , 17 % SO 3 ) FIELD JOB AREA 1 Ha Applicatio…" at bounding box center [114, 160] width 196 height 281
click at [90, 166] on button "Set rate & add another" at bounding box center [106, 170] width 82 height 13
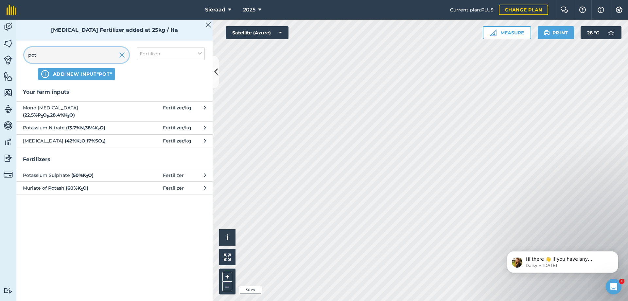
click at [64, 51] on input "pot" at bounding box center [76, 55] width 105 height 16
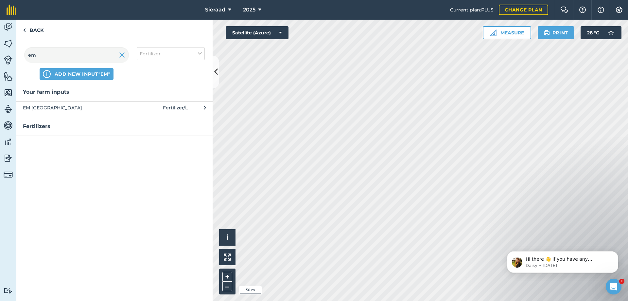
click at [55, 110] on span "EM [GEOGRAPHIC_DATA]" at bounding box center [76, 107] width 107 height 7
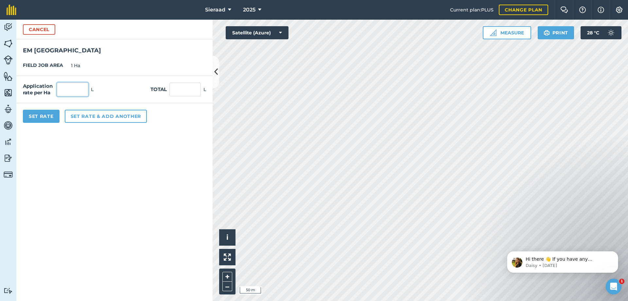
click at [75, 92] on input "text" at bounding box center [72, 89] width 31 height 14
drag, startPoint x: 112, startPoint y: 182, endPoint x: 109, endPoint y: 179, distance: 4.4
click at [112, 182] on form "Cancel EM [GEOGRAPHIC_DATA] JOB AREA 1 Ha Application rate per Ha 50 L Total 50…" at bounding box center [114, 160] width 196 height 281
click at [95, 119] on button "Set rate & add another" at bounding box center [106, 116] width 82 height 13
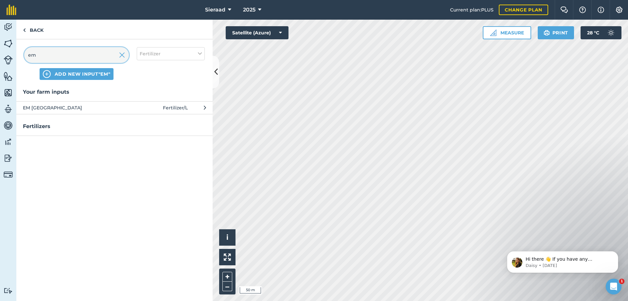
click at [44, 53] on input "em" at bounding box center [76, 55] width 105 height 16
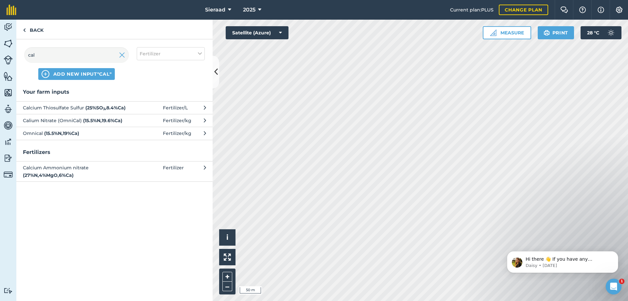
click at [71, 109] on span "Calcium Thiosulfate Sulfur ( 25 % SO 3 , 8.4 % Ca )" at bounding box center [76, 107] width 107 height 7
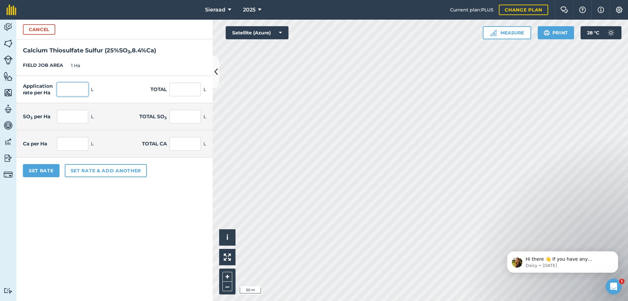
click at [74, 92] on input "text" at bounding box center [72, 89] width 31 height 14
click at [104, 259] on form "Cancel Calcium Thiosulfate Sulfur ( 25 % SO 3 , 8.4 % Ca ) FIELD JOB AREA 1 Ha …" at bounding box center [114, 160] width 196 height 281
click at [46, 172] on button "Set Rate" at bounding box center [41, 170] width 37 height 13
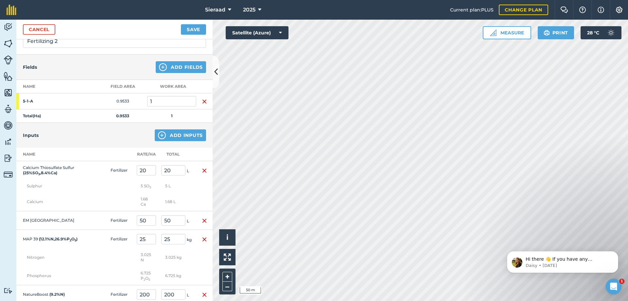
scroll to position [33, 0]
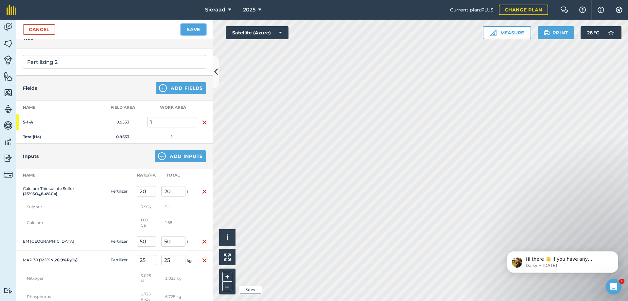
click at [191, 29] on button "Save" at bounding box center [193, 29] width 25 height 10
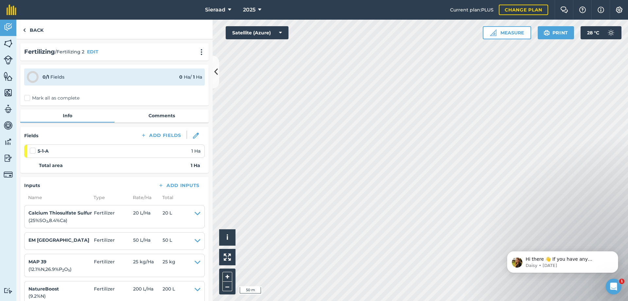
click at [26, 99] on label "Mark all as complete" at bounding box center [51, 98] width 55 height 7
click at [26, 99] on input "Mark all as complete" at bounding box center [26, 97] width 4 height 4
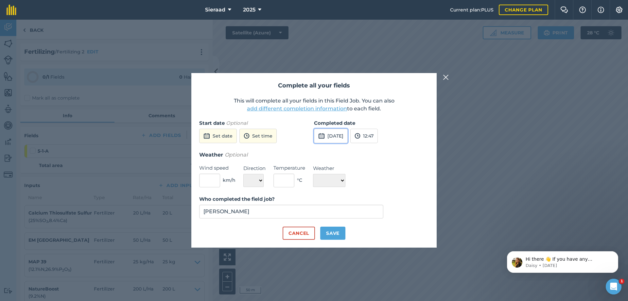
click at [336, 140] on button "[DATE]" at bounding box center [331, 136] width 34 height 14
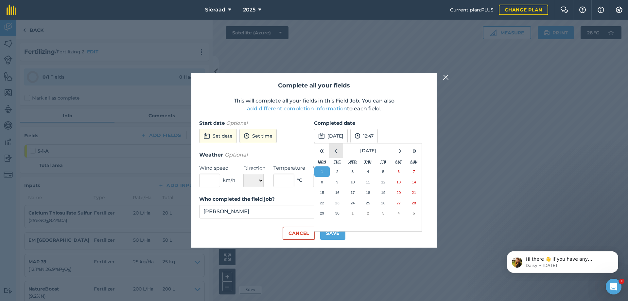
click at [335, 153] on button "‹" at bounding box center [336, 150] width 14 height 14
click at [397, 210] on button "30" at bounding box center [398, 213] width 15 height 10
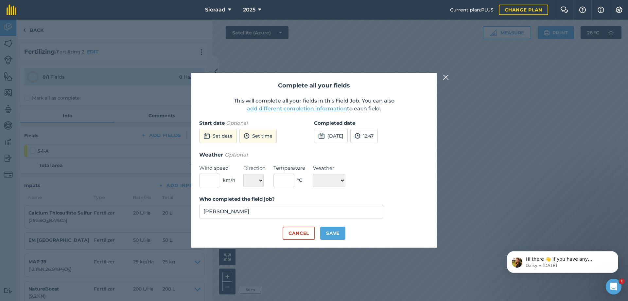
click at [247, 231] on div "Cancel Save" at bounding box center [314, 232] width 230 height 13
click at [337, 230] on button "Save" at bounding box center [332, 232] width 25 height 13
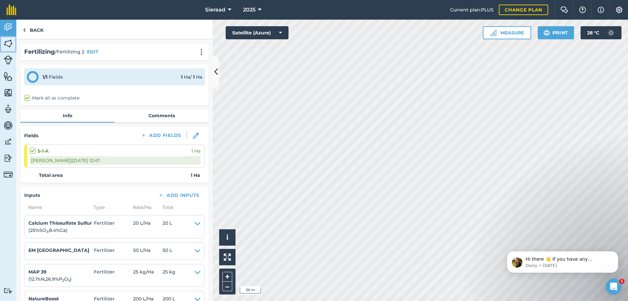
click at [9, 42] on img at bounding box center [8, 44] width 9 height 10
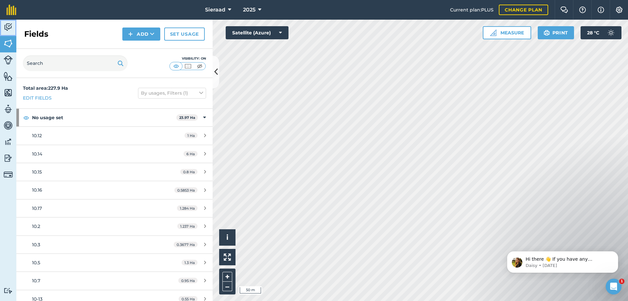
click at [9, 27] on img at bounding box center [8, 27] width 9 height 10
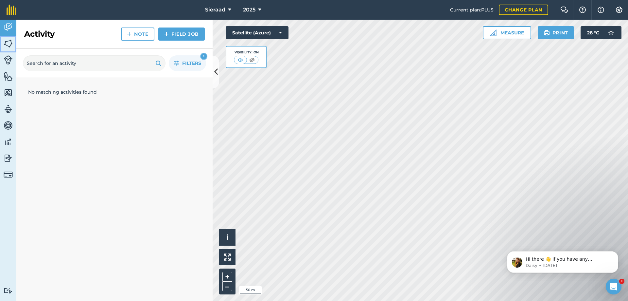
click at [8, 41] on img at bounding box center [8, 44] width 9 height 10
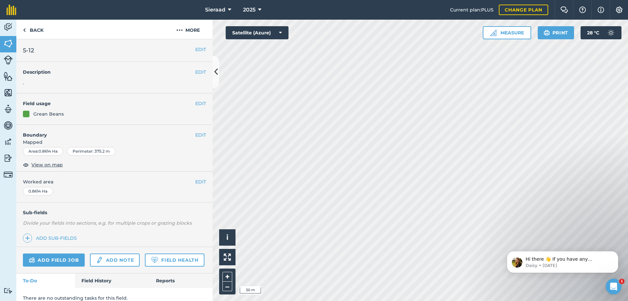
scroll to position [26, 0]
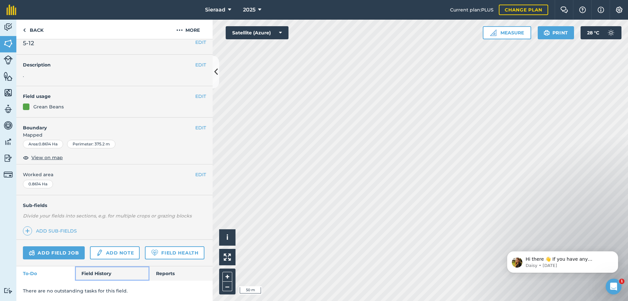
click at [108, 273] on link "Field History" at bounding box center [112, 273] width 74 height 14
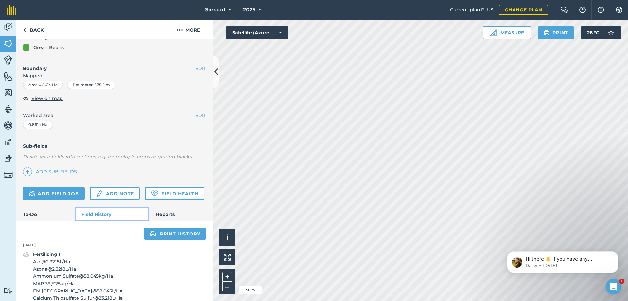
scroll to position [26, 0]
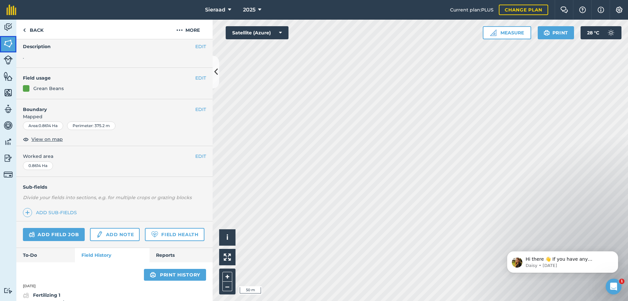
click at [8, 42] on img at bounding box center [8, 44] width 9 height 10
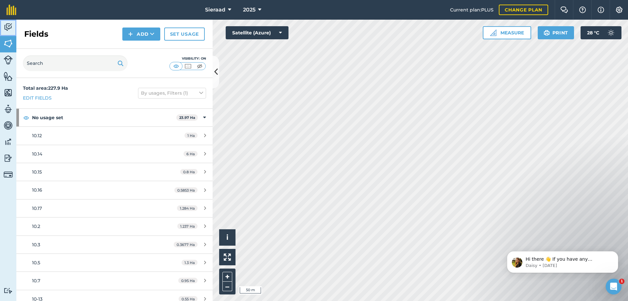
click at [12, 24] on img at bounding box center [8, 27] width 9 height 10
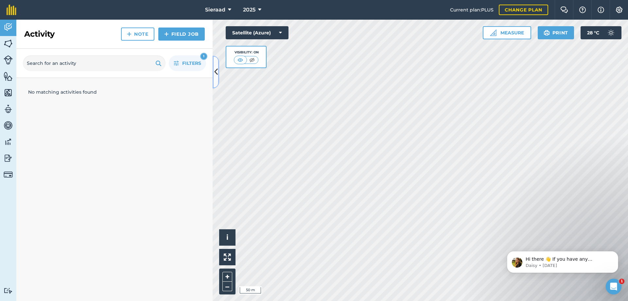
click at [216, 72] on icon at bounding box center [216, 71] width 4 height 11
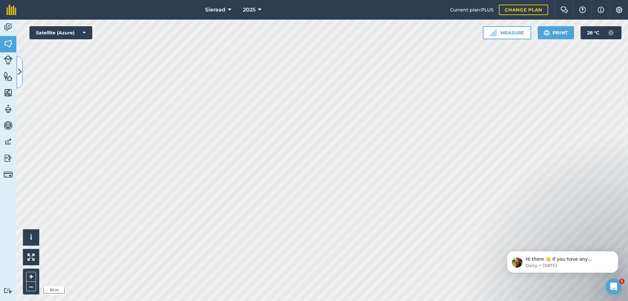
click at [21, 70] on icon at bounding box center [20, 71] width 4 height 11
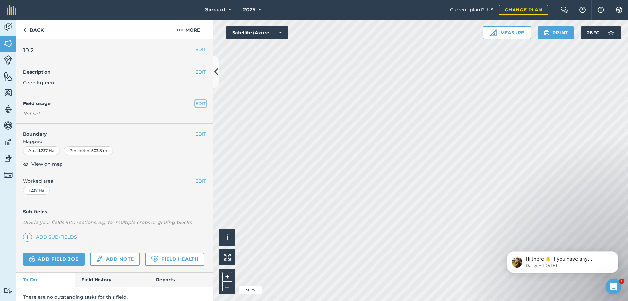
click at [195, 103] on button "EDIT" at bounding box center [200, 103] width 11 height 7
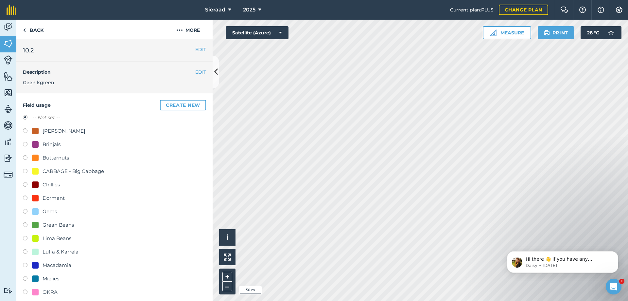
click at [25, 226] on label at bounding box center [27, 225] width 9 height 7
click at [85, 85] on div "EDIT Description Geen kgreen" at bounding box center [114, 77] width 196 height 31
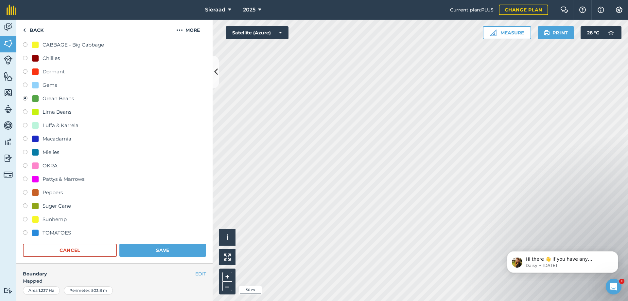
scroll to position [131, 0]
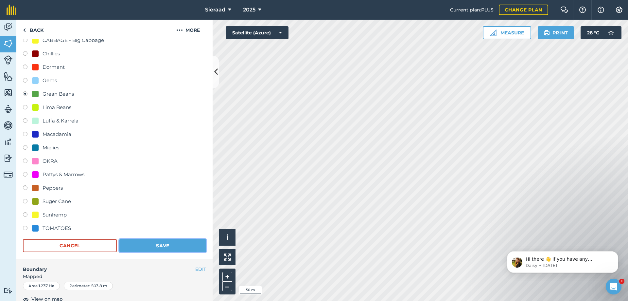
click at [160, 245] on button "Save" at bounding box center [162, 245] width 87 height 13
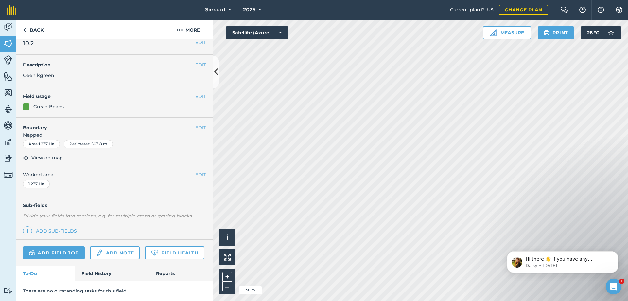
scroll to position [26, 0]
click at [6, 43] on img at bounding box center [8, 44] width 9 height 10
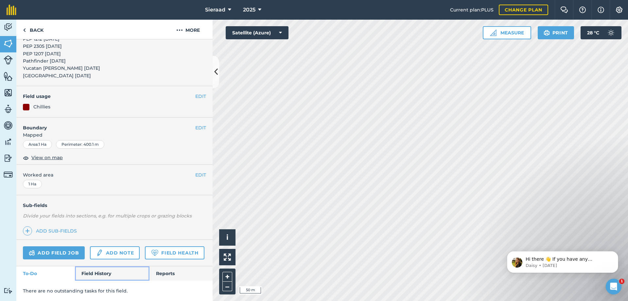
click at [97, 272] on link "Field History" at bounding box center [112, 273] width 74 height 14
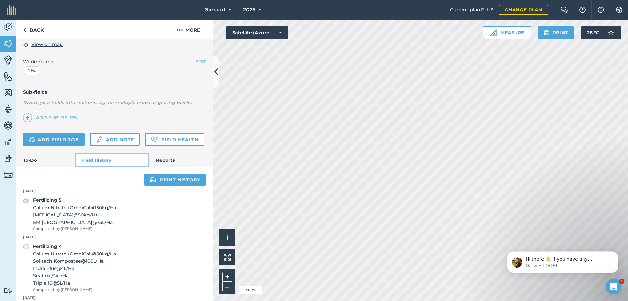
scroll to position [204, 0]
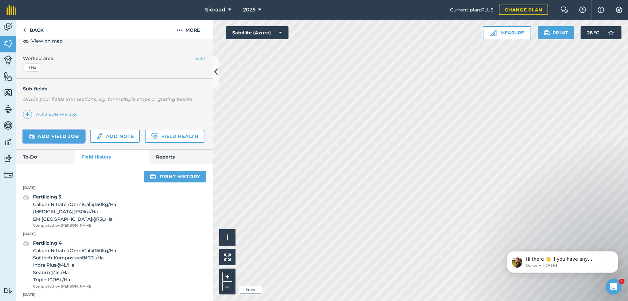
click at [54, 135] on link "Add field job" at bounding box center [54, 135] width 62 height 13
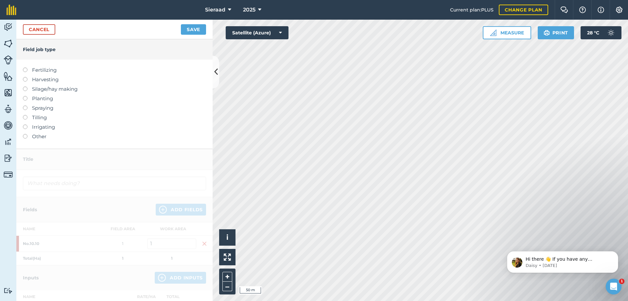
click at [24, 67] on label at bounding box center [27, 67] width 9 height 0
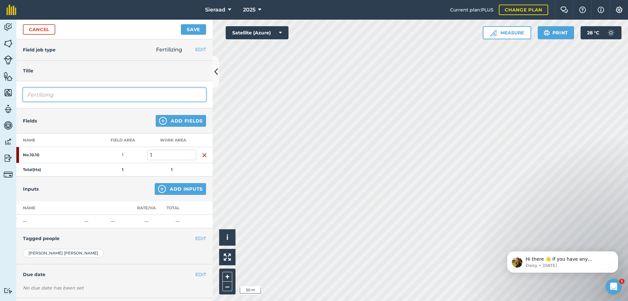
click at [62, 96] on input "Fertilizing" at bounding box center [114, 95] width 183 height 14
click at [114, 191] on div "Inputs Add Inputs" at bounding box center [114, 188] width 196 height 25
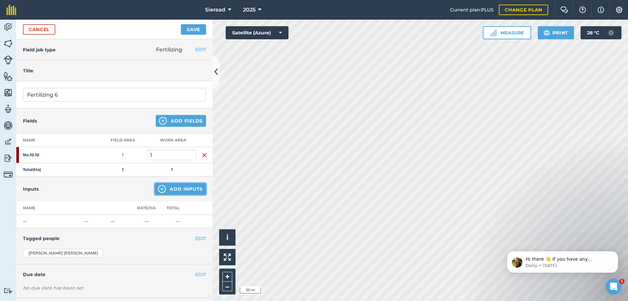
click at [165, 190] on button "Add Inputs" at bounding box center [180, 189] width 51 height 12
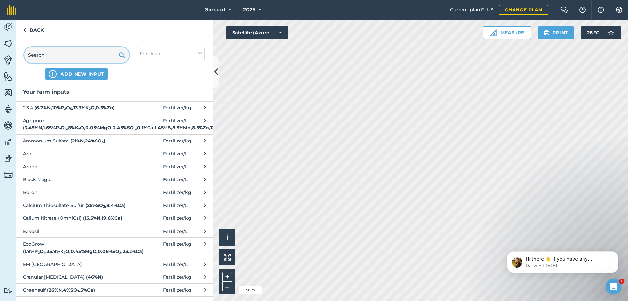
click at [45, 55] on input "text" at bounding box center [76, 55] width 105 height 16
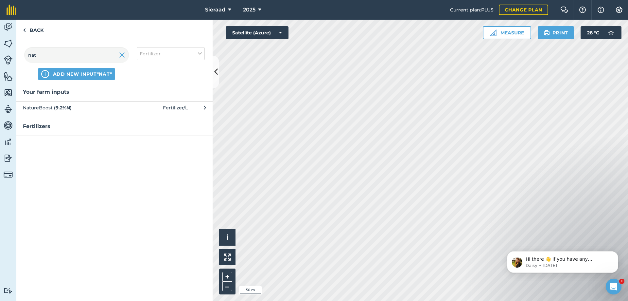
click at [63, 110] on strong "( 9.2 % N )" at bounding box center [63, 108] width 18 height 6
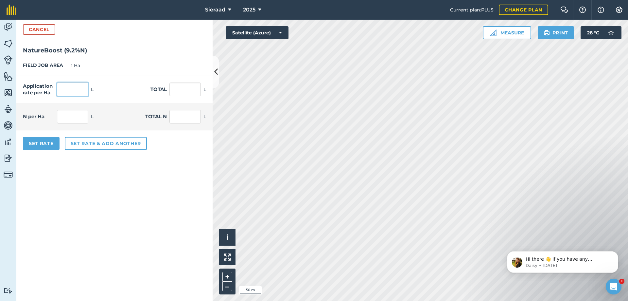
click at [73, 90] on input "text" at bounding box center [72, 89] width 31 height 14
click at [82, 182] on form "Cancel NatureBoost ( 9.2 % N ) FIELD JOB AREA 1 Ha Application rate per Ha 200 …" at bounding box center [114, 160] width 196 height 281
click at [87, 145] on button "Set rate & add another" at bounding box center [106, 143] width 82 height 13
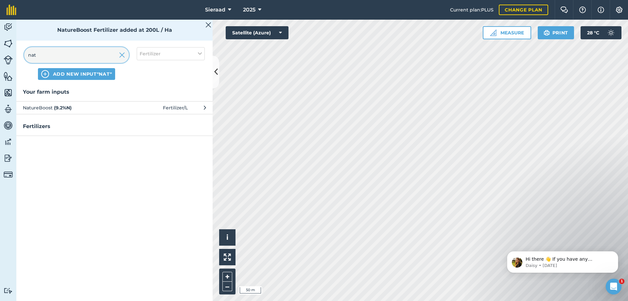
click at [46, 55] on input "nat" at bounding box center [76, 55] width 105 height 16
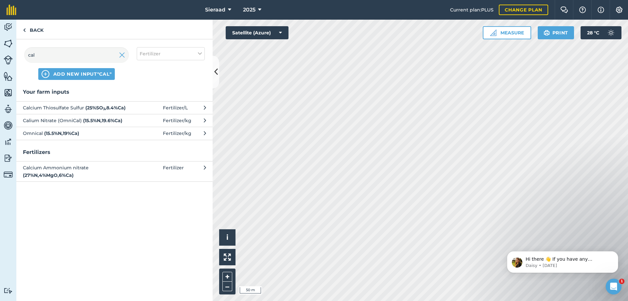
click at [77, 110] on span "Calcium Thiosulfate Sulfur ( 25 % SO 3 , 8.4 % Ca )" at bounding box center [76, 107] width 107 height 7
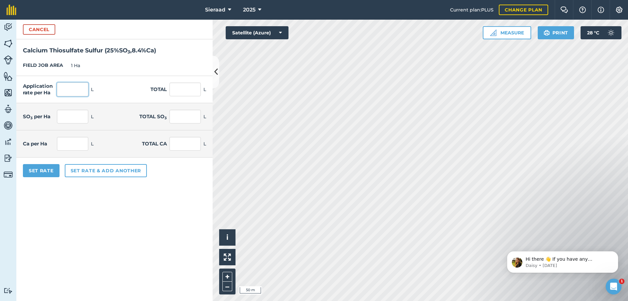
click at [76, 93] on input "text" at bounding box center [72, 89] width 31 height 14
click at [120, 206] on form "Cancel Calcium Thiosulfate Sulfur ( 25 % SO 3 , 8.4 % Ca ) FIELD JOB AREA 1 Ha …" at bounding box center [114, 160] width 196 height 281
click at [103, 170] on button "Set rate & add another" at bounding box center [106, 170] width 82 height 13
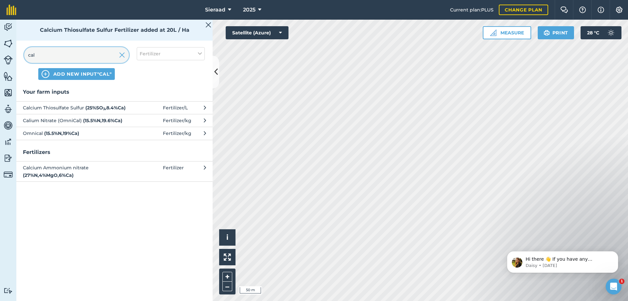
click at [49, 55] on input "cal" at bounding box center [76, 55] width 105 height 16
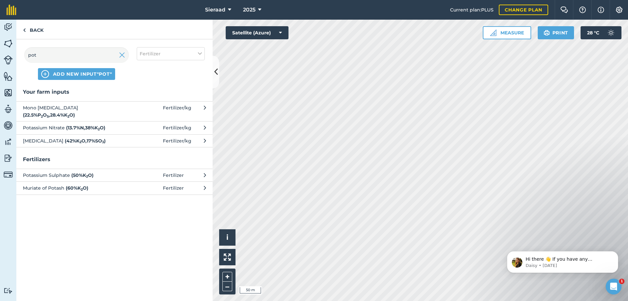
click at [58, 141] on span "[MEDICAL_DATA] ( 42 % K 2 O , 17 % SO 3 )" at bounding box center [76, 140] width 107 height 7
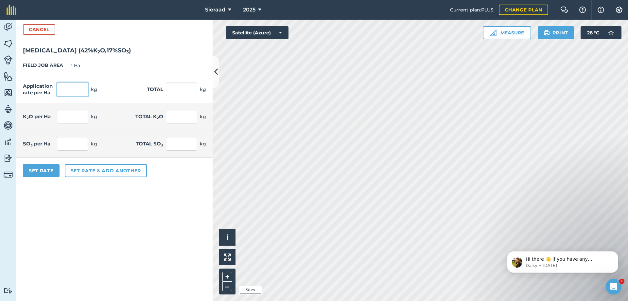
click at [71, 90] on input "text" at bounding box center [72, 89] width 31 height 14
click at [117, 243] on form "Cancel [MEDICAL_DATA] ( 42 % K 2 O , 17 % SO 3 ) FIELD JOB AREA 1 Ha Applicatio…" at bounding box center [114, 160] width 196 height 281
click at [103, 169] on button "Set rate & add another" at bounding box center [106, 170] width 82 height 13
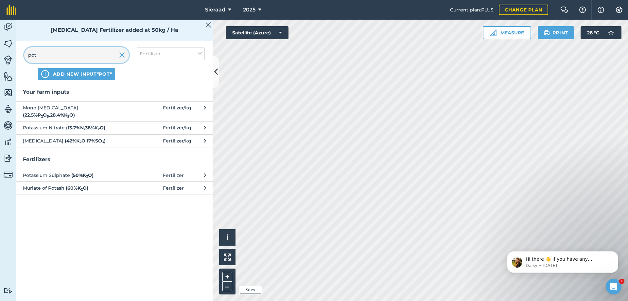
click at [45, 52] on input "pot" at bounding box center [76, 55] width 105 height 16
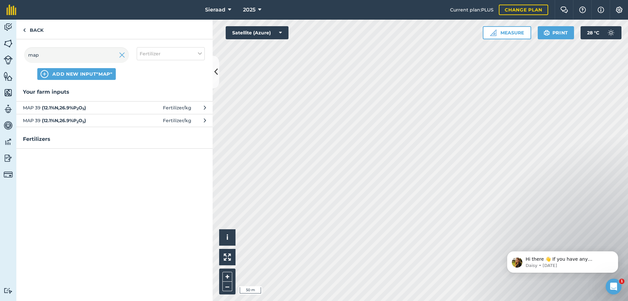
click at [57, 113] on button "MAP 39 ( 12.1 % N , 26.9 % P 2 O 5 ) Fertilizer / kg" at bounding box center [114, 107] width 196 height 13
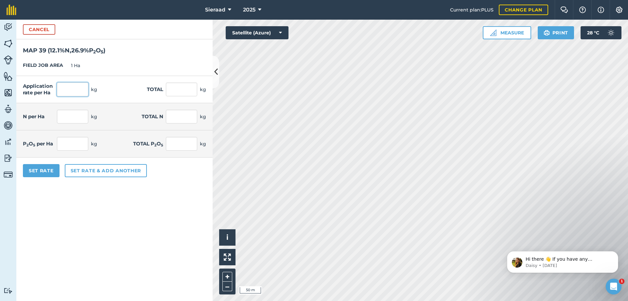
click at [70, 88] on input "text" at bounding box center [72, 89] width 31 height 14
click at [73, 216] on form "Cancel MAP 39 ( 12.1 % N , 26.9 % P 2 O 5 ) FIELD JOB AREA 1 Ha Application rat…" at bounding box center [114, 160] width 196 height 281
click at [91, 172] on button "Set rate & add another" at bounding box center [106, 170] width 82 height 13
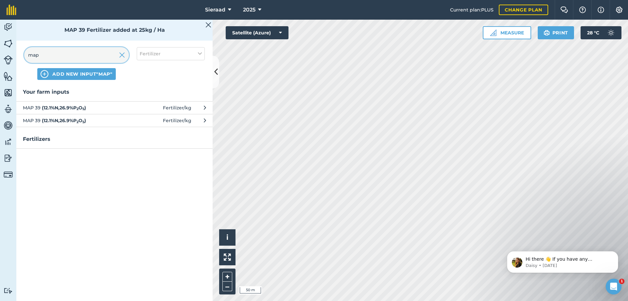
click at [63, 56] on input "map" at bounding box center [76, 55] width 105 height 16
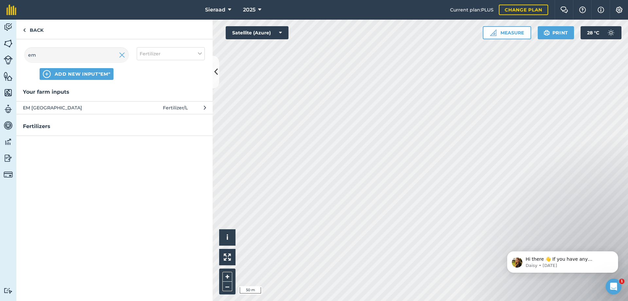
click at [45, 109] on span "EM [GEOGRAPHIC_DATA]" at bounding box center [76, 107] width 107 height 7
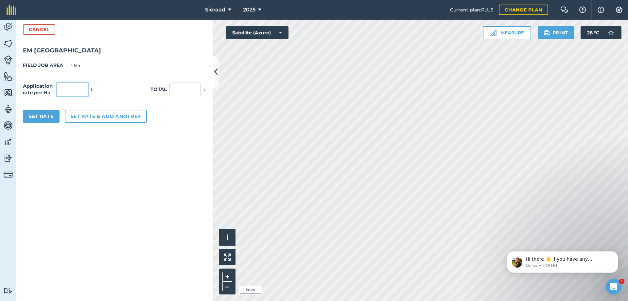
click at [70, 90] on input "text" at bounding box center [72, 89] width 31 height 14
click at [114, 177] on form "Cancel EM [GEOGRAPHIC_DATA] JOB AREA 1 Ha Application rate per Ha 50 L Total 50…" at bounding box center [114, 160] width 196 height 281
click at [50, 119] on button "Set Rate" at bounding box center [41, 116] width 37 height 13
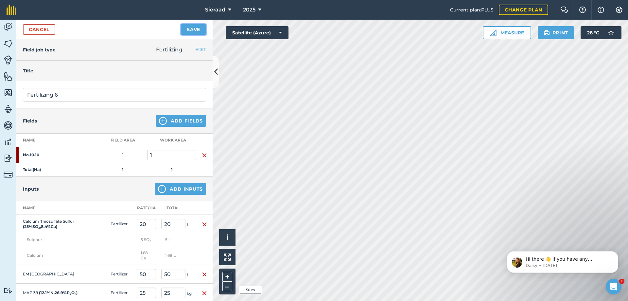
click at [187, 32] on button "Save" at bounding box center [193, 29] width 25 height 10
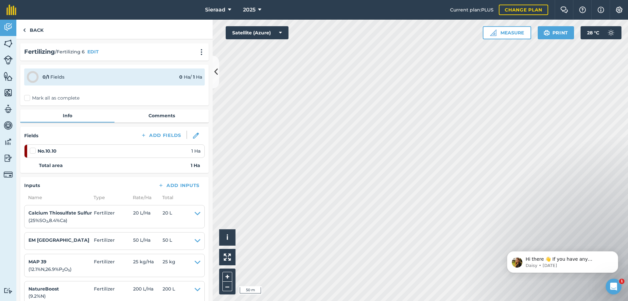
click at [26, 97] on label "Mark all as complete" at bounding box center [51, 98] width 55 height 7
click at [26, 97] on input "Mark all as complete" at bounding box center [26, 97] width 4 height 4
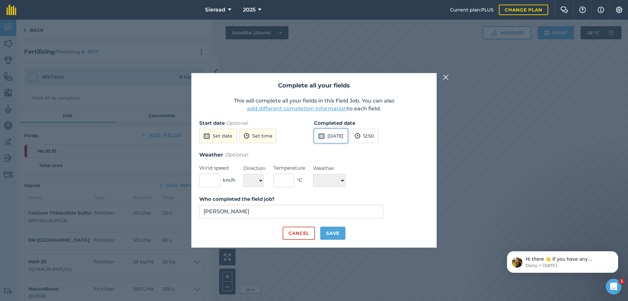
click at [327, 135] on button "[DATE]" at bounding box center [331, 136] width 34 height 14
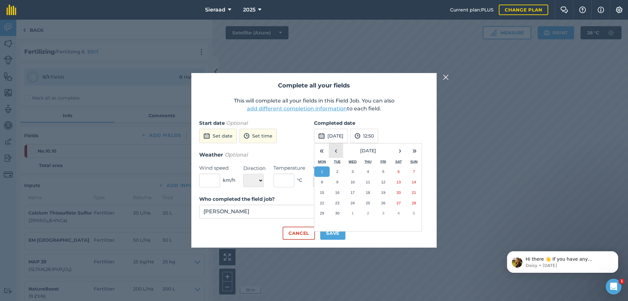
click at [337, 149] on button "‹" at bounding box center [336, 150] width 14 height 14
click at [400, 214] on abbr "30" at bounding box center [398, 213] width 4 height 4
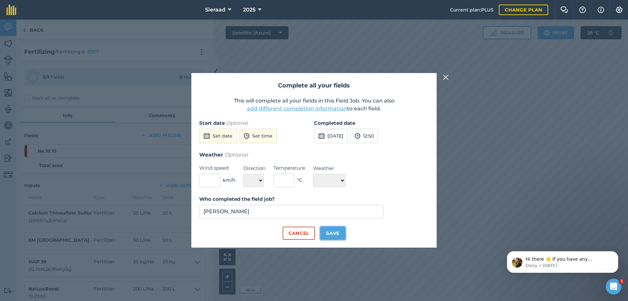
click at [339, 234] on button "Save" at bounding box center [332, 232] width 25 height 13
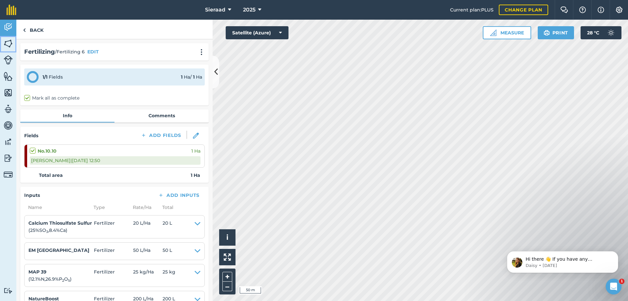
click at [9, 43] on img at bounding box center [8, 44] width 9 height 10
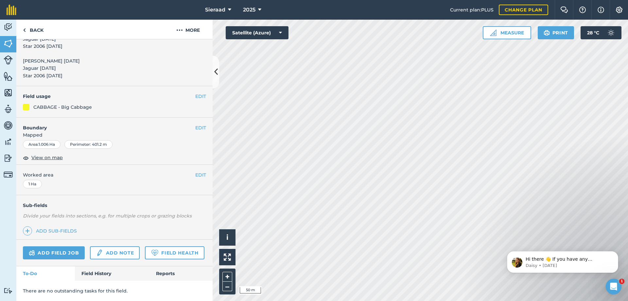
scroll to position [69, 0]
click at [96, 272] on link "Field History" at bounding box center [112, 273] width 74 height 14
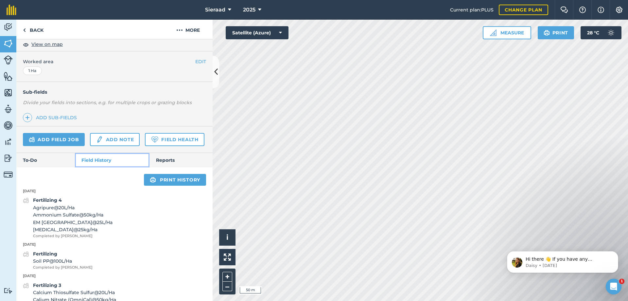
scroll to position [167, 0]
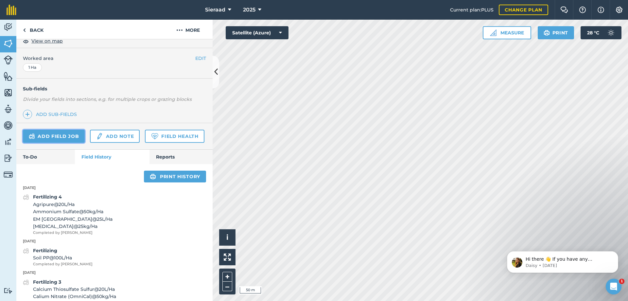
click at [48, 136] on link "Add field job" at bounding box center [54, 135] width 62 height 13
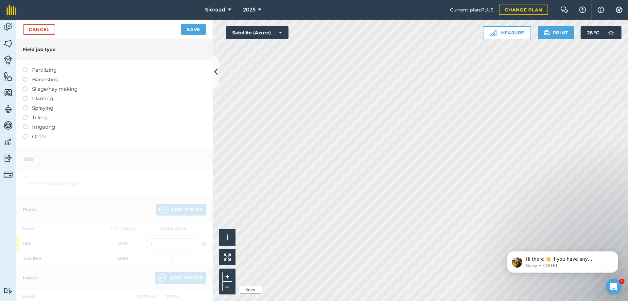
click at [24, 67] on label at bounding box center [27, 67] width 9 height 0
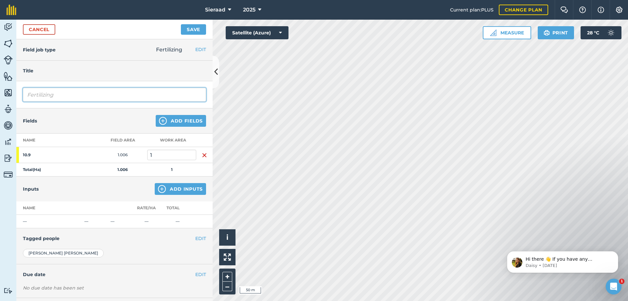
click at [72, 96] on input "Fertilizing" at bounding box center [114, 95] width 183 height 14
click at [92, 124] on div "Fields Add Fields" at bounding box center [114, 120] width 196 height 25
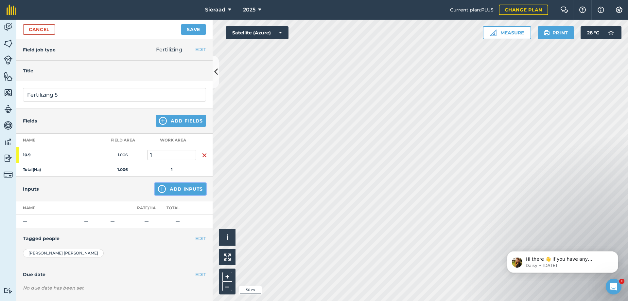
click at [164, 189] on button "Add Inputs" at bounding box center [180, 189] width 51 height 12
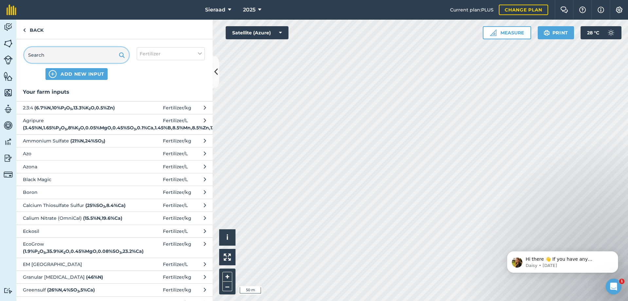
click at [51, 57] on input "text" at bounding box center [76, 55] width 105 height 16
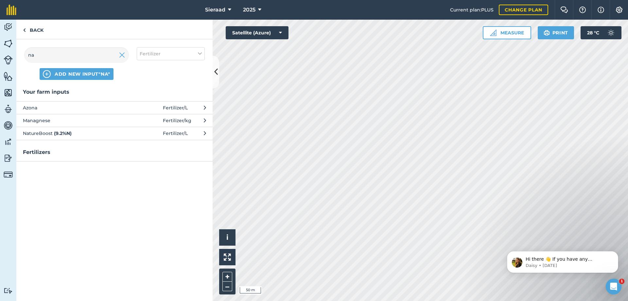
click at [56, 135] on strong "( 9.2 % N )" at bounding box center [63, 133] width 18 height 6
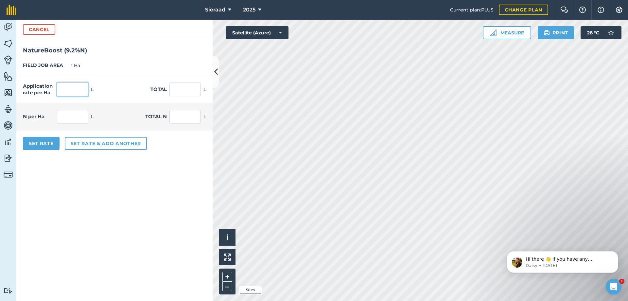
click at [63, 90] on input "text" at bounding box center [72, 89] width 31 height 14
click at [73, 179] on form "Cancel NatureBoost ( 9.2 % N ) FIELD JOB AREA 1 Ha Application rate per Ha 200 …" at bounding box center [114, 160] width 196 height 281
click at [83, 144] on button "Set rate & add another" at bounding box center [106, 143] width 82 height 13
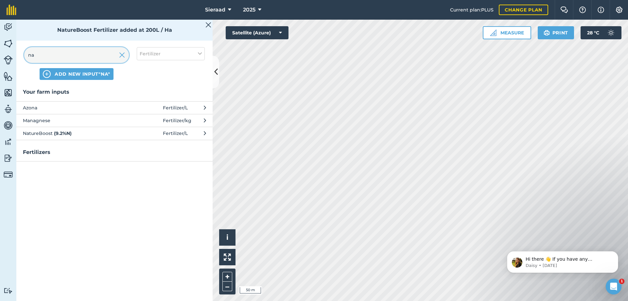
click at [65, 49] on input "na" at bounding box center [76, 55] width 105 height 16
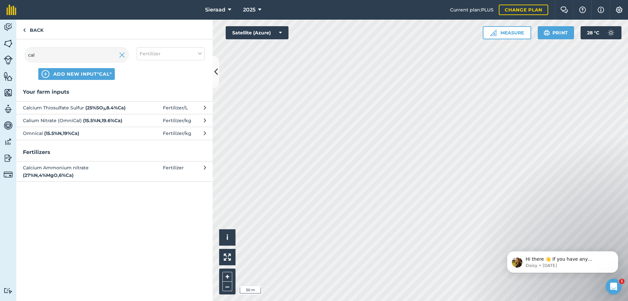
click at [78, 106] on span "Calcium Thiosulfate Sulfur ( 25 % SO 3 , 8.4 % Ca )" at bounding box center [76, 107] width 107 height 7
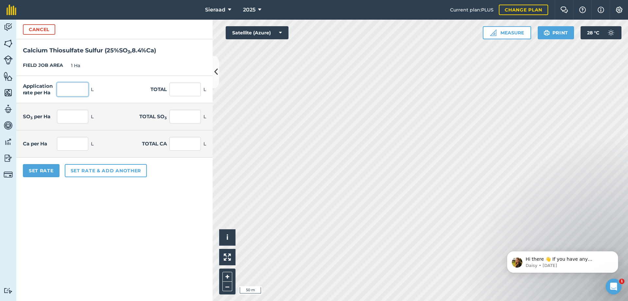
click at [73, 89] on input "text" at bounding box center [72, 89] width 31 height 14
click at [98, 214] on form "Cancel Calcium Thiosulfate Sulfur ( 25 % SO 3 , 8.4 % Ca ) FIELD JOB AREA 1 Ha …" at bounding box center [114, 160] width 196 height 281
click at [90, 172] on button "Set rate & add another" at bounding box center [106, 170] width 82 height 13
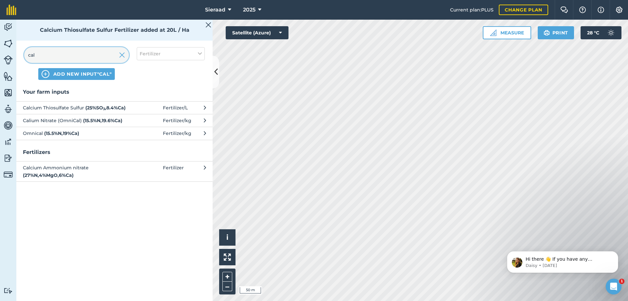
click at [65, 57] on input "cal" at bounding box center [76, 55] width 105 height 16
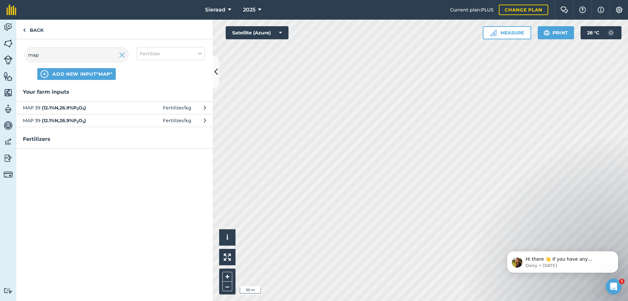
click at [60, 106] on strong "( 12.1 % N , 26.9 % P 2 O 5 )" at bounding box center [64, 108] width 44 height 6
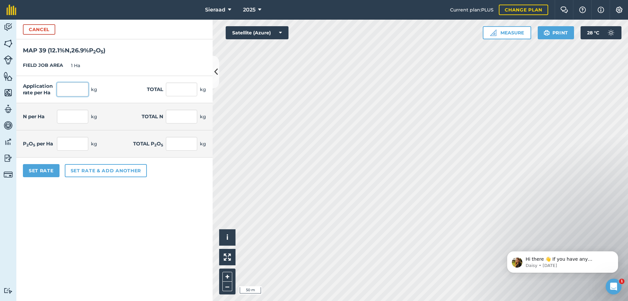
click at [74, 88] on input "text" at bounding box center [72, 89] width 31 height 14
click at [85, 227] on form "Cancel MAP 39 ( 12.1 % N , 26.9 % P 2 O 5 ) FIELD JOB AREA 1 Ha Application rat…" at bounding box center [114, 160] width 196 height 281
click at [93, 171] on button "Set rate & add another" at bounding box center [106, 170] width 82 height 13
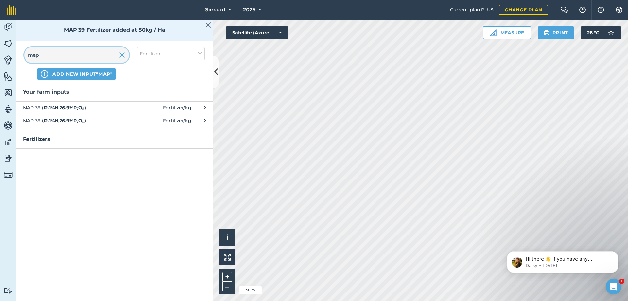
click at [47, 56] on input "map" at bounding box center [76, 55] width 105 height 16
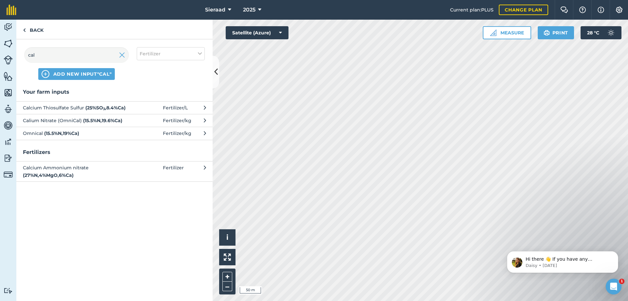
click at [86, 121] on strong "( 15.5 % N , 19.6 % Ca )" at bounding box center [102, 120] width 39 height 6
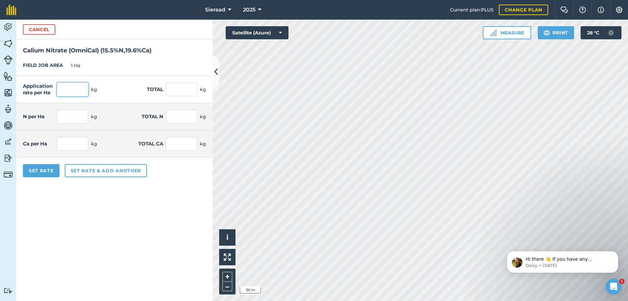
click at [74, 91] on input "text" at bounding box center [72, 89] width 31 height 14
click at [107, 243] on form "Cancel Calium Nitrate (OmniCal) ( 15.5 % N , 19.6 % Ca ) FIELD JOB AREA 1 Ha Ap…" at bounding box center [114, 160] width 196 height 281
click at [88, 174] on button "Set rate & add another" at bounding box center [106, 170] width 82 height 13
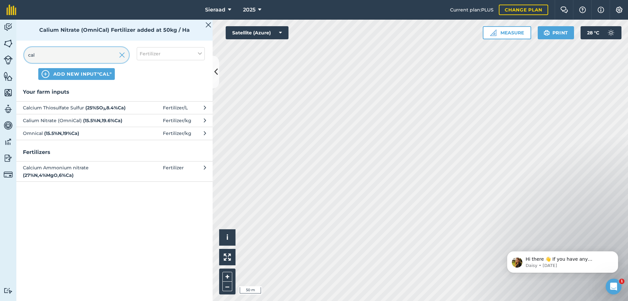
click at [58, 58] on input "cal" at bounding box center [76, 55] width 105 height 16
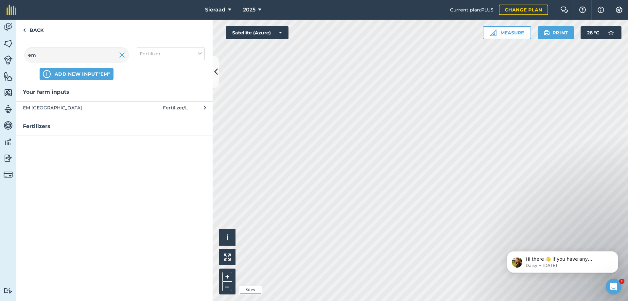
click at [40, 111] on span "EM [GEOGRAPHIC_DATA]" at bounding box center [76, 107] width 107 height 7
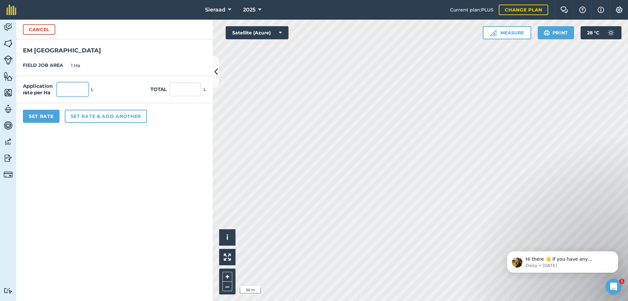
click at [66, 92] on input "text" at bounding box center [72, 89] width 31 height 14
click at [137, 172] on form "Cancel EM [GEOGRAPHIC_DATA] JOB AREA 1 Ha Application rate per Ha 50 L Total 50…" at bounding box center [114, 160] width 196 height 281
click at [47, 118] on button "Set Rate" at bounding box center [41, 116] width 37 height 13
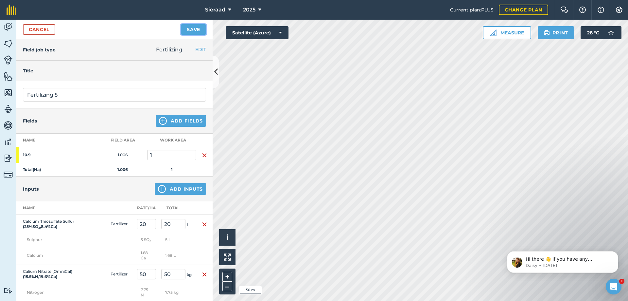
click at [198, 25] on button "Save" at bounding box center [193, 29] width 25 height 10
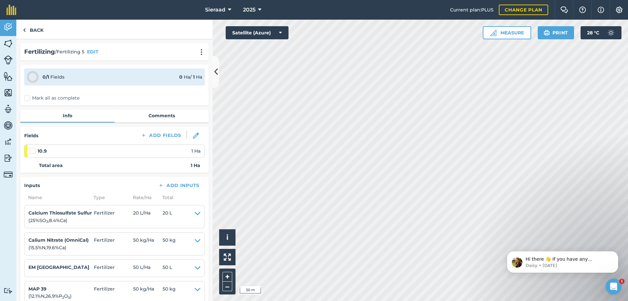
click at [27, 98] on label "Mark all as complete" at bounding box center [51, 98] width 55 height 7
click at [27, 98] on input "Mark all as complete" at bounding box center [26, 97] width 4 height 4
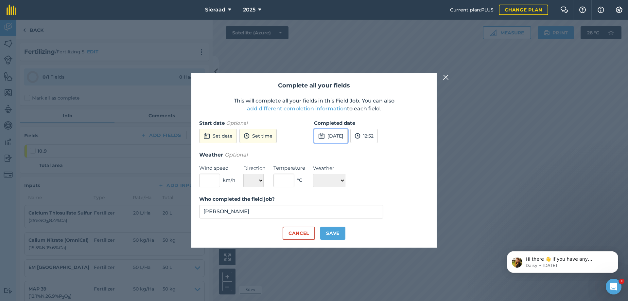
click at [339, 138] on button "[DATE]" at bounding box center [331, 136] width 34 height 14
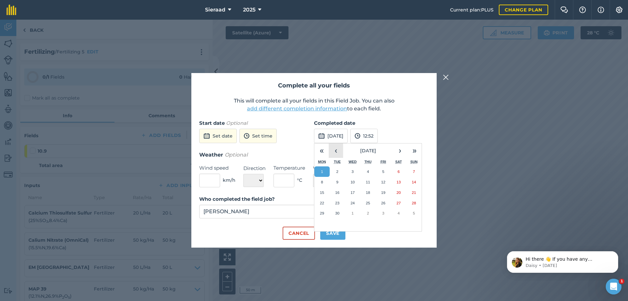
click at [337, 148] on button "‹" at bounding box center [336, 150] width 14 height 14
click at [400, 215] on abbr "30" at bounding box center [398, 213] width 4 height 4
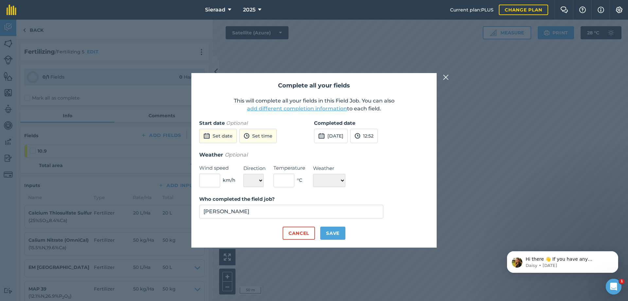
click at [495, 199] on div "Complete all your fields This will complete all your fields in this Field Job. …" at bounding box center [314, 160] width 628 height 281
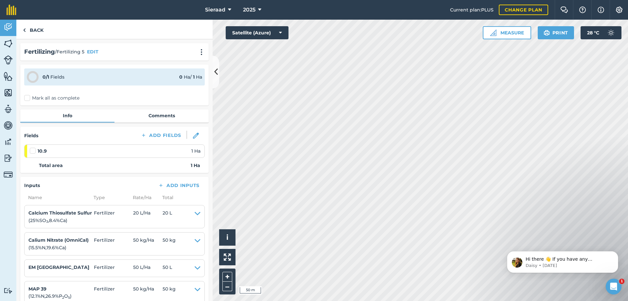
click at [27, 98] on label "Mark all as complete" at bounding box center [51, 98] width 55 height 7
click at [27, 98] on input "Mark all as complete" at bounding box center [26, 97] width 4 height 4
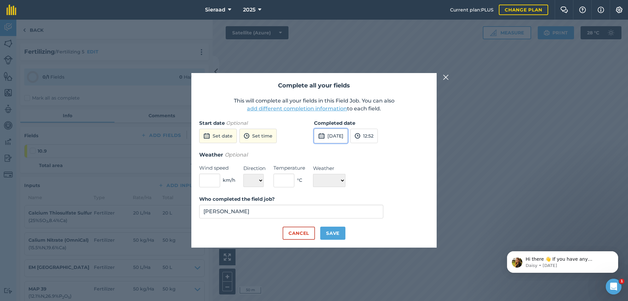
click at [336, 136] on button "[DATE]" at bounding box center [331, 136] width 34 height 14
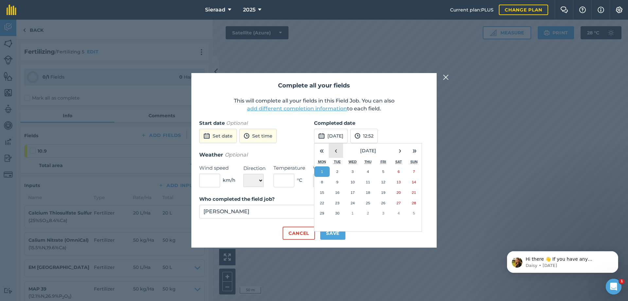
click at [334, 151] on button "‹" at bounding box center [336, 150] width 14 height 14
click at [395, 211] on button "30" at bounding box center [398, 213] width 15 height 10
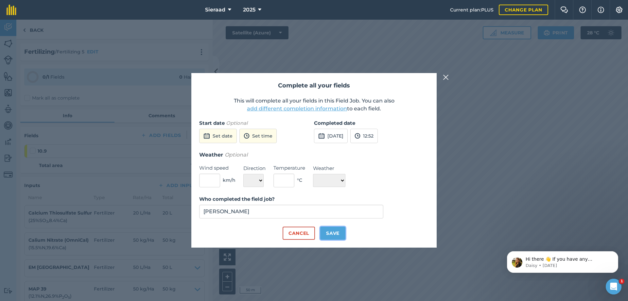
click at [335, 231] on button "Save" at bounding box center [332, 232] width 25 height 13
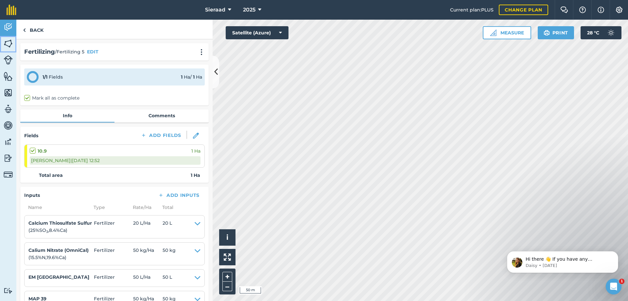
click at [8, 44] on img at bounding box center [8, 44] width 9 height 10
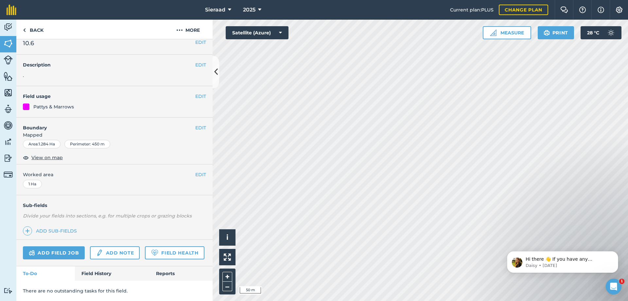
scroll to position [26, 0]
click at [90, 276] on link "Field History" at bounding box center [112, 273] width 74 height 14
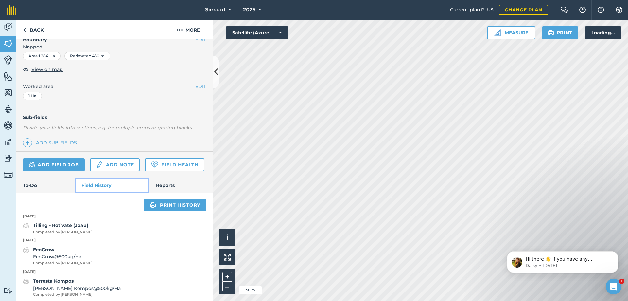
scroll to position [57, 0]
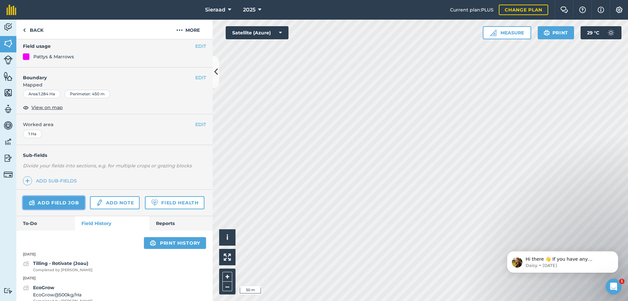
click at [57, 206] on link "Add field job" at bounding box center [54, 202] width 62 height 13
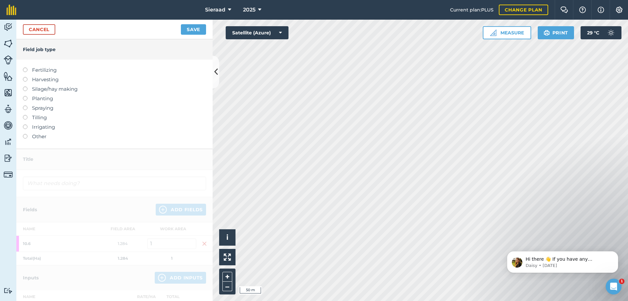
drag, startPoint x: 26, startPoint y: 70, endPoint x: 59, endPoint y: 68, distance: 32.4
click at [26, 67] on label at bounding box center [27, 67] width 9 height 0
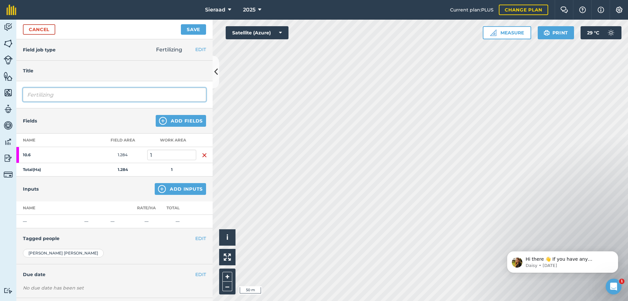
click at [51, 95] on input "Fertilizing" at bounding box center [114, 95] width 183 height 14
click at [60, 96] on input "Fertilizing" at bounding box center [114, 95] width 183 height 14
click at [135, 75] on div "Title" at bounding box center [114, 70] width 196 height 21
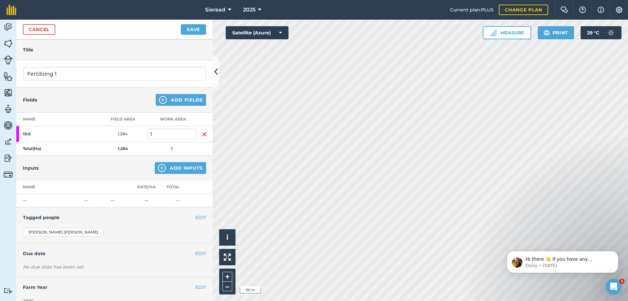
scroll to position [32, 0]
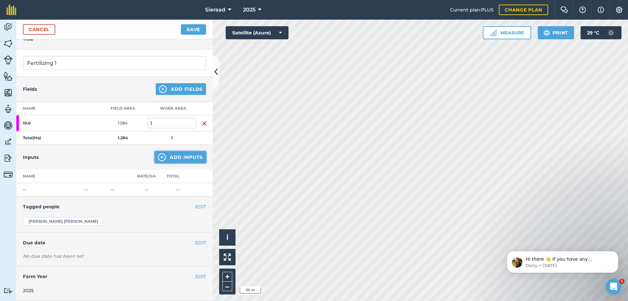
click at [174, 151] on button "Add Inputs" at bounding box center [180, 157] width 51 height 12
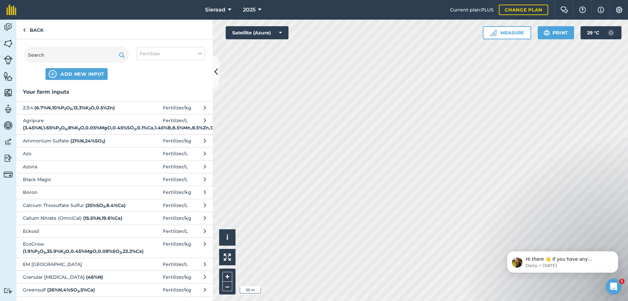
click at [57, 157] on span "Azo" at bounding box center [76, 153] width 107 height 7
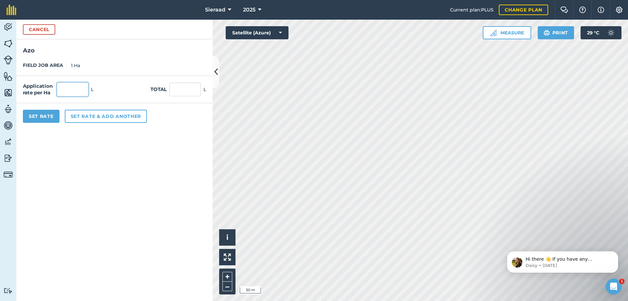
click at [68, 88] on input "text" at bounding box center [72, 89] width 31 height 14
click at [71, 143] on form "Cancel Azo FIELD JOB AREA 1 Ha Application rate per Ha 2 L Total 2 L Set Rate S…" at bounding box center [114, 160] width 196 height 281
click at [88, 116] on button "Set rate & add another" at bounding box center [106, 116] width 82 height 13
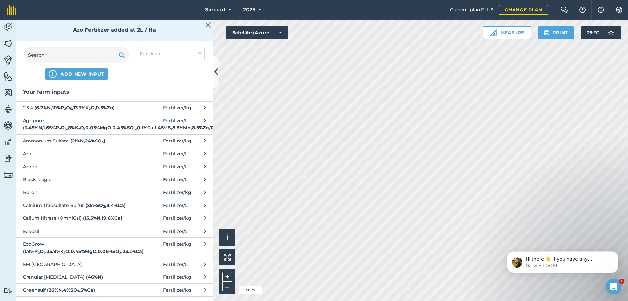
click at [52, 170] on span "Azona" at bounding box center [76, 166] width 107 height 7
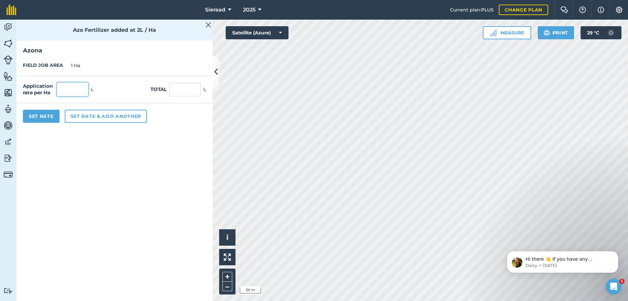
click at [68, 85] on input "text" at bounding box center [72, 89] width 31 height 14
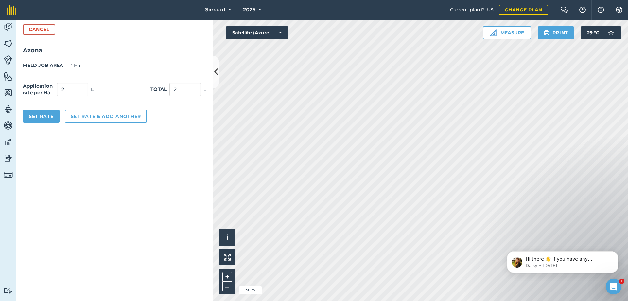
drag, startPoint x: 89, startPoint y: 193, endPoint x: 90, endPoint y: 149, distance: 43.2
click at [90, 189] on form "Cancel [GEOGRAPHIC_DATA] JOB AREA 1 Ha Application rate per Ha 2 L Total 2 L Se…" at bounding box center [114, 160] width 196 height 281
click at [95, 115] on button "Set rate & add another" at bounding box center [106, 116] width 82 height 13
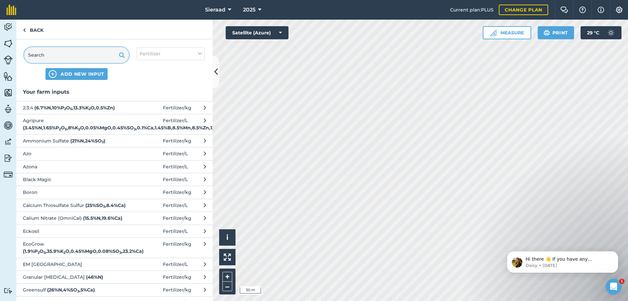
click at [46, 56] on input "text" at bounding box center [76, 55] width 105 height 16
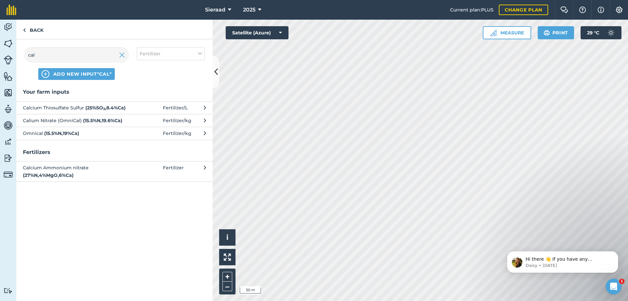
click at [65, 108] on span "Calcium Thiosulfate Sulfur ( 25 % SO 3 , 8.4 % Ca )" at bounding box center [76, 107] width 107 height 7
